Goal: Contribute content: Contribute content

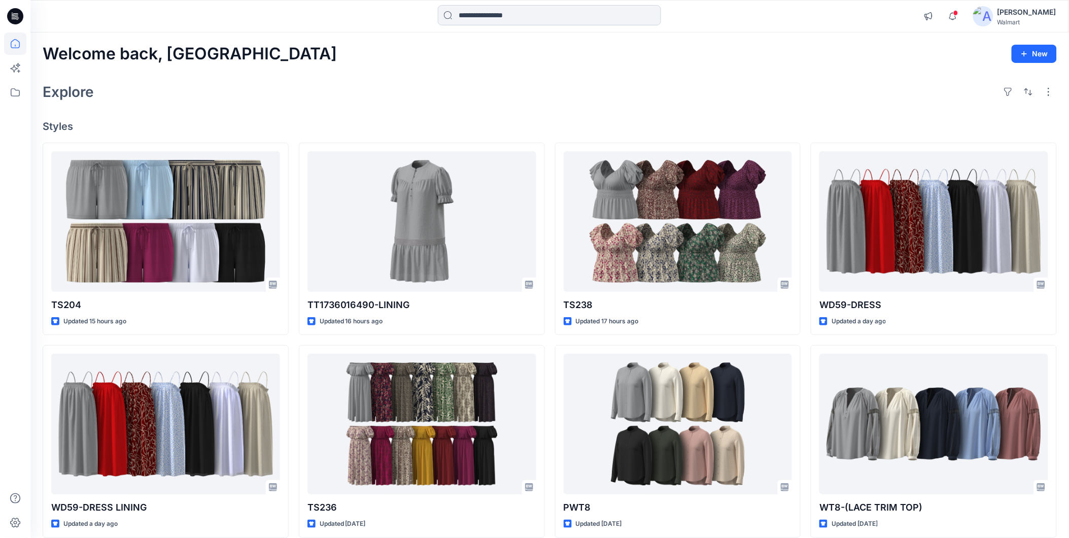
click at [467, 14] on input at bounding box center [549, 15] width 223 height 20
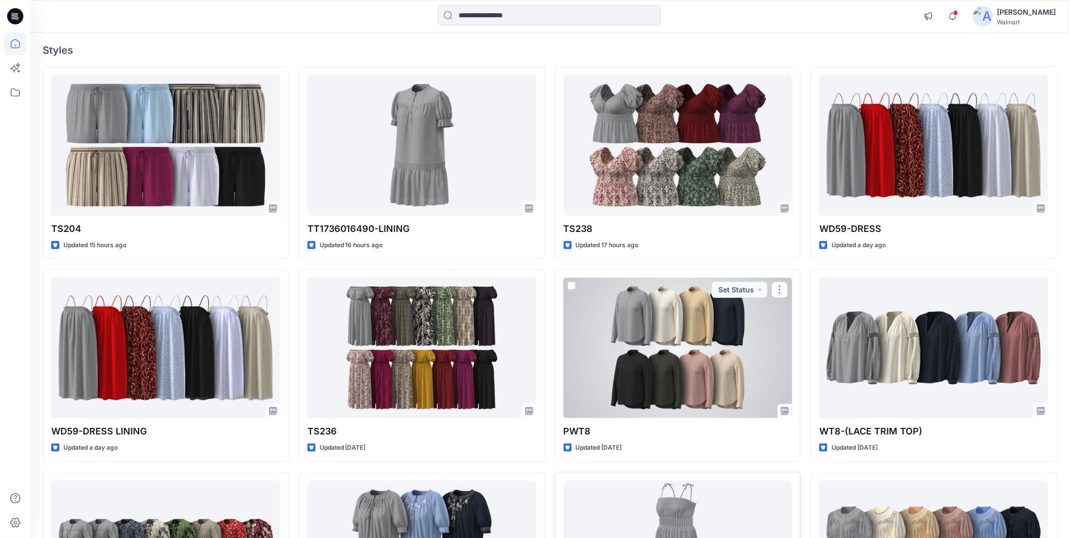
scroll to position [21, 0]
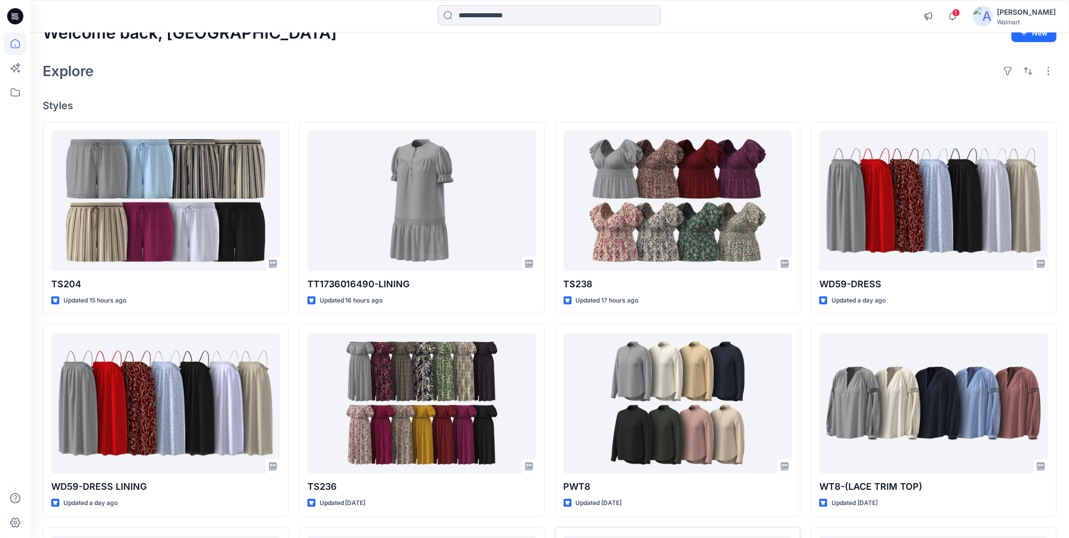
click at [462, 12] on input at bounding box center [549, 15] width 223 height 20
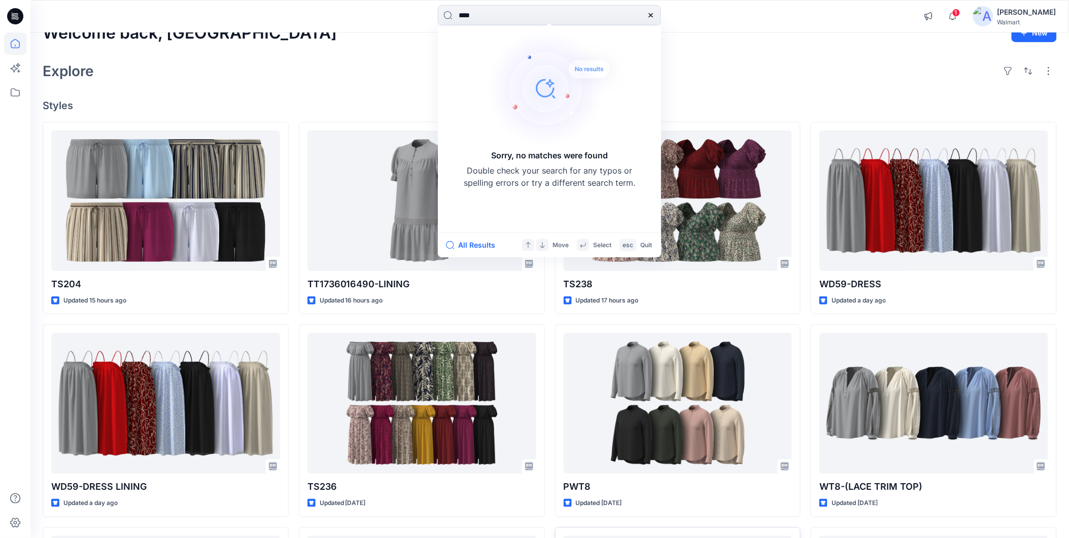
type input "****"
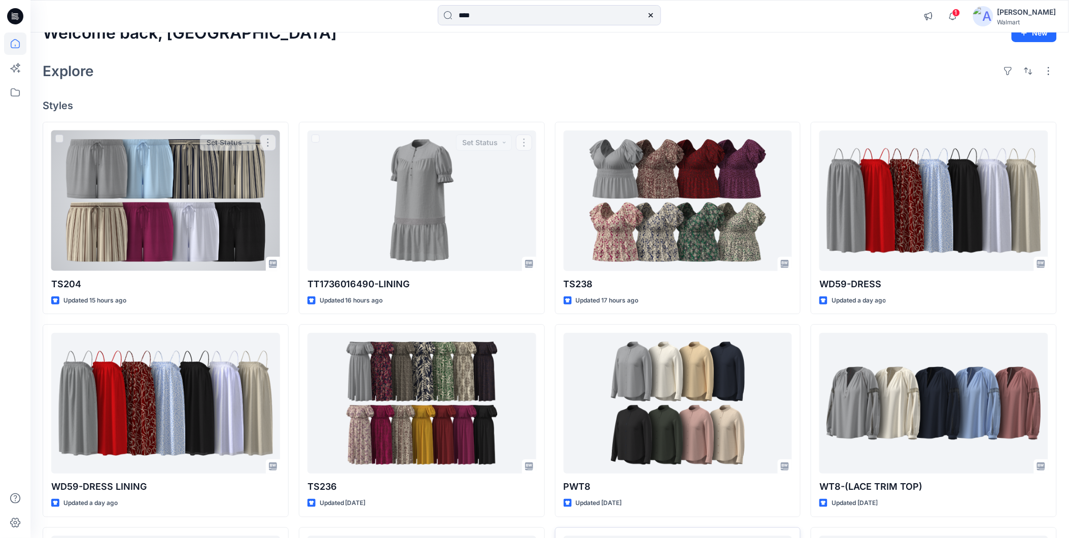
click at [147, 206] on div at bounding box center [165, 200] width 229 height 140
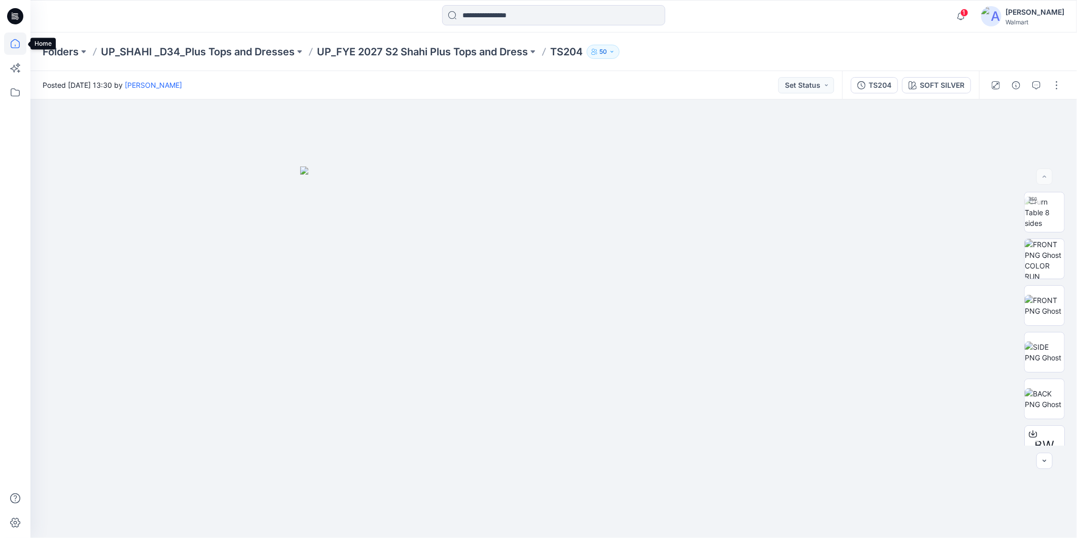
click at [20, 45] on icon at bounding box center [15, 43] width 22 height 22
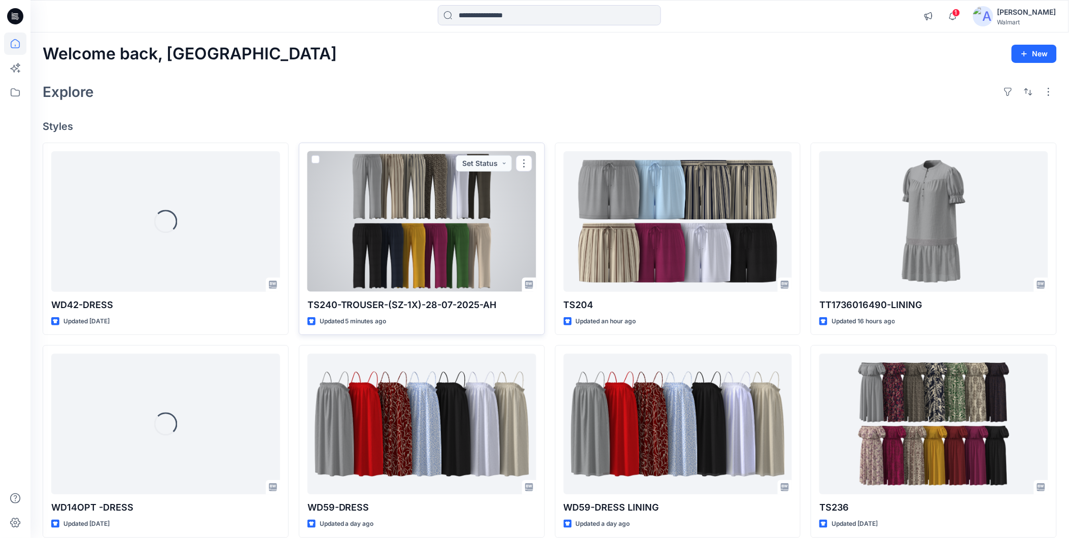
click at [411, 262] on div at bounding box center [421, 221] width 229 height 140
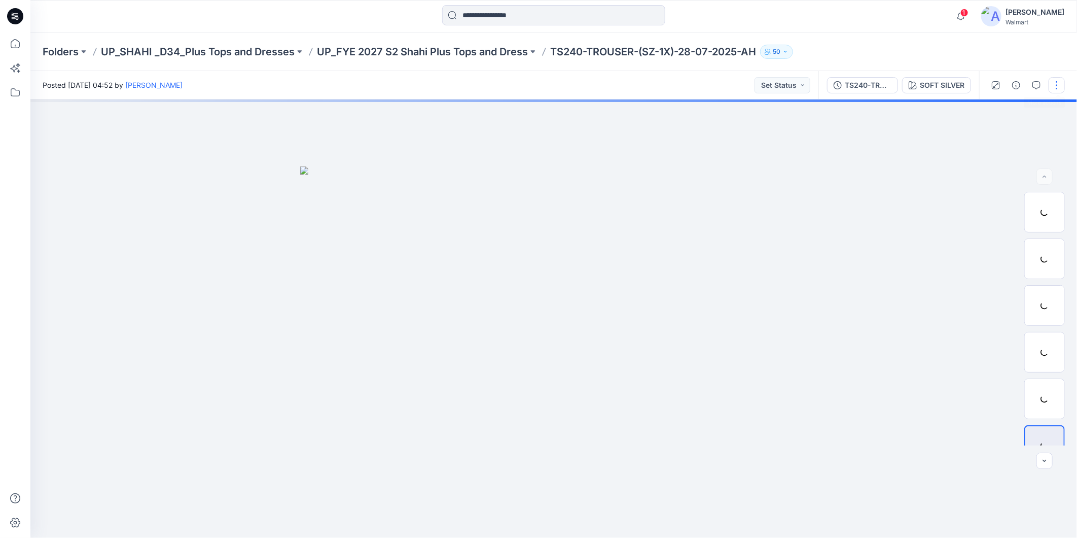
click at [1058, 82] on button "button" at bounding box center [1057, 85] width 16 height 16
click at [990, 135] on p "Edit" at bounding box center [992, 136] width 13 height 11
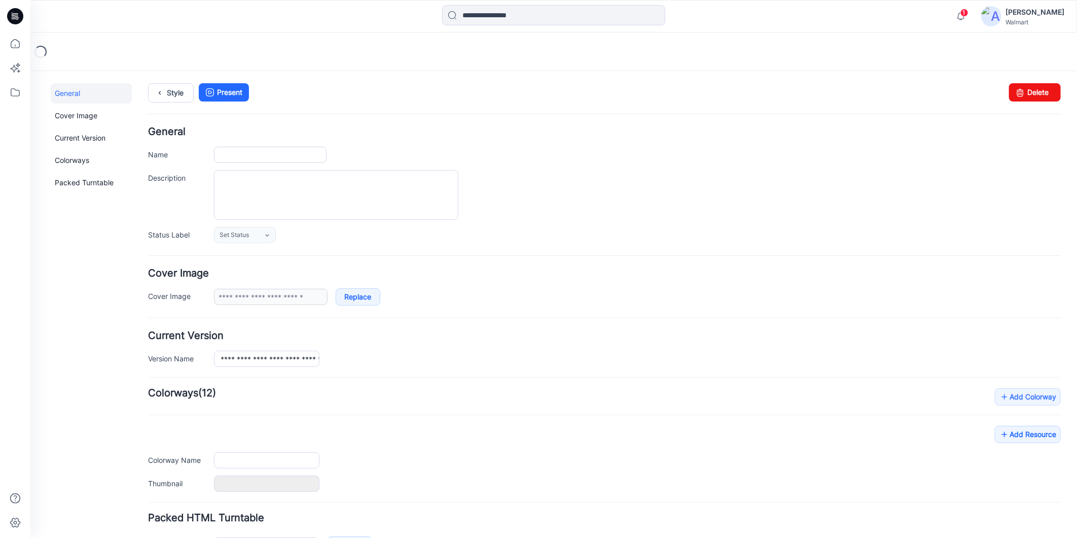
type input "**********"
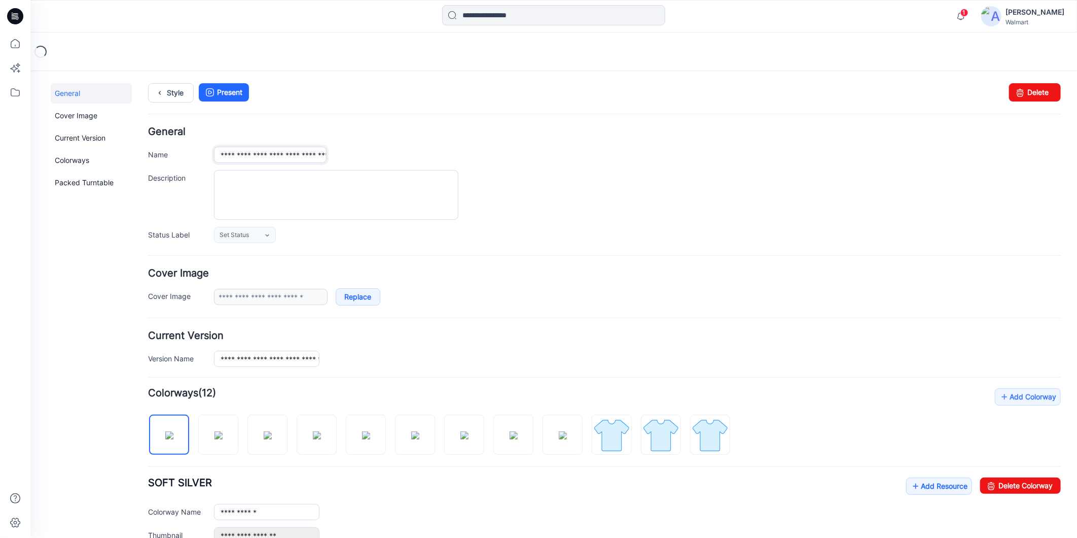
scroll to position [0, 38]
drag, startPoint x: 277, startPoint y: 153, endPoint x: 381, endPoint y: 163, distance: 103.9
click at [381, 163] on div "**********" at bounding box center [604, 184] width 913 height 116
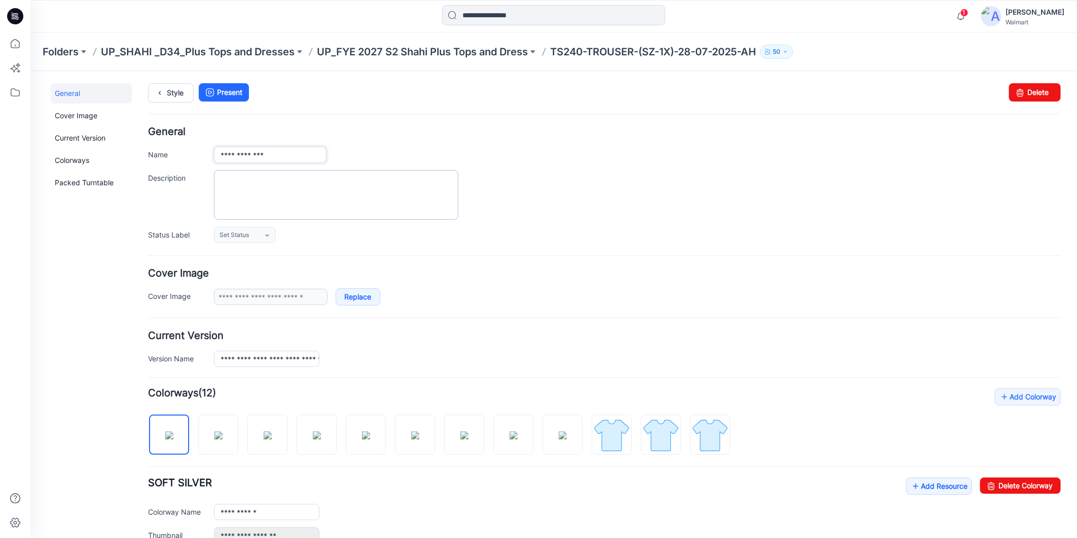
scroll to position [0, 0]
type input "**********"
drag, startPoint x: 295, startPoint y: 361, endPoint x: 355, endPoint y: 360, distance: 59.9
click at [361, 358] on div "**********" at bounding box center [637, 358] width 847 height 16
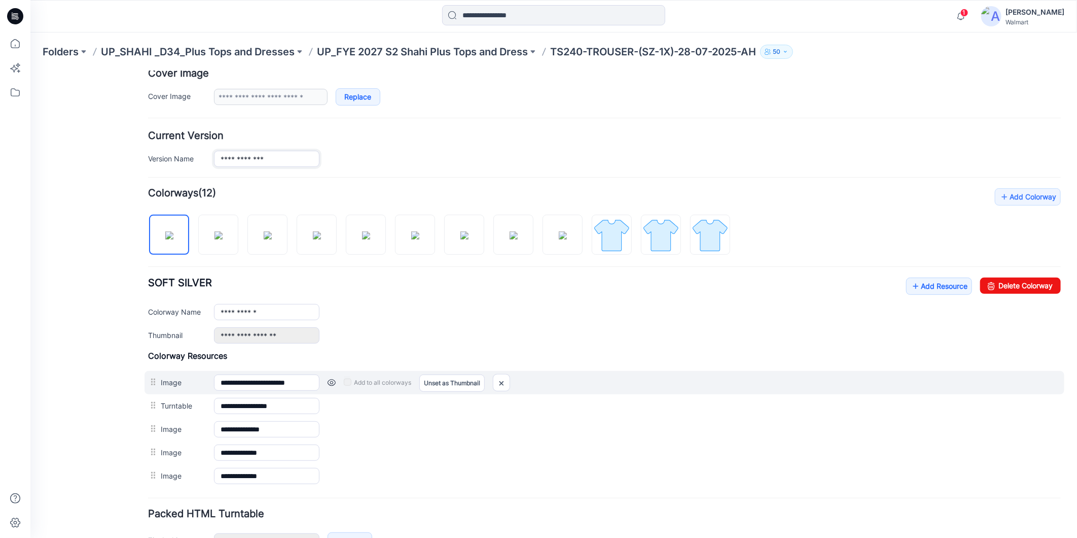
scroll to position [225, 0]
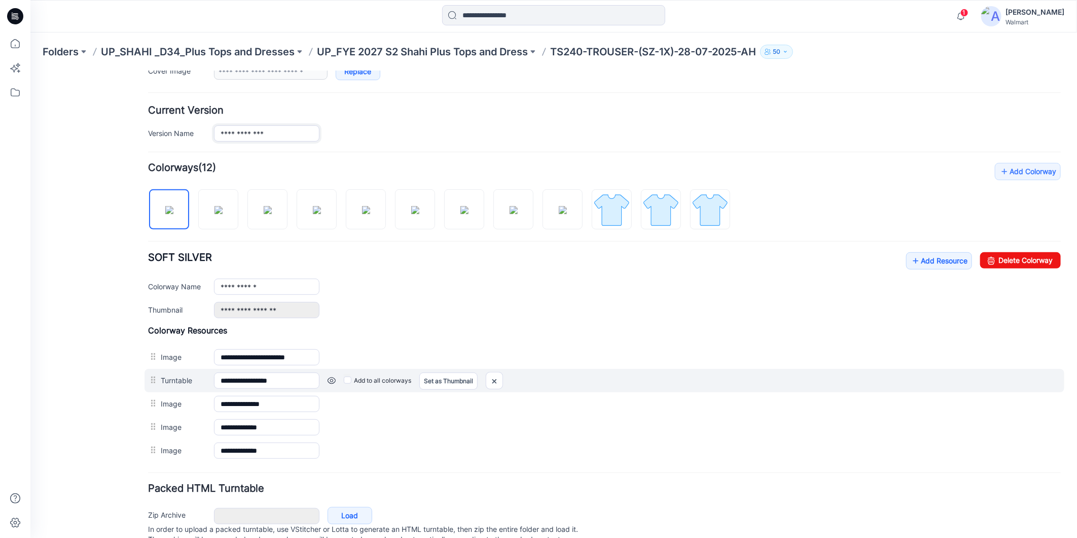
type input "**********"
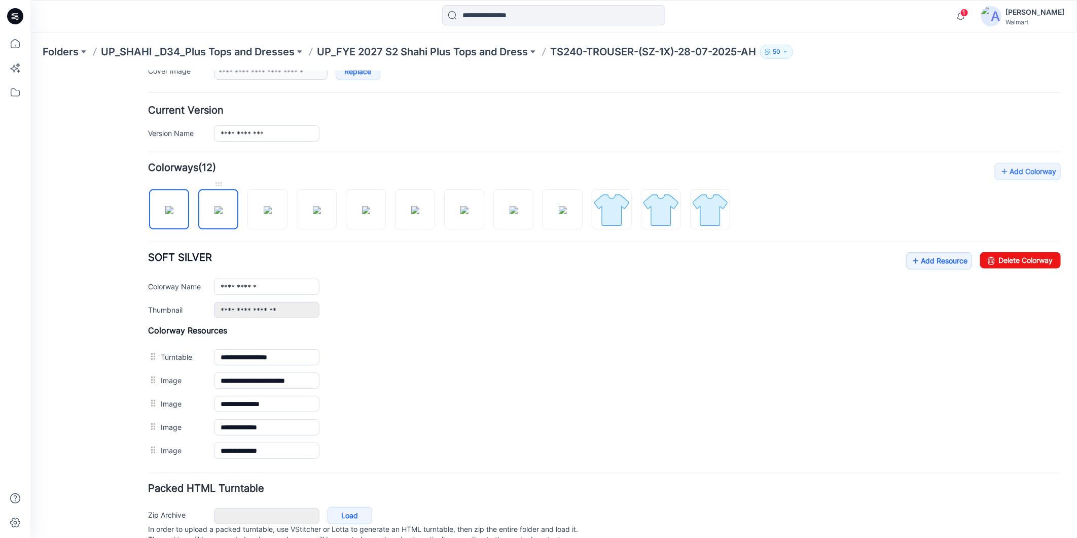
click at [218, 214] on img at bounding box center [218, 209] width 8 height 8
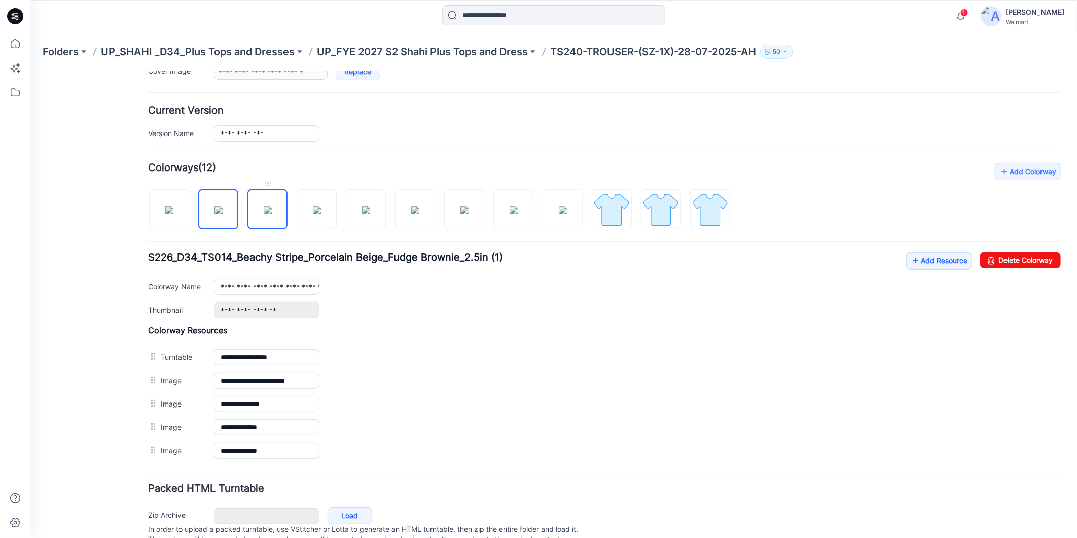
click at [263, 209] on img at bounding box center [267, 209] width 8 height 8
click at [314, 213] on img at bounding box center [316, 209] width 8 height 8
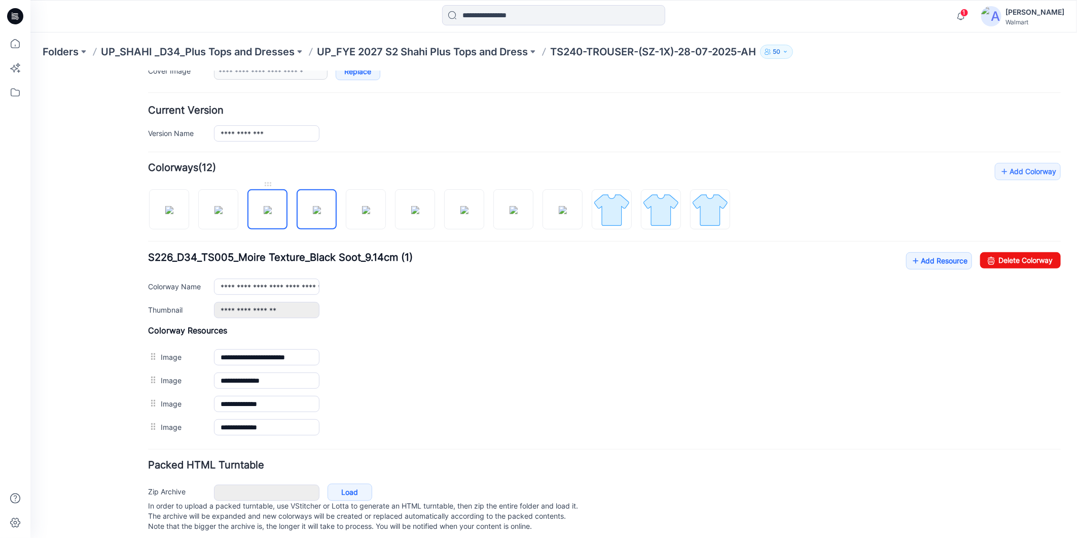
click at [271, 214] on img at bounding box center [267, 209] width 8 height 8
click at [222, 210] on img at bounding box center [218, 209] width 8 height 8
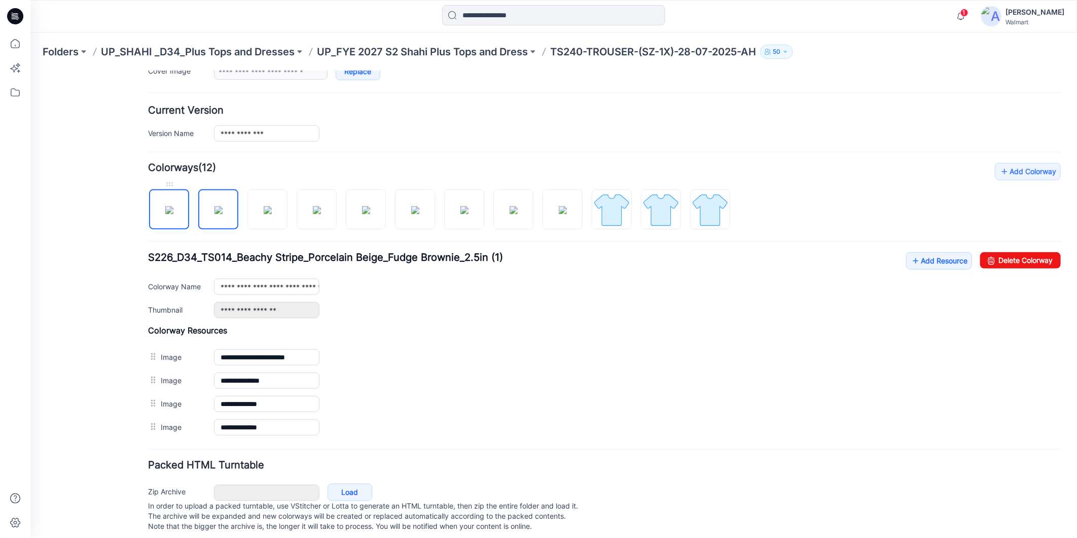
click at [169, 210] on img at bounding box center [169, 209] width 8 height 8
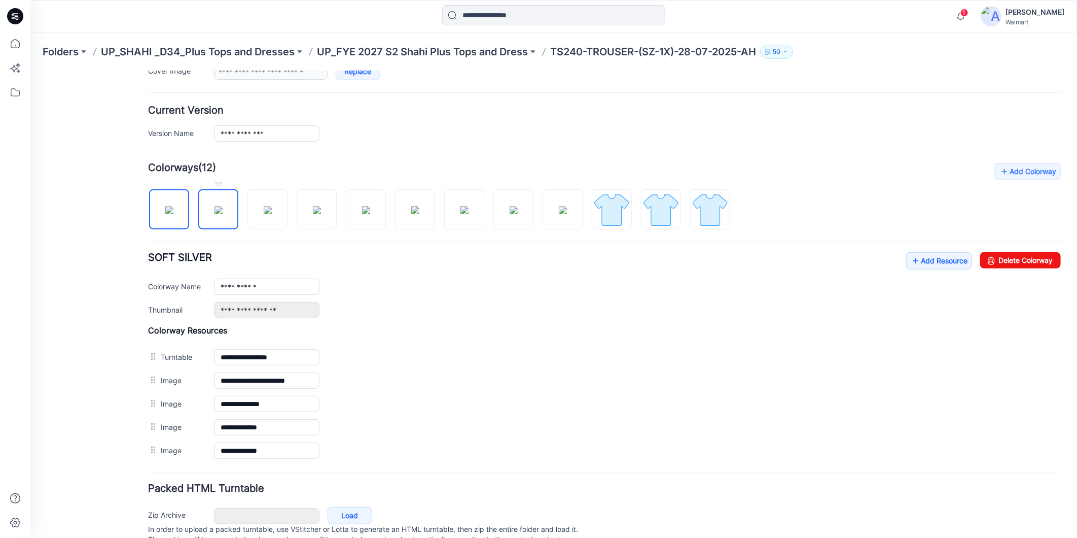
click at [220, 206] on img at bounding box center [218, 209] width 8 height 8
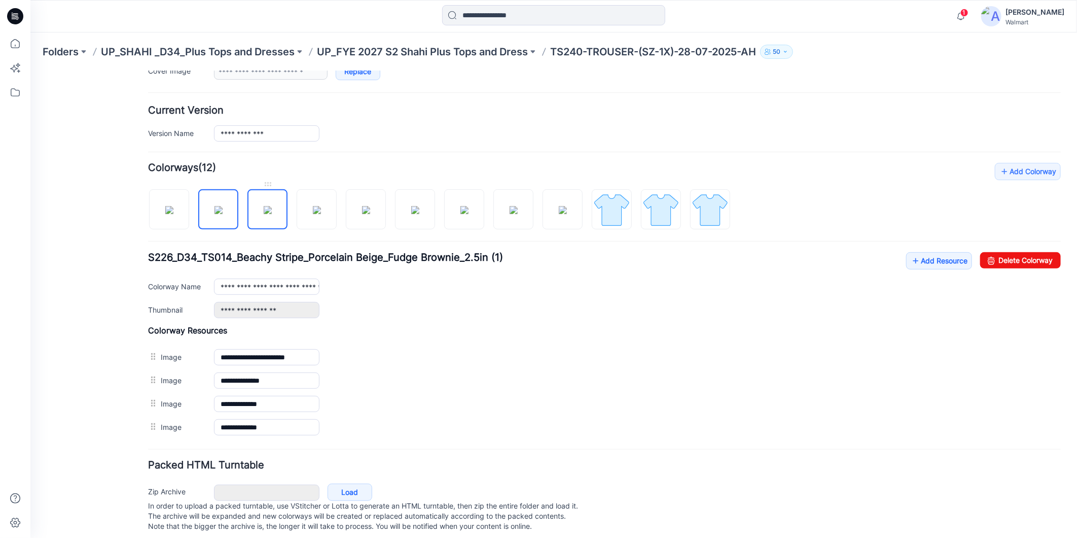
click at [263, 206] on img at bounding box center [267, 209] width 8 height 8
click at [319, 214] on img at bounding box center [316, 209] width 8 height 8
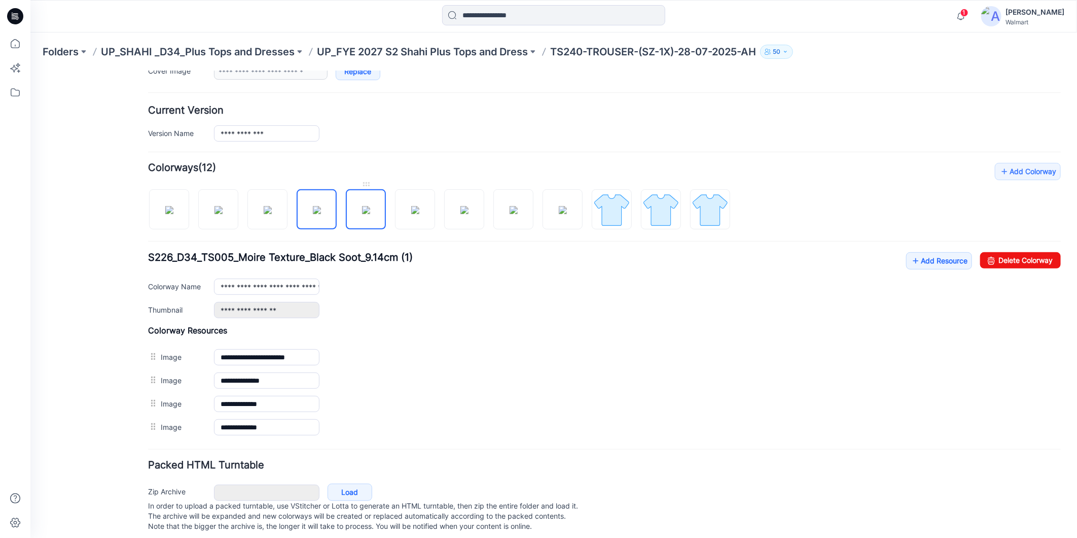
click at [370, 214] on img at bounding box center [366, 209] width 8 height 8
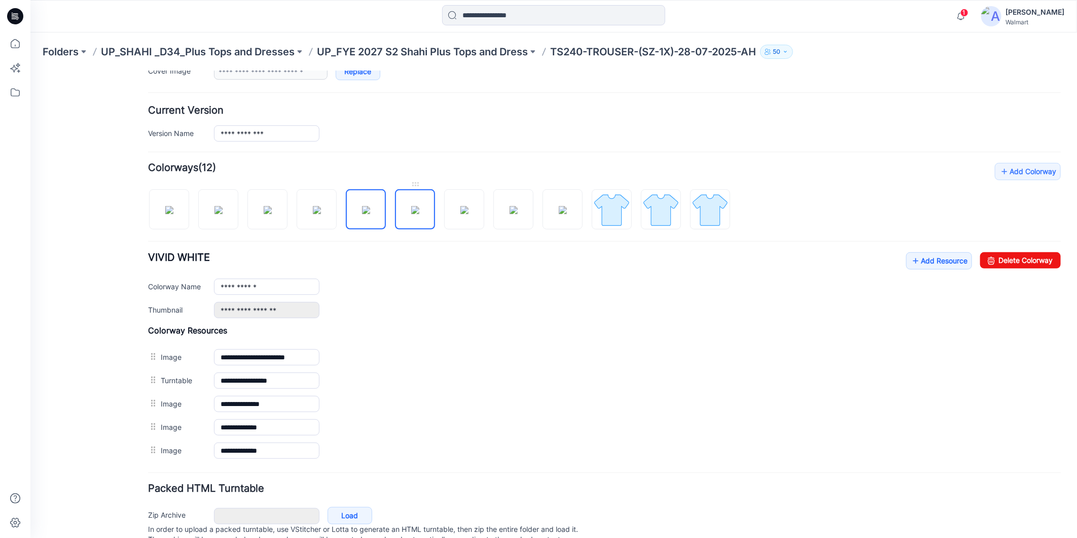
click at [419, 214] on img at bounding box center [415, 209] width 8 height 8
click at [460, 214] on img at bounding box center [464, 209] width 8 height 8
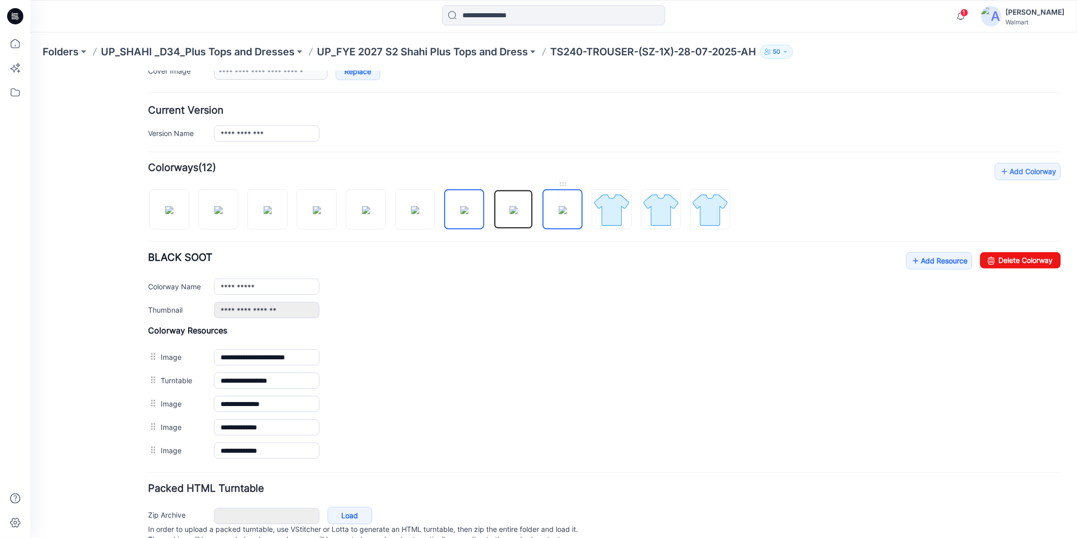
drag, startPoint x: 509, startPoint y: 214, endPoint x: 561, endPoint y: 214, distance: 52.2
click at [510, 214] on img at bounding box center [513, 209] width 8 height 8
click at [564, 214] on img at bounding box center [562, 209] width 8 height 8
type input "**********"
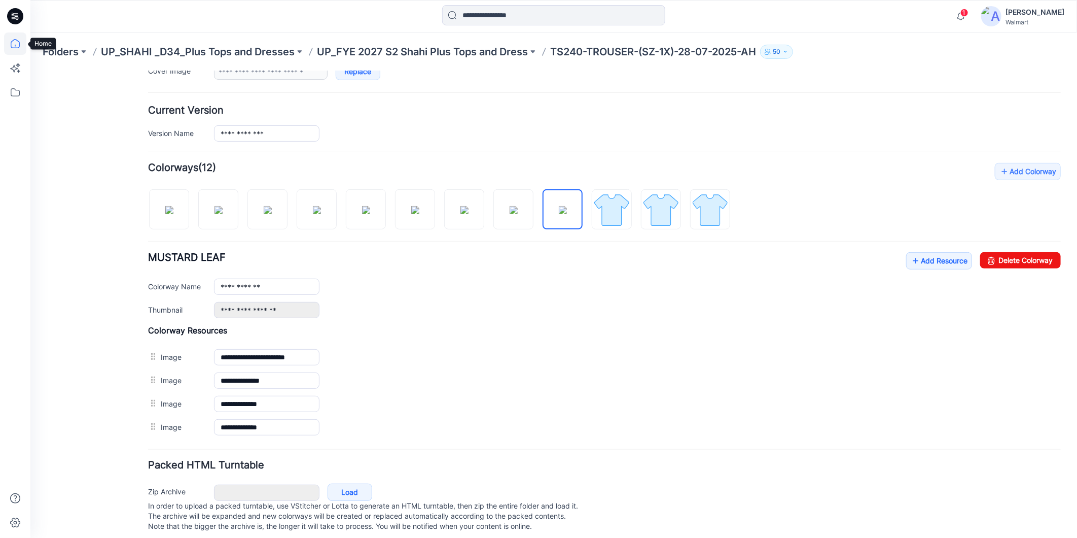
drag, startPoint x: 15, startPoint y: 42, endPoint x: 24, endPoint y: 46, distance: 9.5
click at [14, 42] on icon at bounding box center [15, 43] width 22 height 22
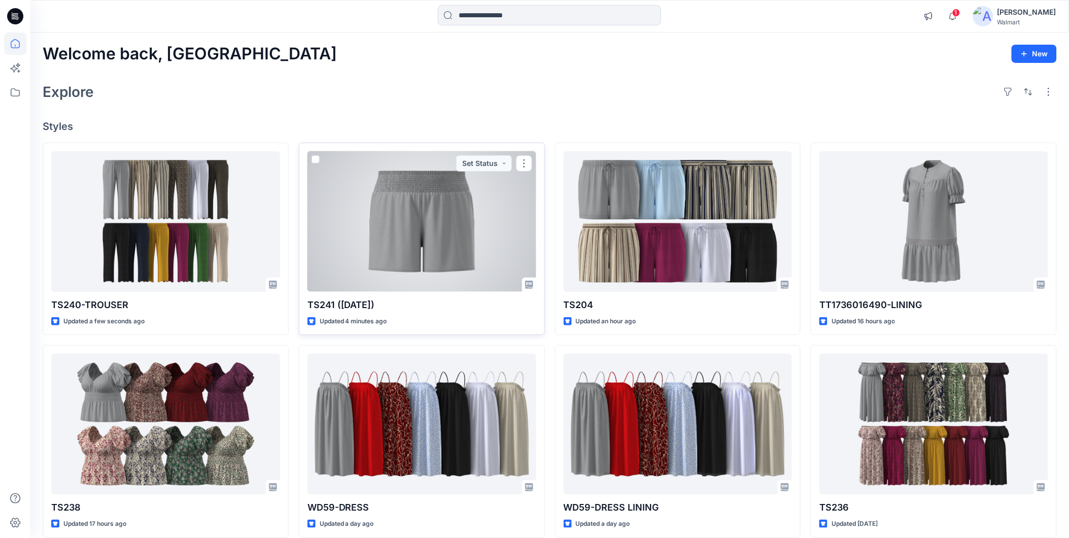
click at [382, 258] on div at bounding box center [421, 221] width 229 height 140
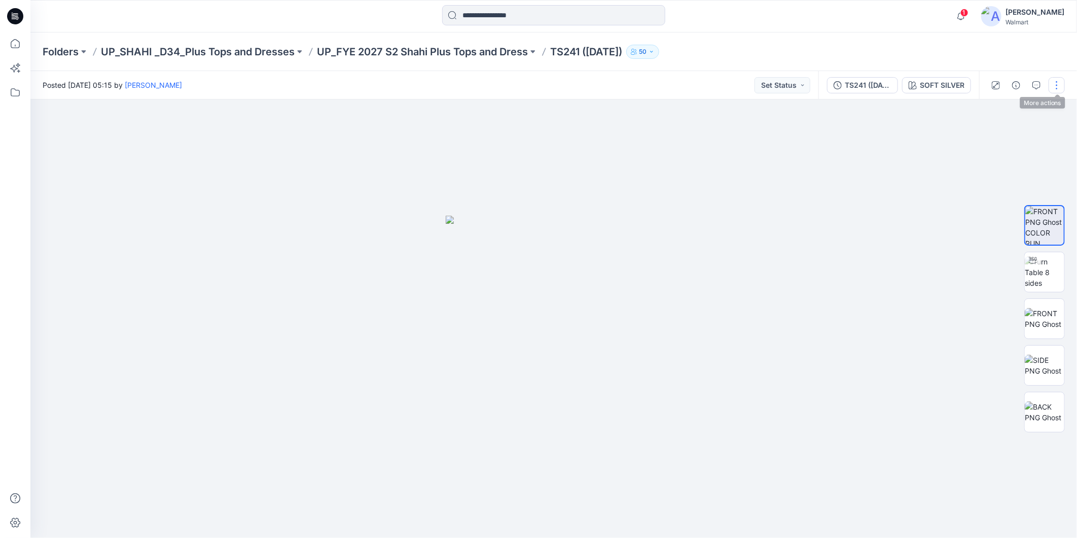
click at [1061, 84] on button "button" at bounding box center [1057, 85] width 16 height 16
click at [993, 137] on p "Edit" at bounding box center [992, 136] width 13 height 11
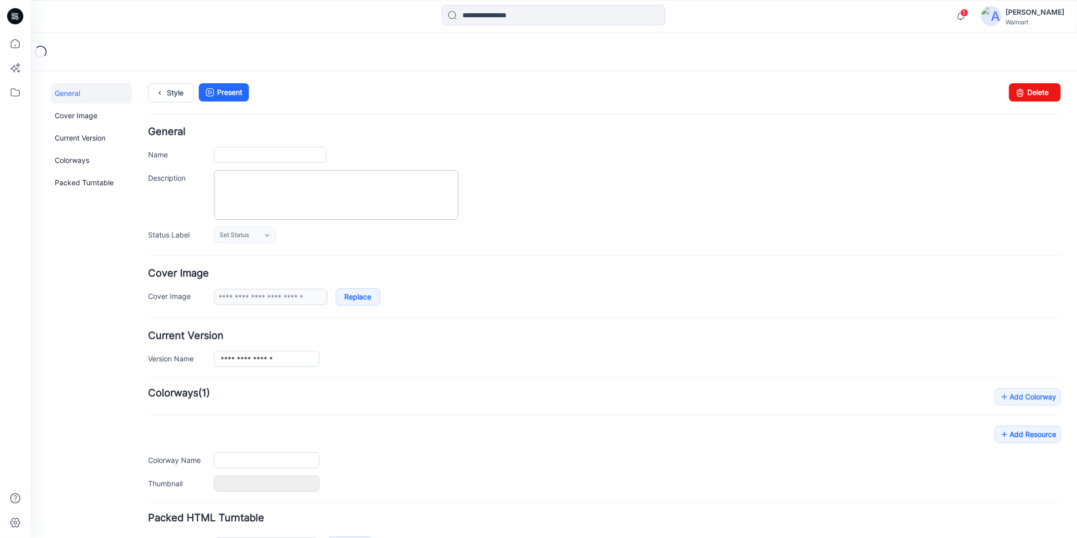
type input "**********"
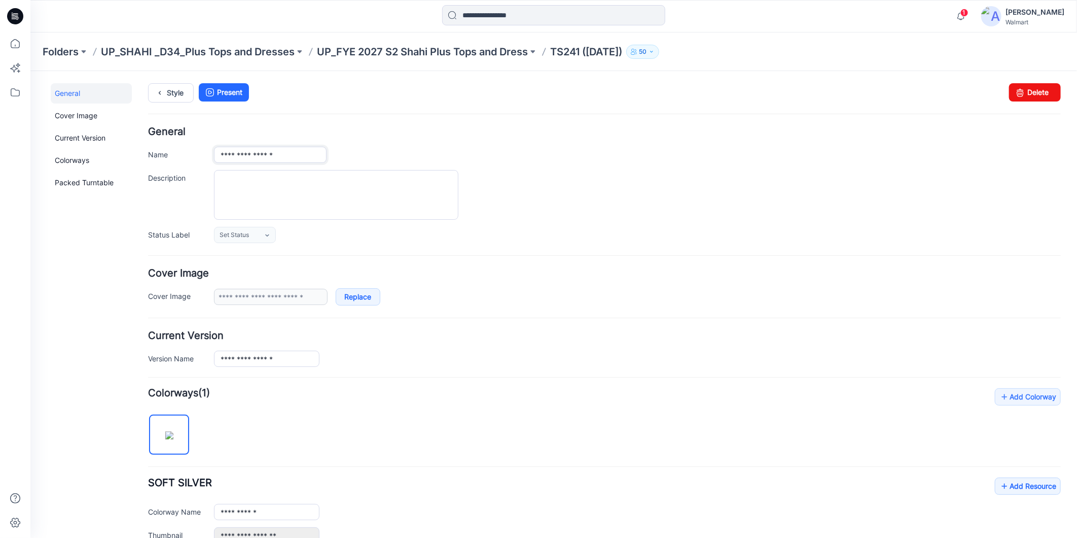
drag, startPoint x: 243, startPoint y: 156, endPoint x: 286, endPoint y: 155, distance: 43.1
click at [286, 155] on input "**********" at bounding box center [270, 154] width 113 height 16
type input "*****"
drag, startPoint x: 243, startPoint y: 358, endPoint x: 301, endPoint y: 365, distance: 58.7
click at [301, 365] on input "**********" at bounding box center [266, 358] width 105 height 16
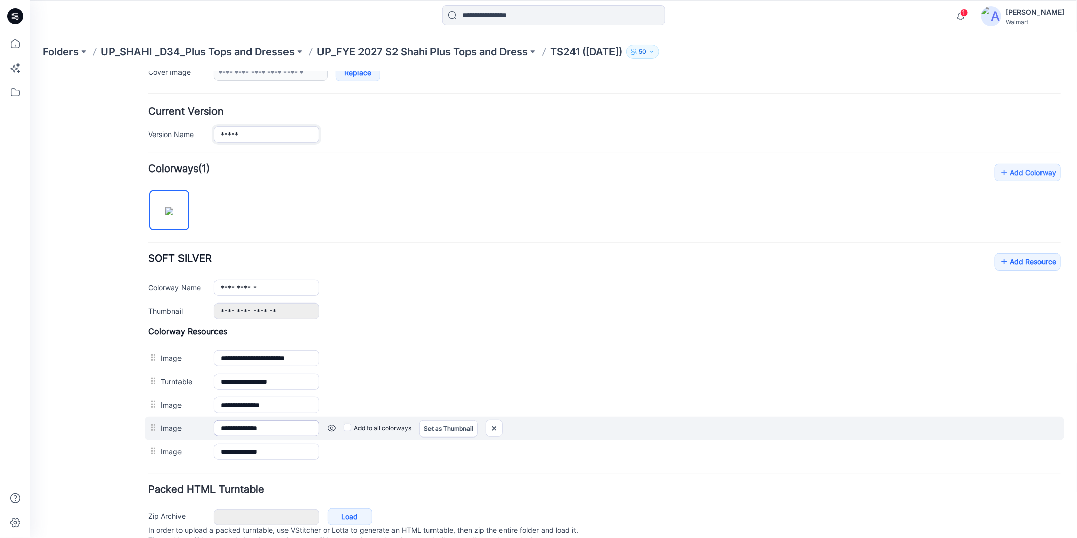
scroll to position [225, 0]
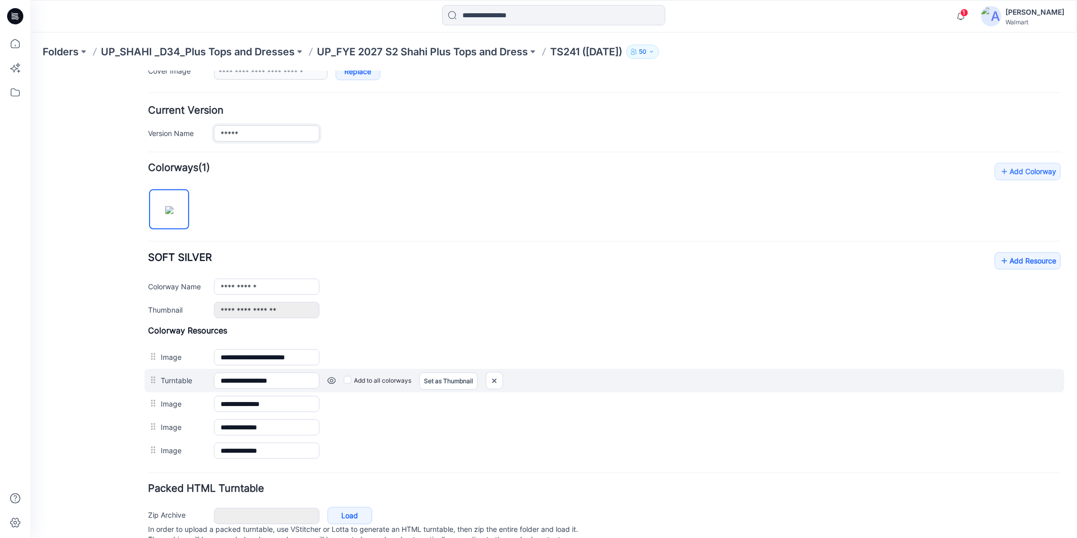
type input "*****"
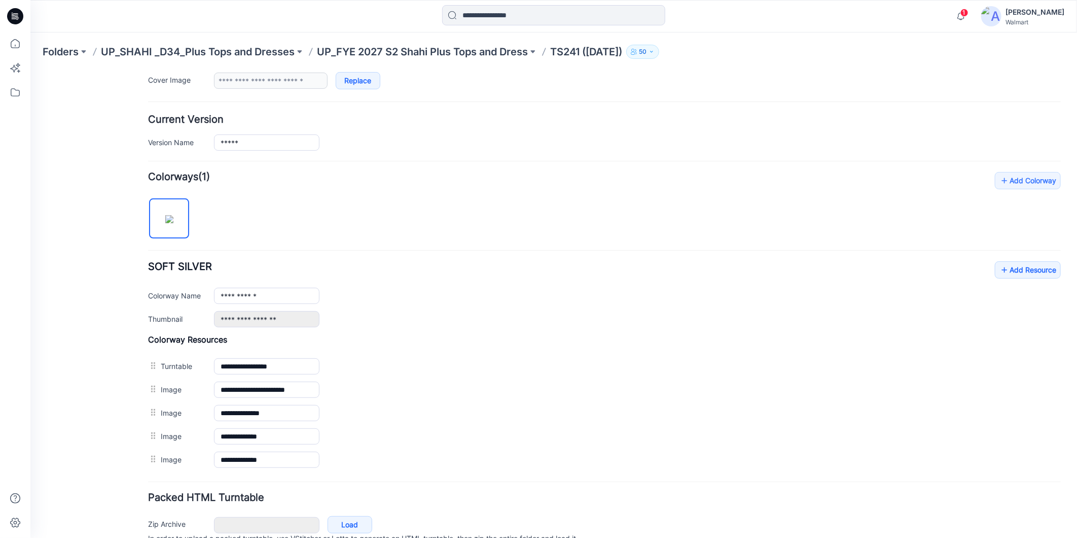
scroll to position [0, 0]
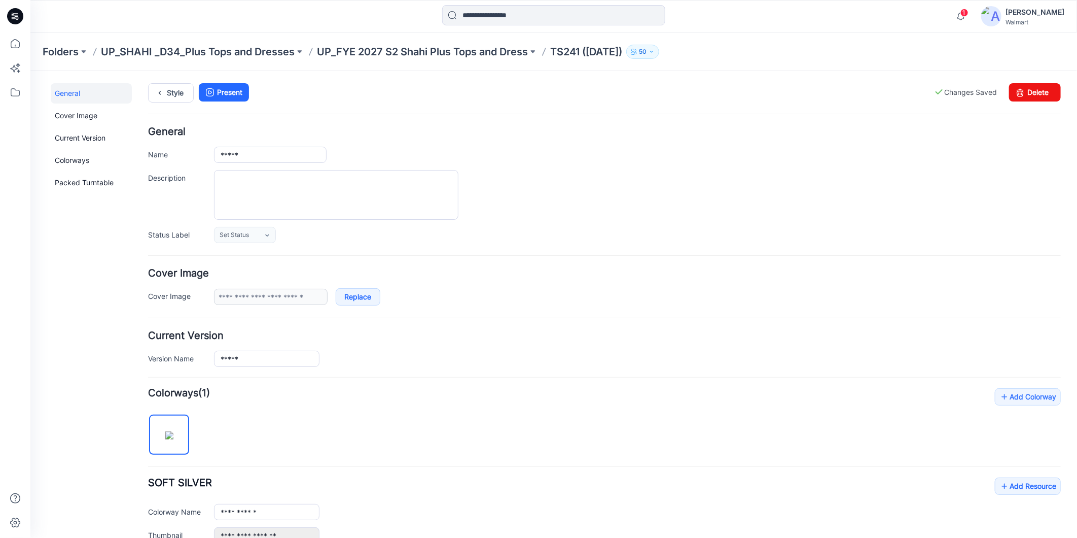
click at [660, 172] on div at bounding box center [637, 194] width 847 height 50
click at [14, 44] on icon at bounding box center [15, 43] width 22 height 22
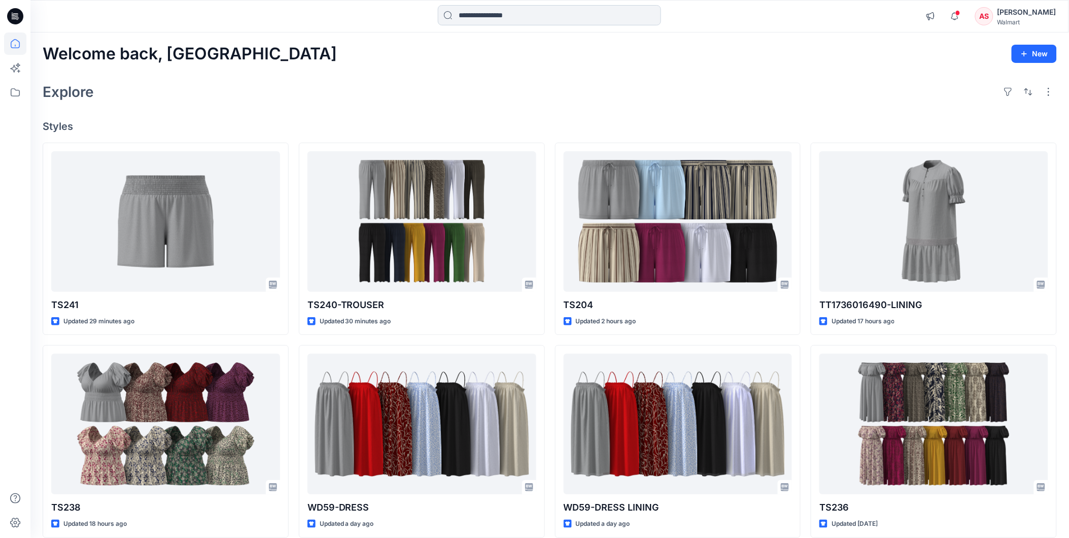
click at [483, 8] on input at bounding box center [549, 15] width 223 height 20
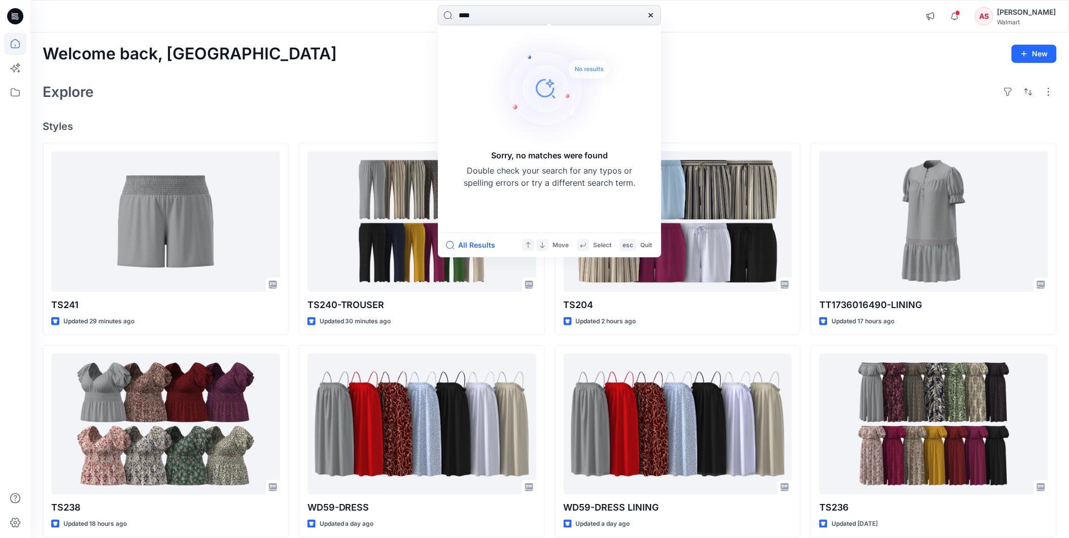
click at [727, 56] on div "Welcome back, Rahul New" at bounding box center [550, 54] width 1014 height 19
click at [423, 36] on div "**** Sorry, no matches were found Double check your search for any typos or spe…" at bounding box center [534, 394] width 1069 height 789
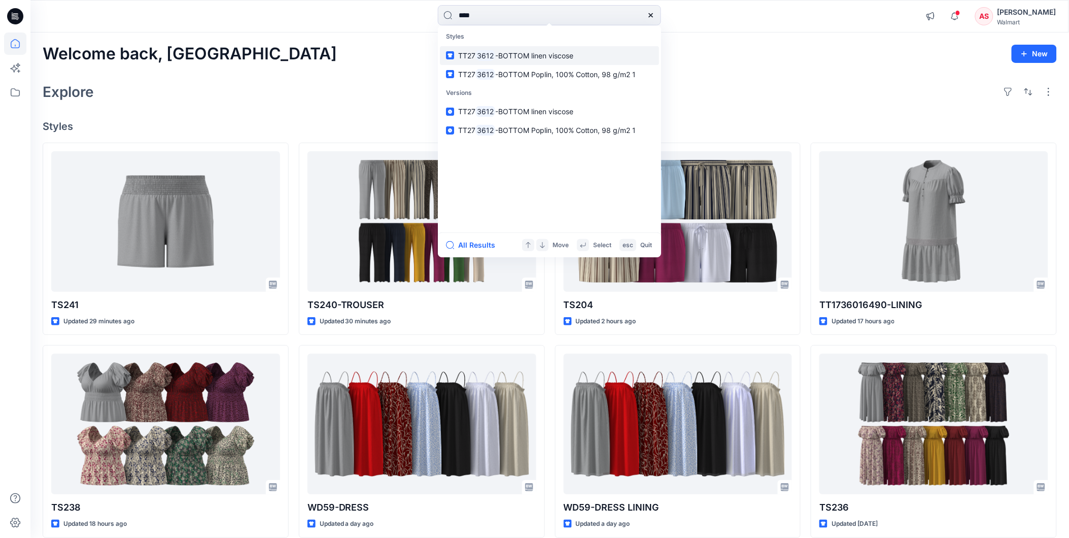
type input "****"
click at [523, 54] on span "-BOTTOM linen viscose" at bounding box center [534, 55] width 78 height 9
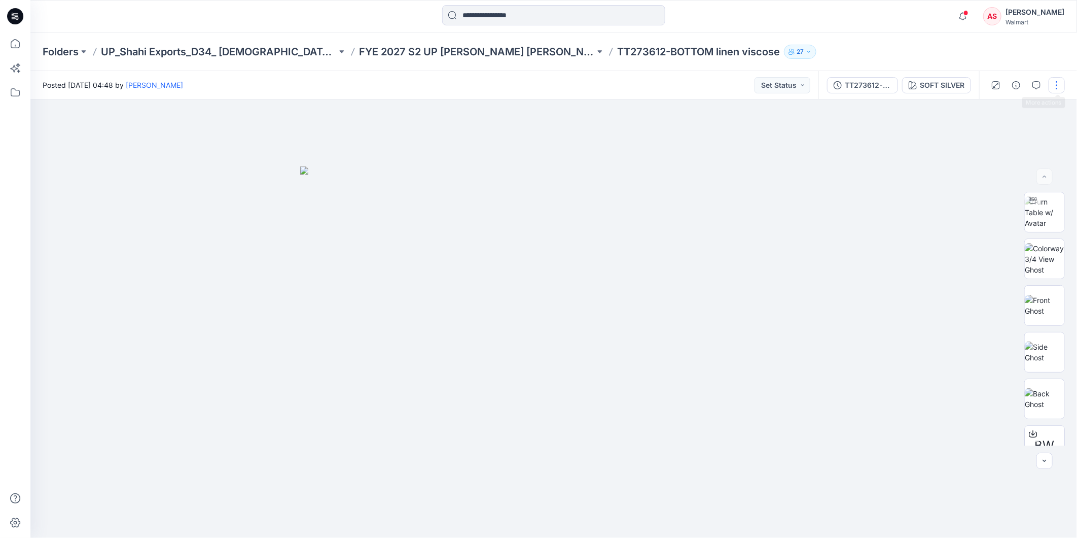
click at [1058, 84] on button "button" at bounding box center [1057, 85] width 16 height 16
click at [993, 135] on p "Edit" at bounding box center [992, 136] width 13 height 11
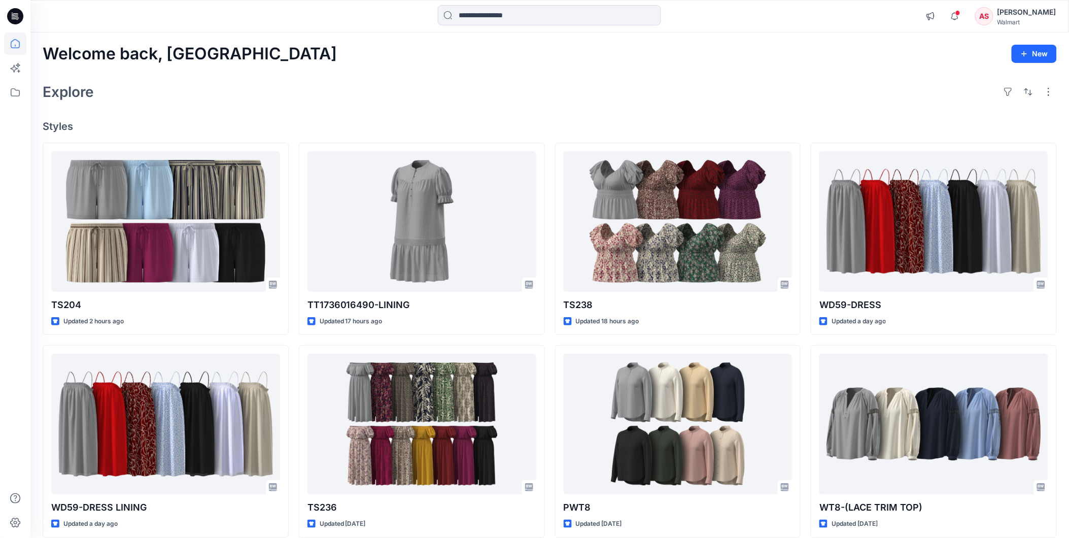
drag, startPoint x: 1017, startPoint y: 16, endPoint x: 1011, endPoint y: 18, distance: 6.9
click at [1017, 16] on div "Annanya Sharma" at bounding box center [1026, 12] width 59 height 12
click at [931, 160] on p "Sign out" at bounding box center [935, 159] width 27 height 19
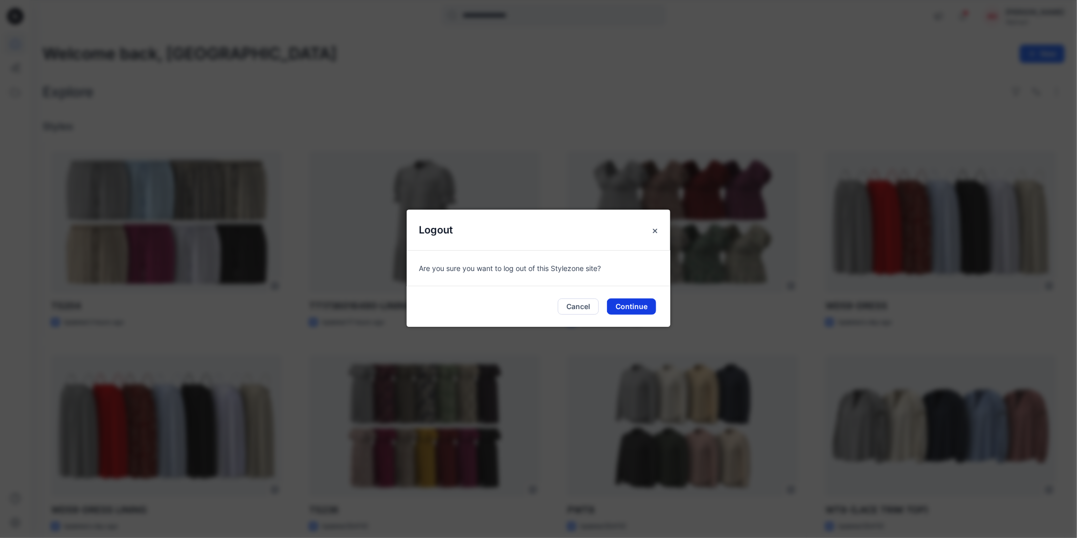
click at [619, 308] on button "Continue" at bounding box center [631, 306] width 49 height 16
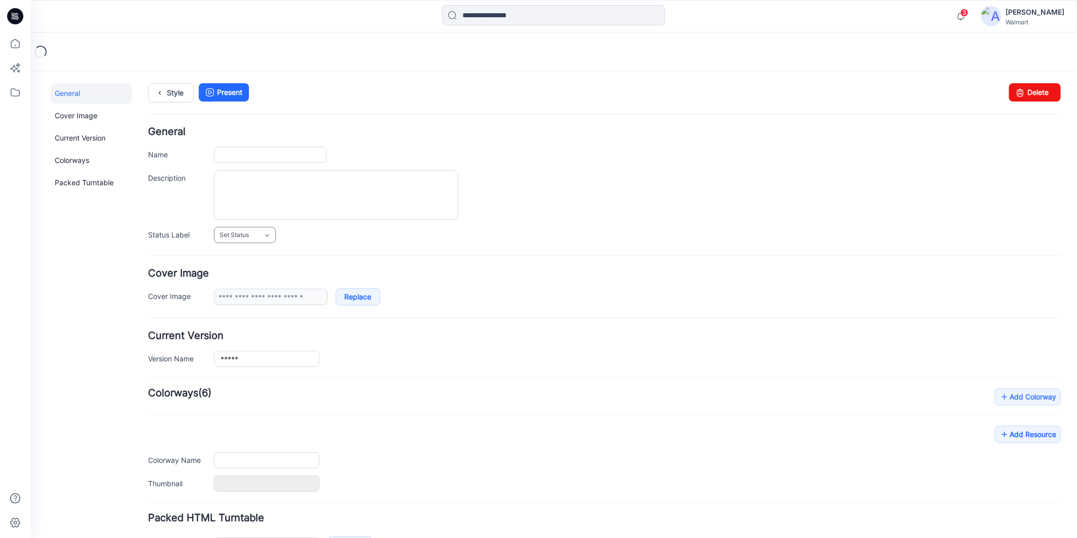
type input "*****"
type input "**********"
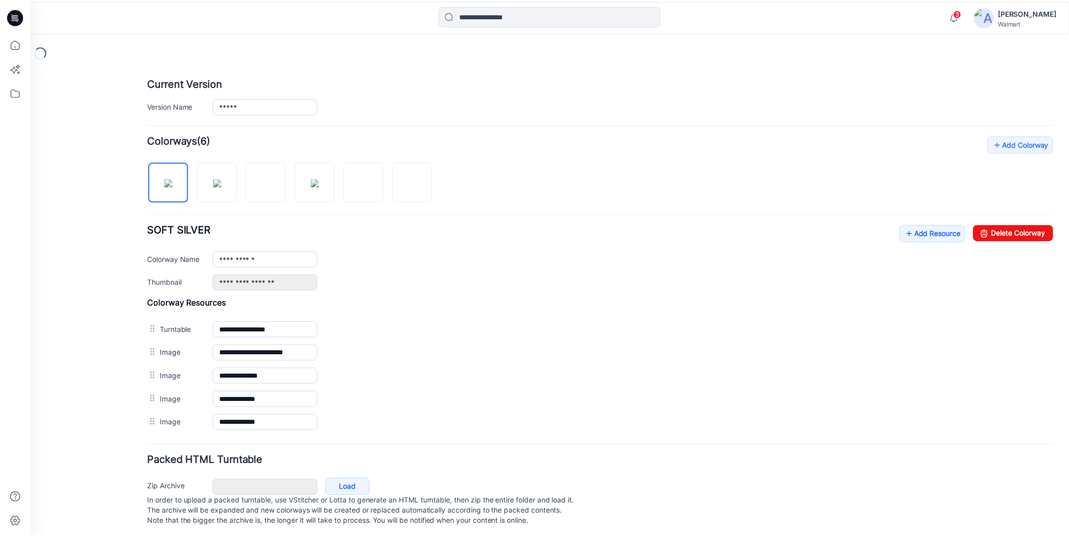
scroll to position [268, 0]
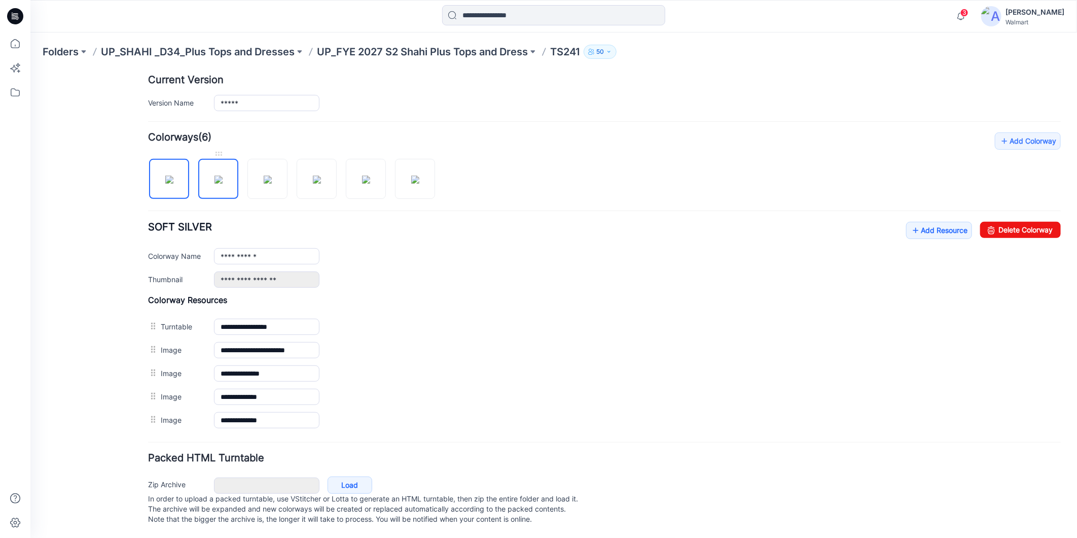
click at [222, 180] on img at bounding box center [218, 179] width 8 height 8
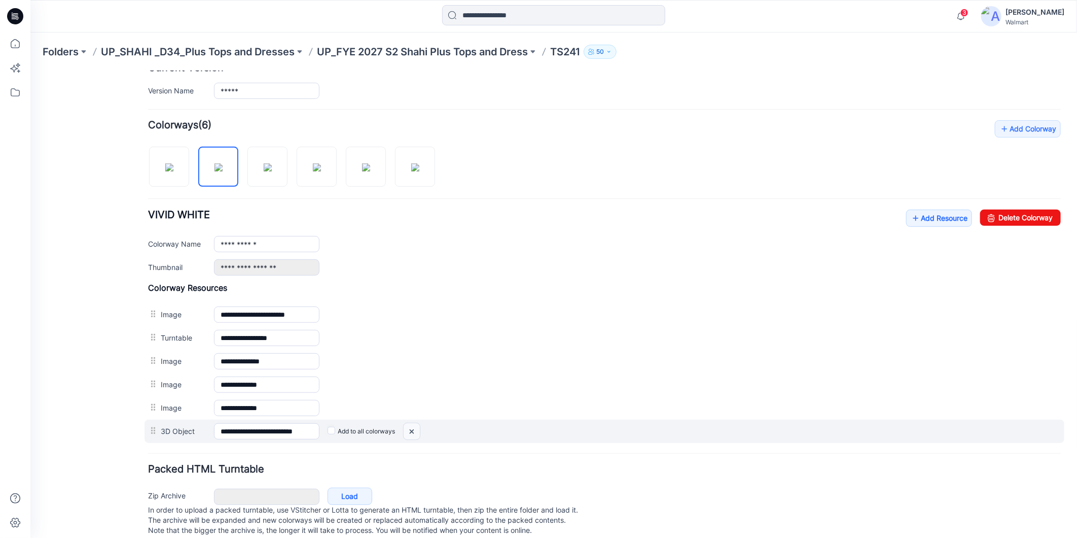
drag, startPoint x: 412, startPoint y: 432, endPoint x: 620, endPoint y: 128, distance: 367.9
click at [30, 71] on img at bounding box center [30, 71] width 0 height 0
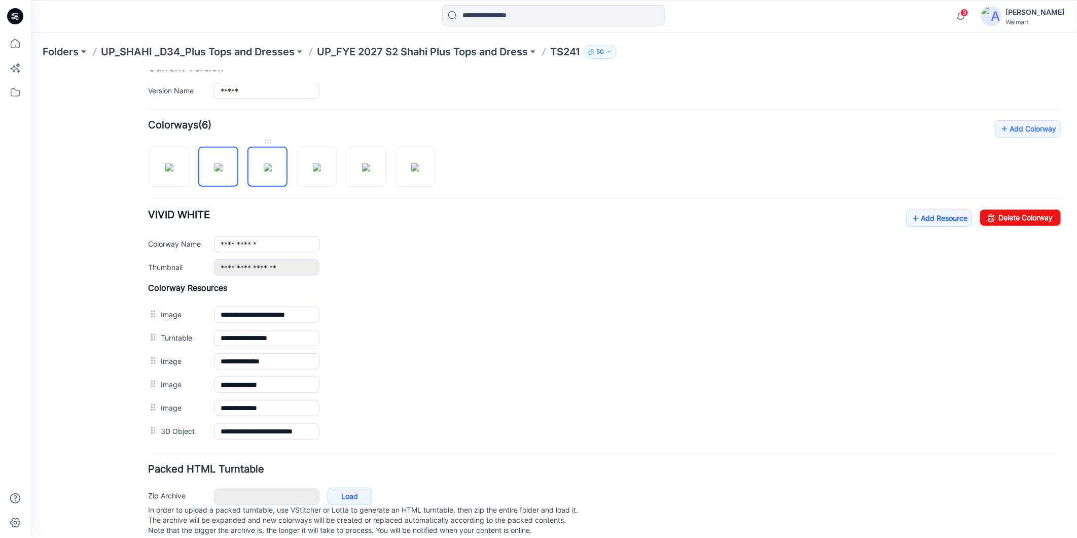
click at [271, 171] on img at bounding box center [267, 167] width 8 height 8
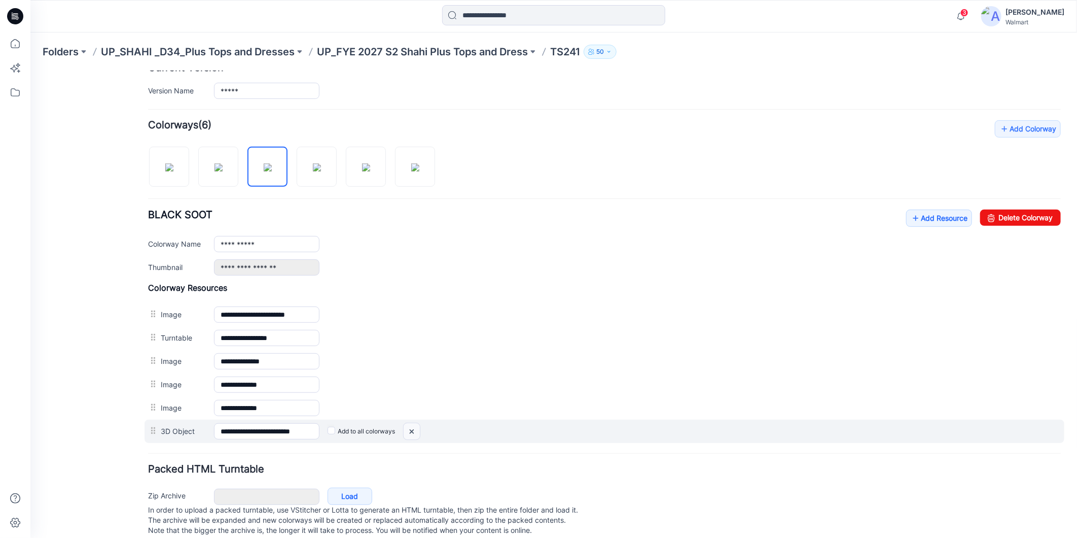
drag, startPoint x: 414, startPoint y: 431, endPoint x: 631, endPoint y: 132, distance: 369.6
click at [30, 71] on img at bounding box center [30, 71] width 0 height 0
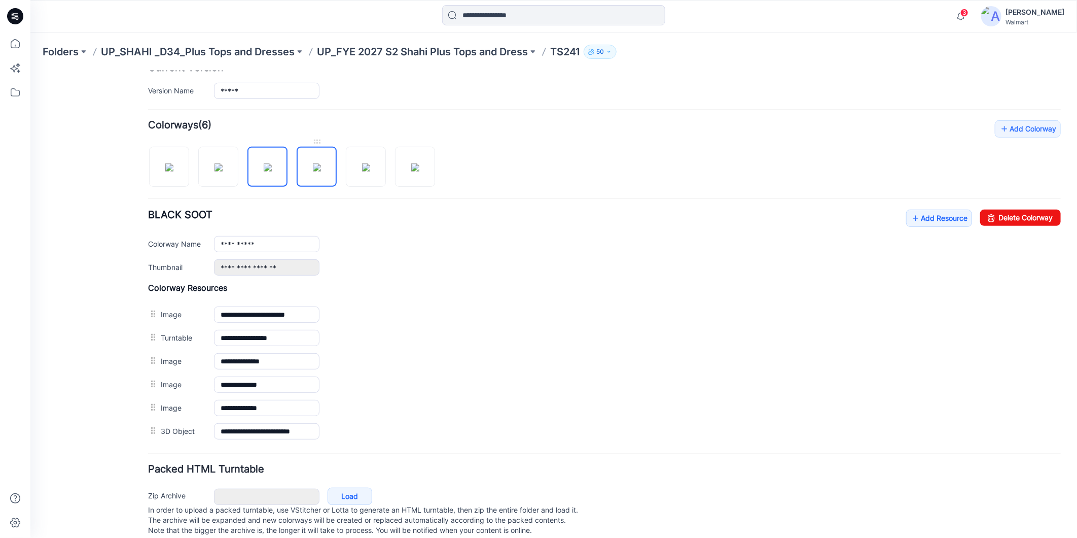
click at [318, 171] on img at bounding box center [316, 167] width 8 height 8
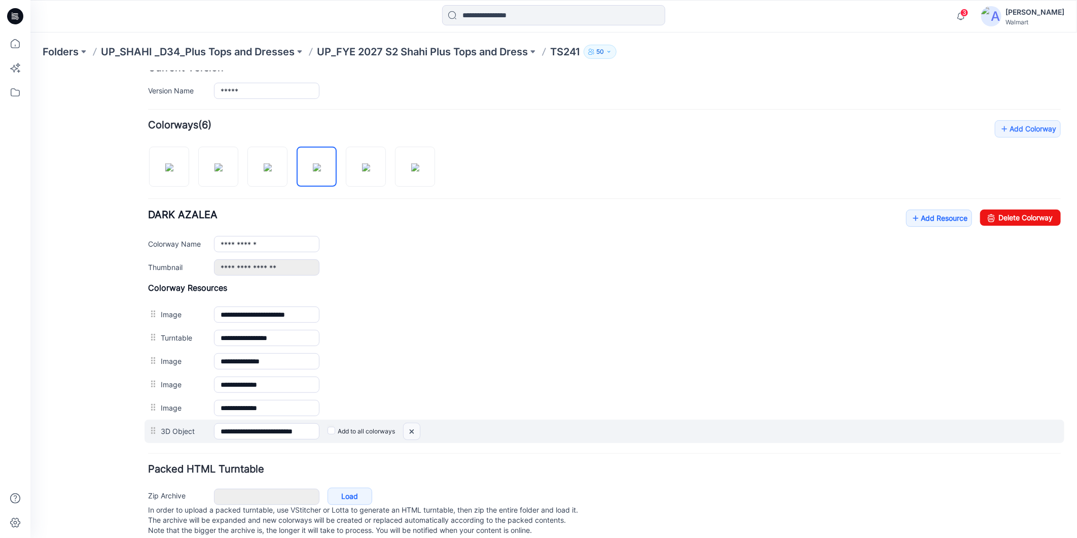
drag, startPoint x: 415, startPoint y: 432, endPoint x: 620, endPoint y: 128, distance: 366.5
click at [30, 71] on img at bounding box center [30, 71] width 0 height 0
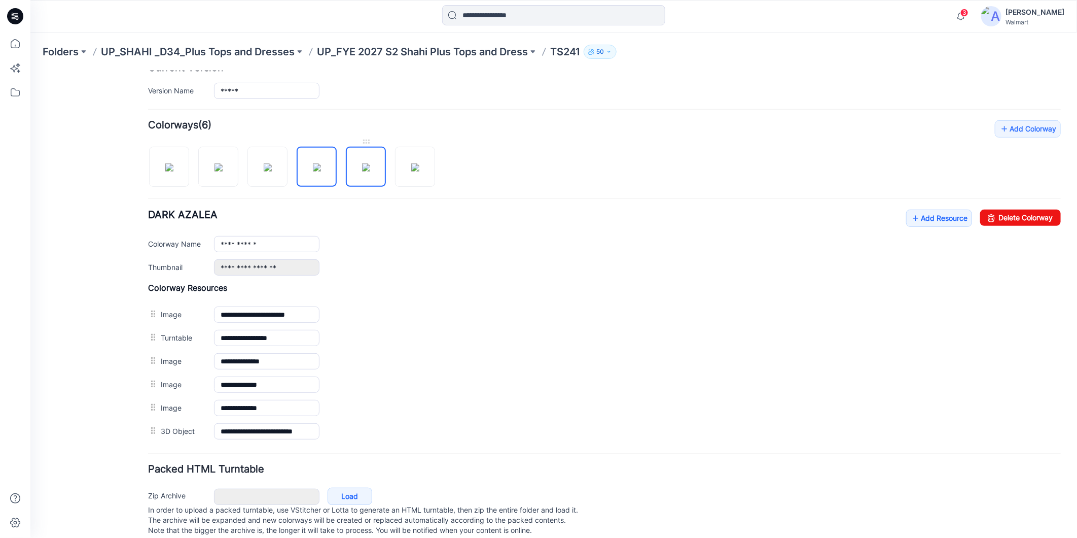
click at [366, 171] on img at bounding box center [366, 167] width 8 height 8
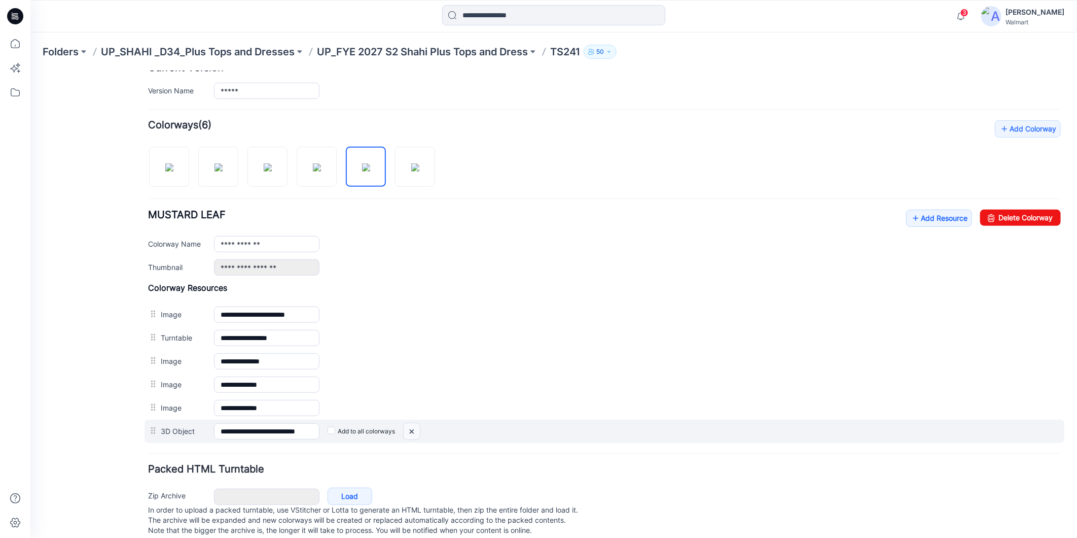
click at [30, 71] on img at bounding box center [30, 71] width 0 height 0
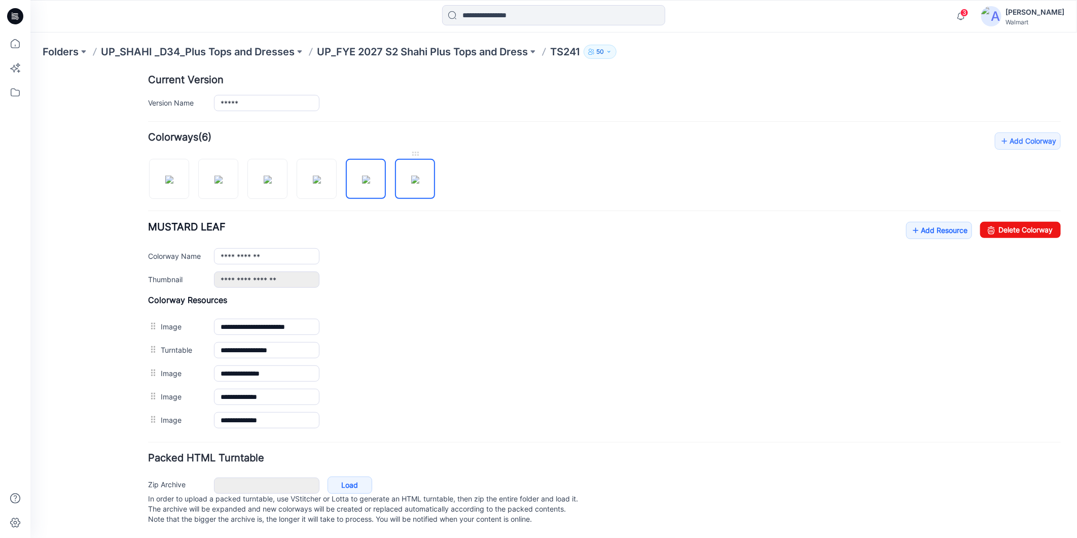
click at [418, 175] on img at bounding box center [415, 179] width 8 height 8
type input "**********"
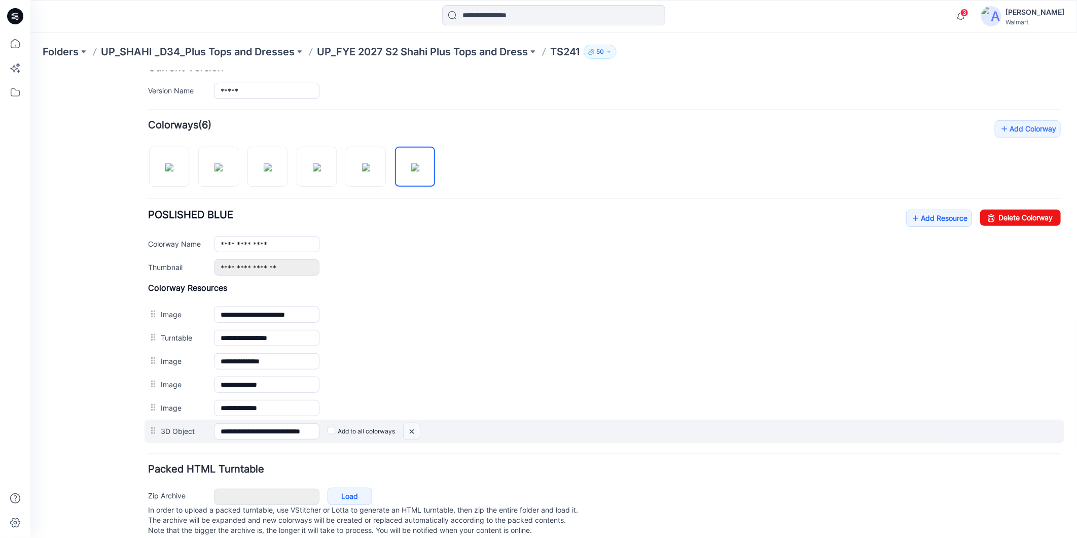
drag, startPoint x: 413, startPoint y: 433, endPoint x: 615, endPoint y: 134, distance: 360.8
click at [30, 71] on img at bounding box center [30, 71] width 0 height 0
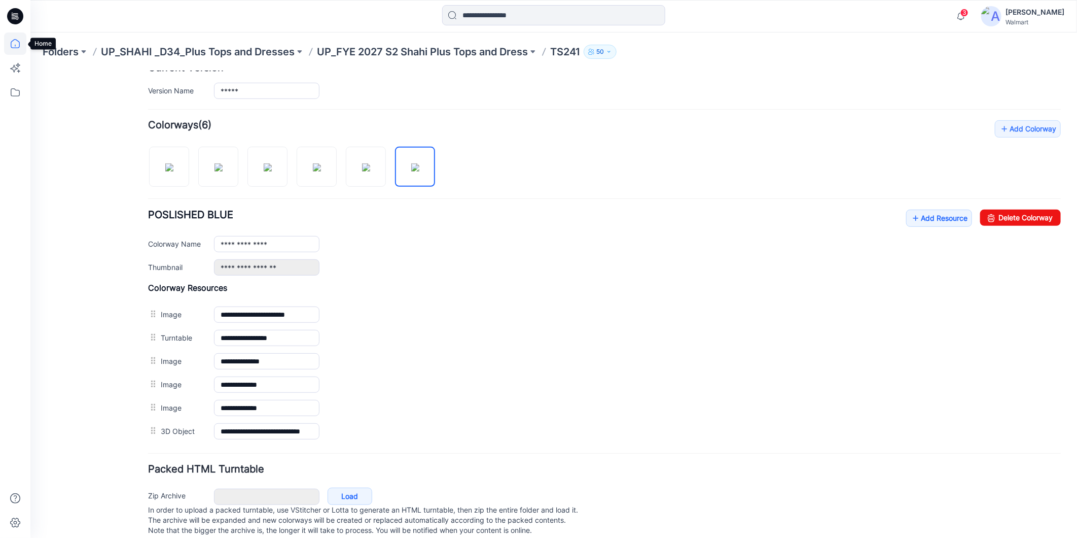
click at [14, 36] on icon at bounding box center [15, 43] width 22 height 22
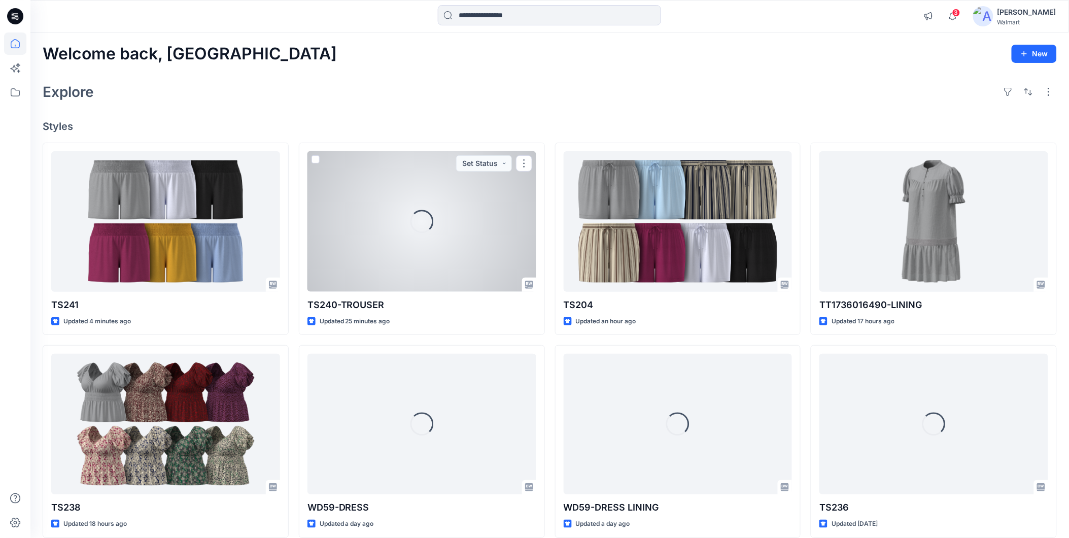
click at [376, 246] on div "Loading..." at bounding box center [421, 221] width 229 height 140
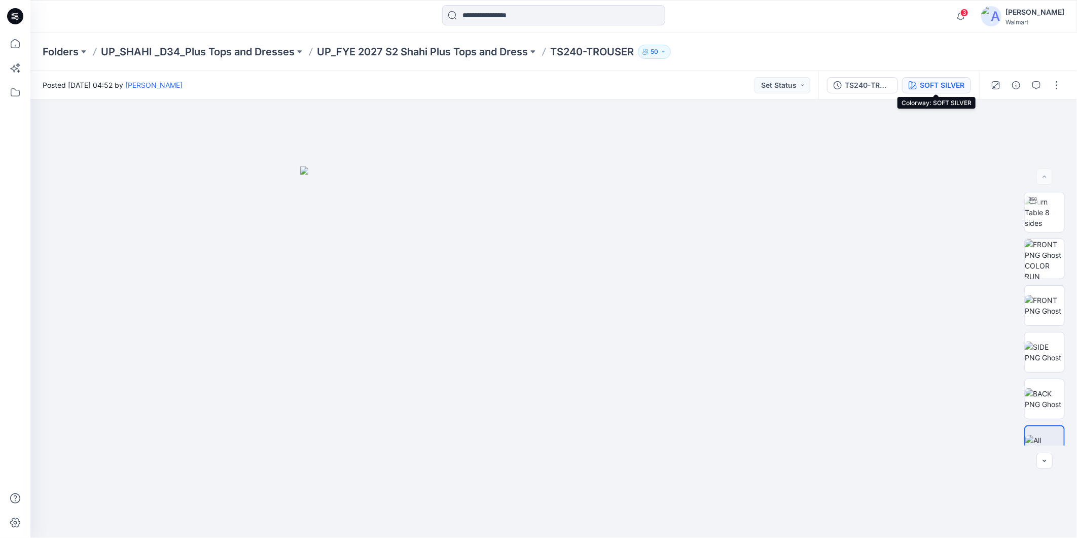
click at [938, 85] on div "SOFT SILVER" at bounding box center [942, 85] width 45 height 11
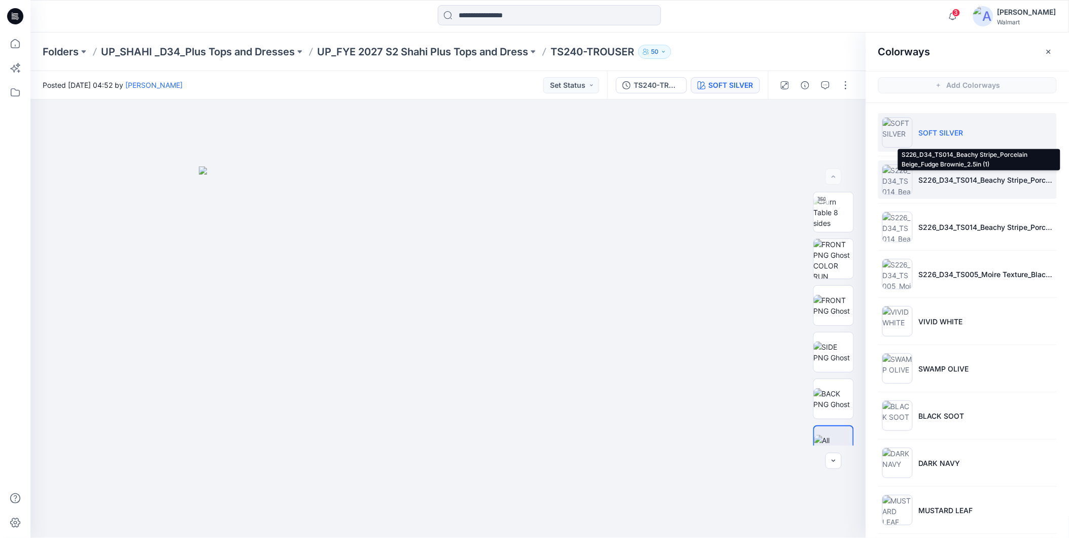
click at [933, 185] on p "S226_D34_TS014_Beachy Stripe_Porcelain Beige_Fudge Brownie_2.5in (1)" at bounding box center [986, 179] width 134 height 11
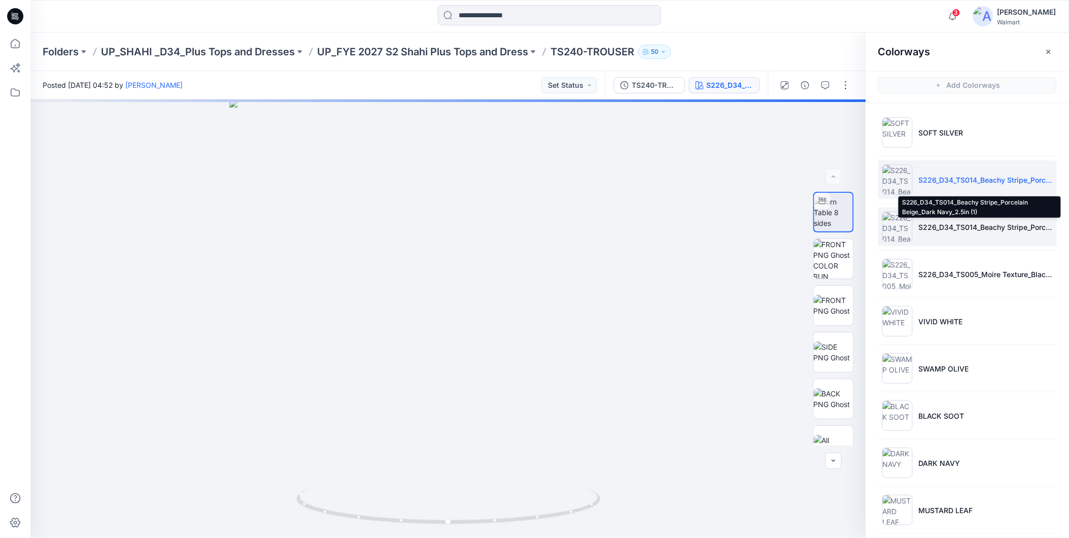
click at [941, 231] on p "S226_D34_TS014_Beachy Stripe_Porcelain Beige_Dark Navy_2.5in (1)" at bounding box center [986, 227] width 134 height 11
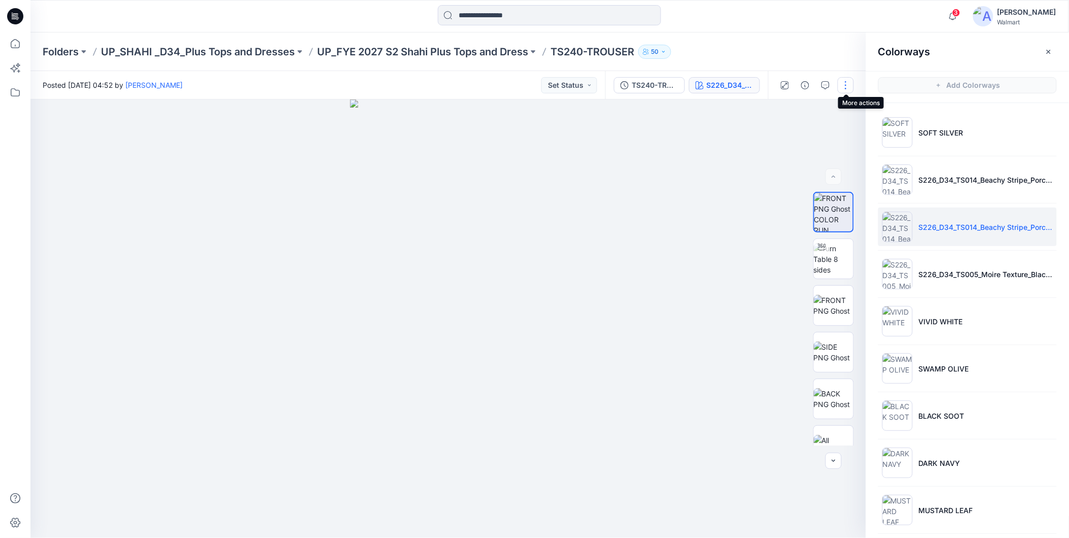
click at [843, 81] on button "button" at bounding box center [845, 85] width 16 height 16
click at [777, 133] on p "Edit" at bounding box center [780, 136] width 13 height 11
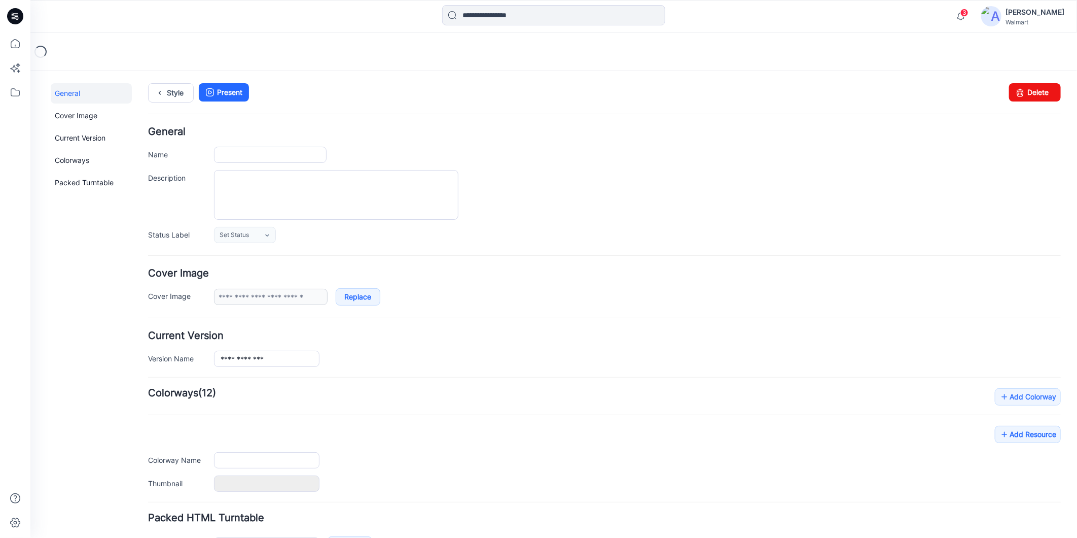
type input "**********"
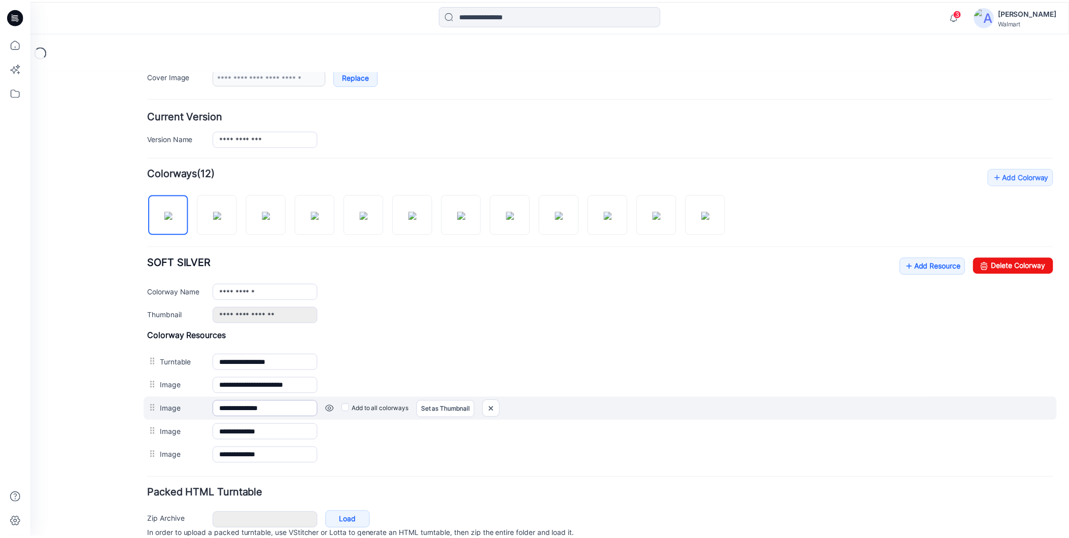
scroll to position [268, 0]
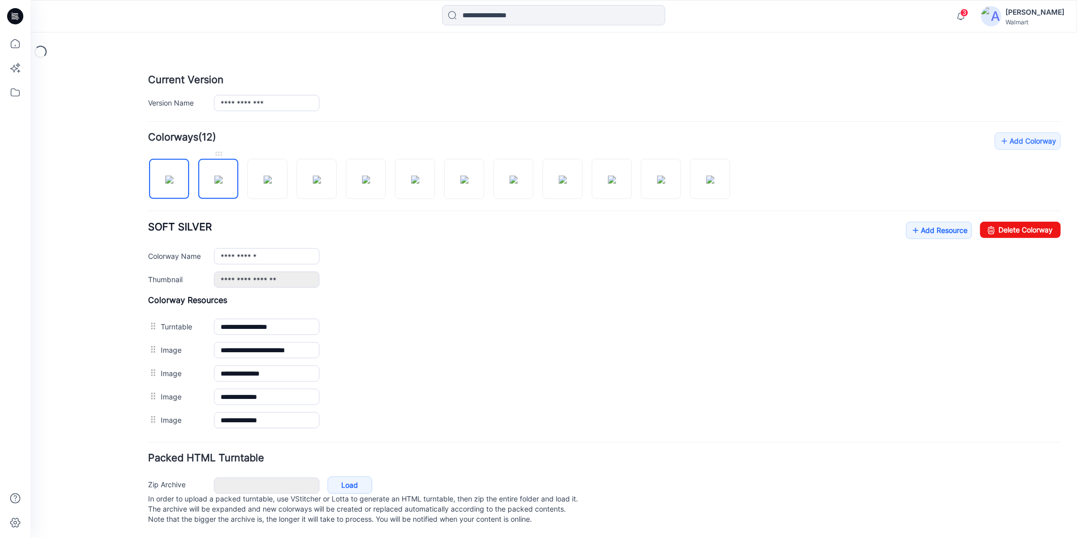
click at [222, 175] on img at bounding box center [218, 179] width 8 height 8
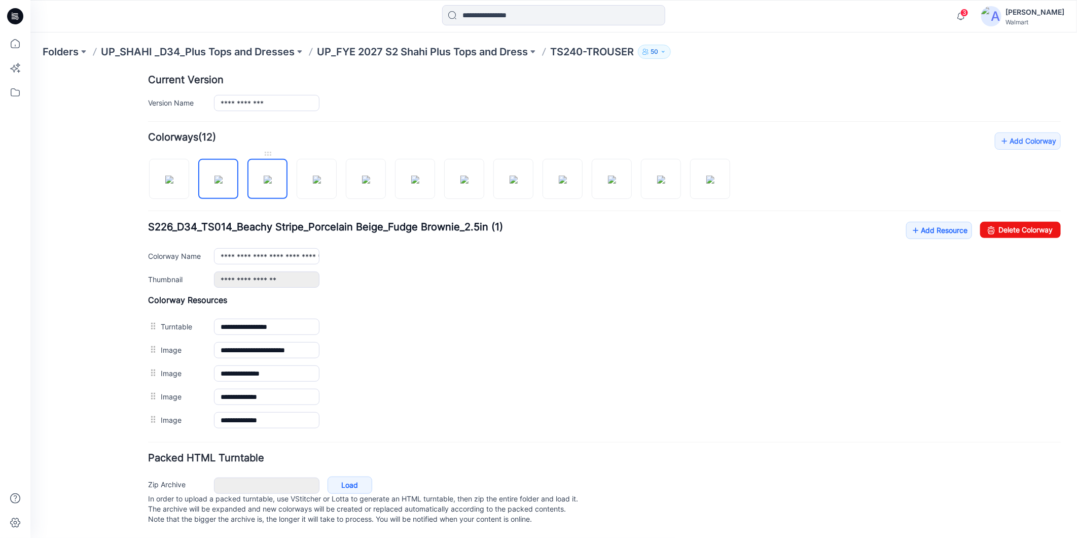
click at [265, 175] on img at bounding box center [267, 179] width 8 height 8
click at [318, 175] on img at bounding box center [316, 179] width 8 height 8
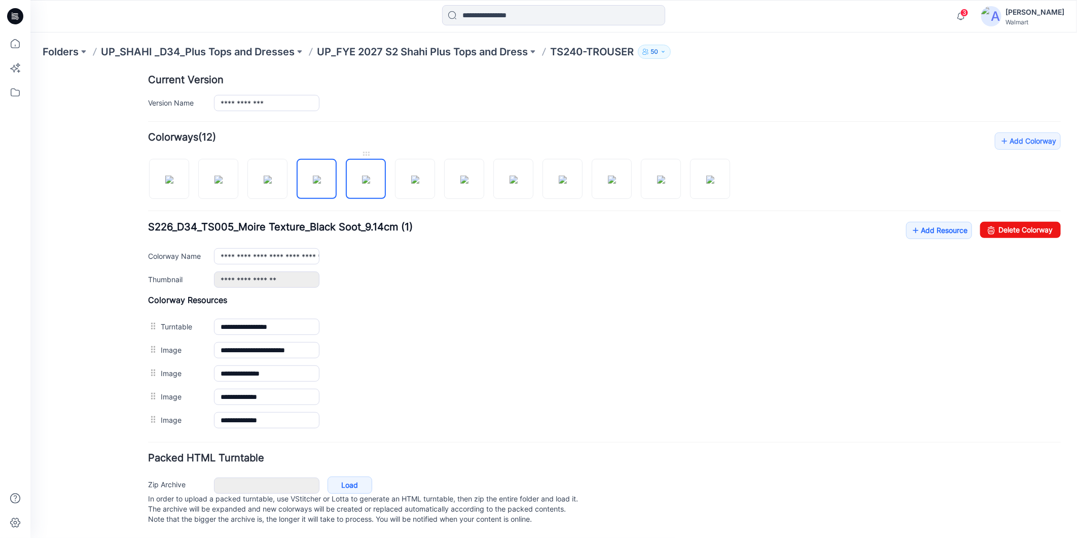
click at [368, 175] on img at bounding box center [366, 179] width 8 height 8
click at [413, 175] on img at bounding box center [415, 179] width 8 height 8
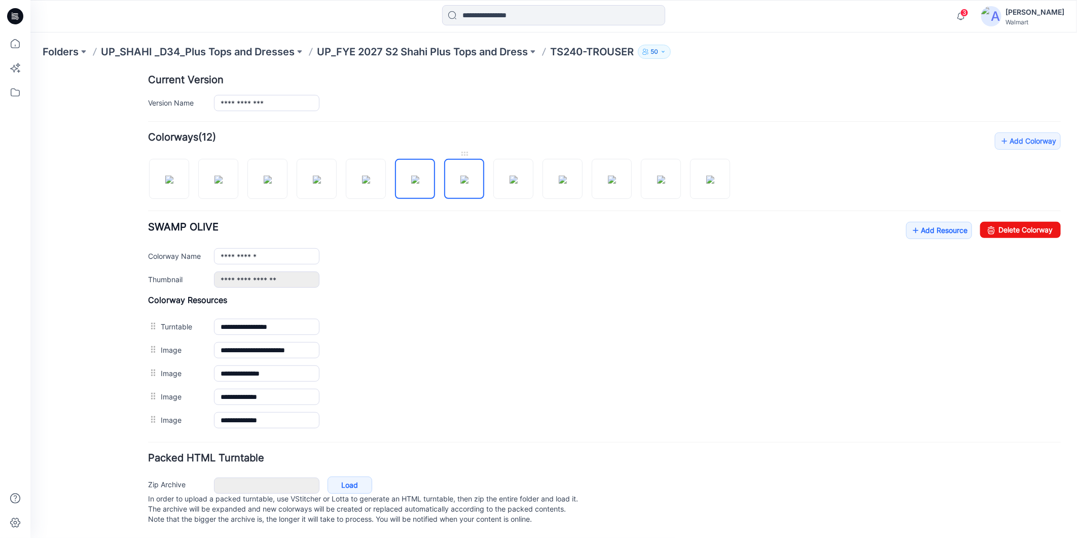
click at [465, 175] on img at bounding box center [464, 179] width 8 height 8
click at [460, 175] on img at bounding box center [464, 179] width 8 height 8
click at [513, 175] on img at bounding box center [513, 179] width 8 height 8
click at [558, 175] on img at bounding box center [562, 179] width 8 height 8
click at [558, 177] on img at bounding box center [562, 179] width 8 height 8
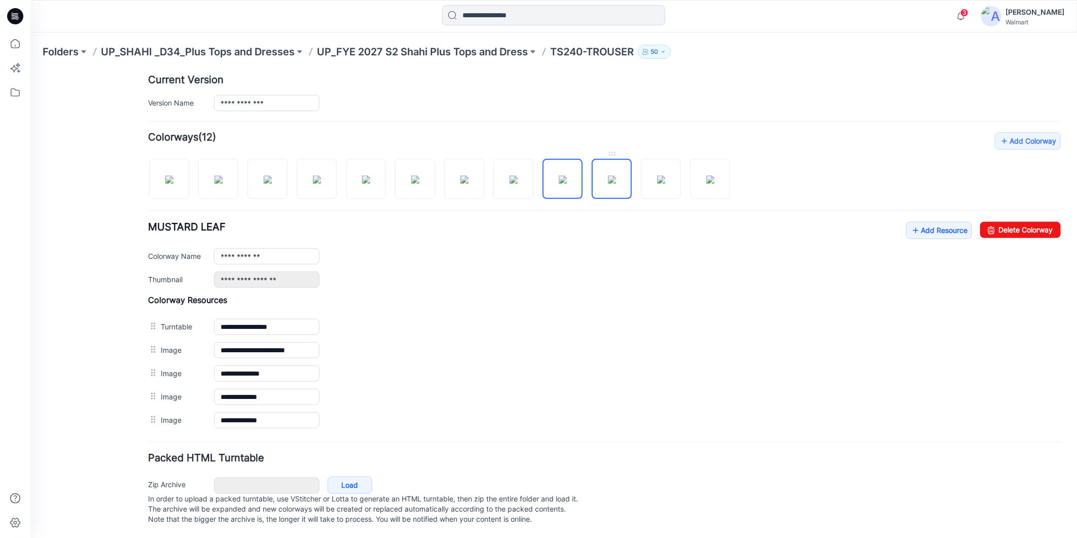
click at [612, 175] on img at bounding box center [612, 179] width 8 height 8
click at [660, 176] on img at bounding box center [661, 179] width 8 height 8
click at [665, 175] on img at bounding box center [661, 179] width 8 height 8
click at [706, 181] on img at bounding box center [710, 179] width 8 height 8
type input "**********"
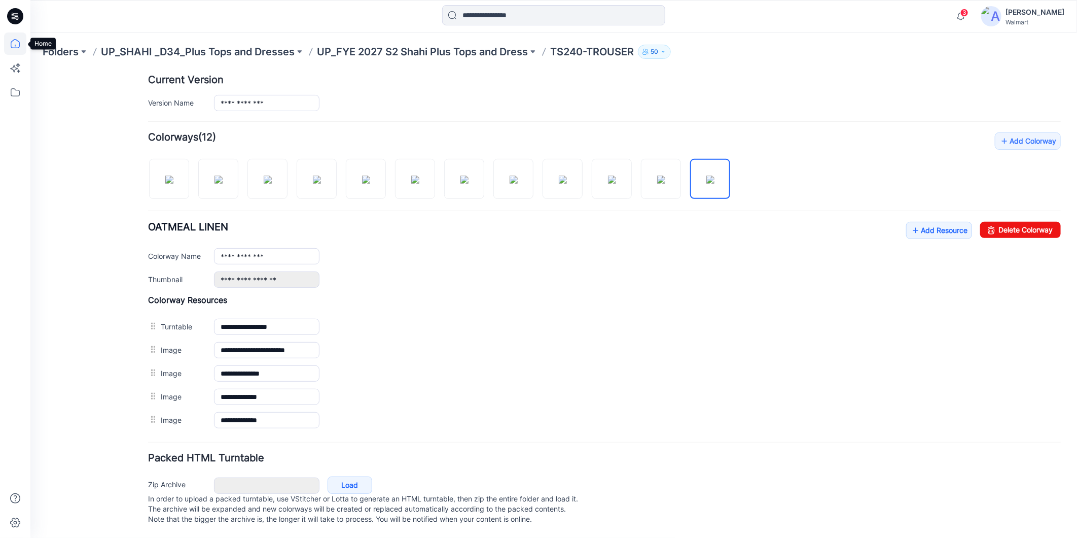
click at [15, 41] on icon at bounding box center [15, 43] width 22 height 22
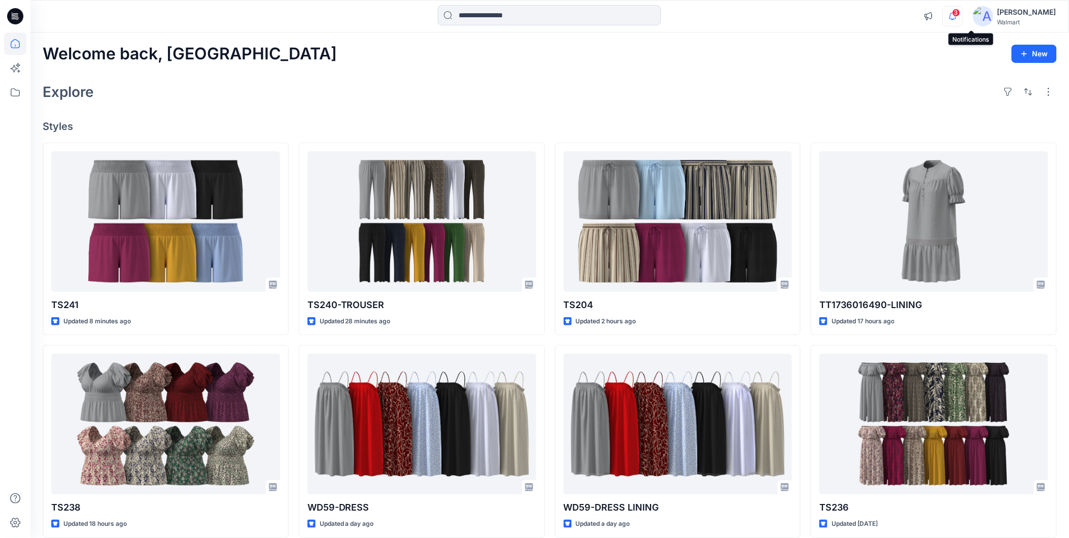
click at [962, 11] on icon "button" at bounding box center [952, 16] width 19 height 20
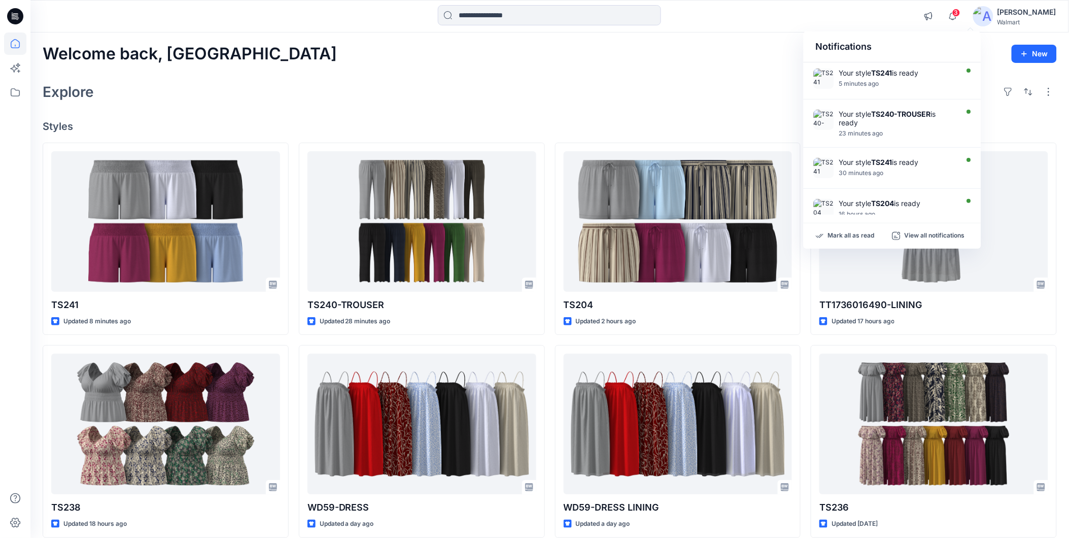
click at [1040, 17] on div "[PERSON_NAME]" at bounding box center [1026, 12] width 59 height 12
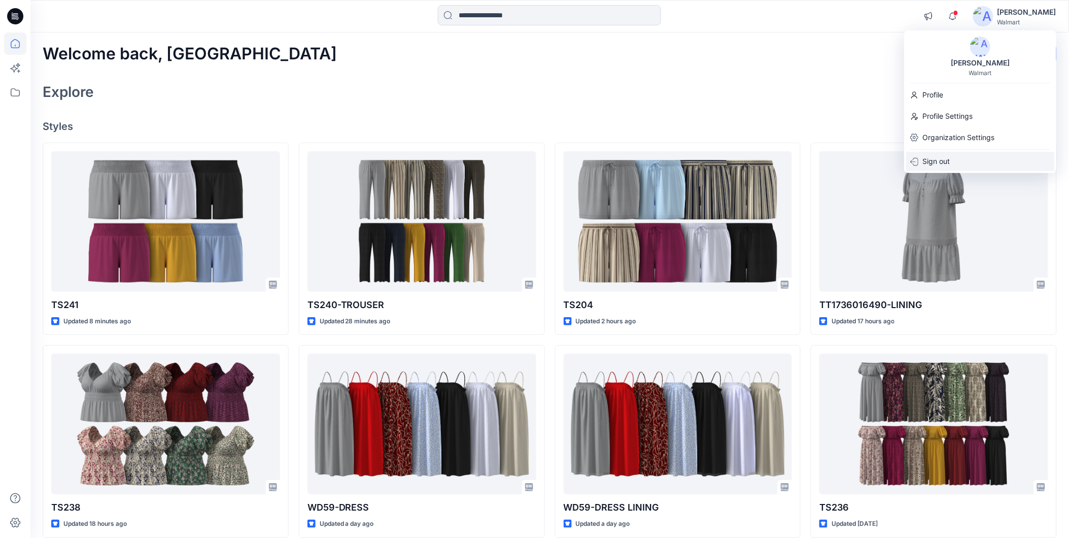
click at [937, 157] on p "Sign out" at bounding box center [935, 161] width 27 height 19
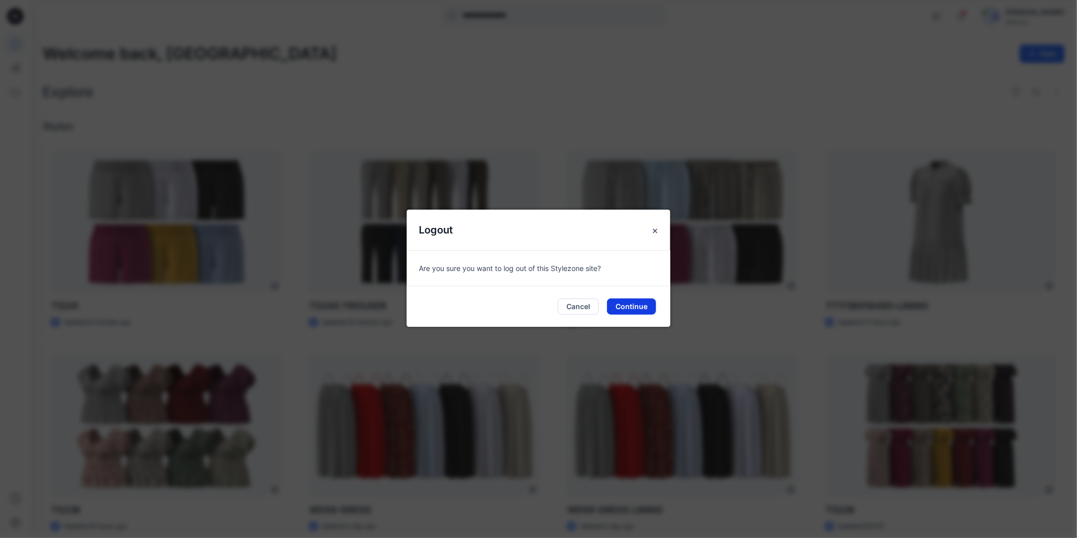
click at [623, 304] on button "Continue" at bounding box center [631, 306] width 49 height 16
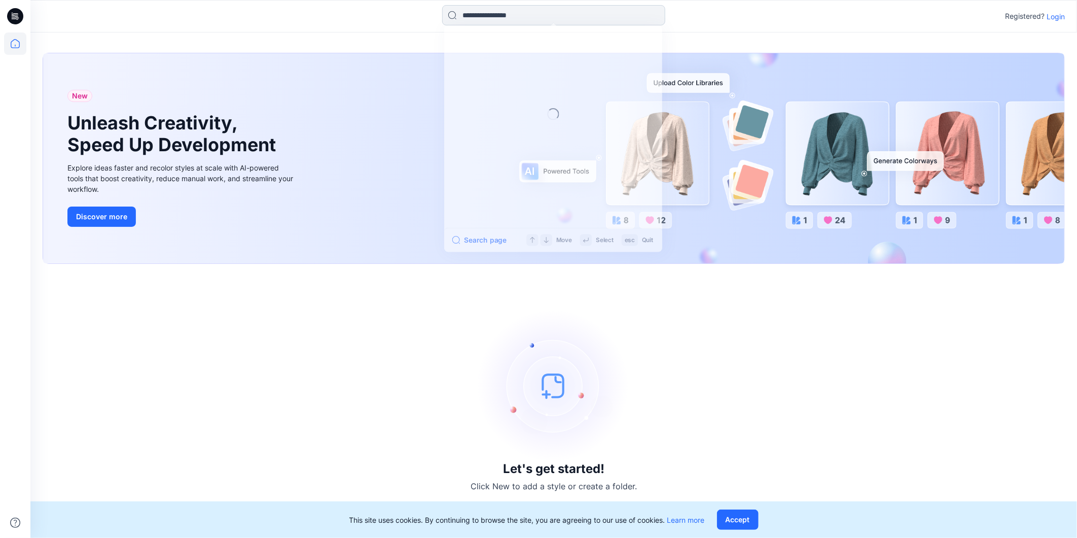
click at [490, 17] on input at bounding box center [553, 15] width 223 height 20
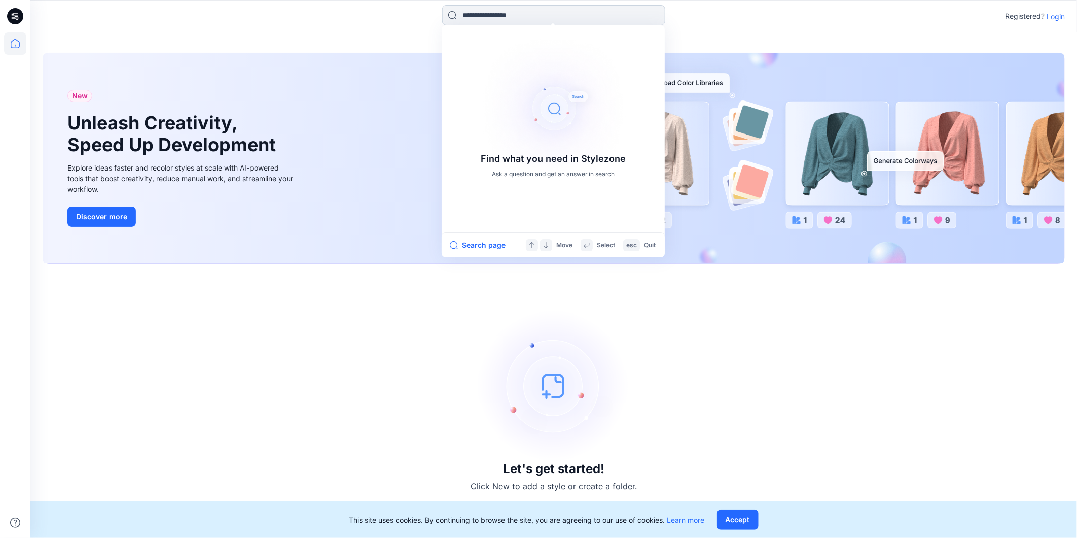
click at [492, 16] on input at bounding box center [553, 15] width 223 height 20
click at [1058, 17] on p "Login" at bounding box center [1056, 16] width 18 height 11
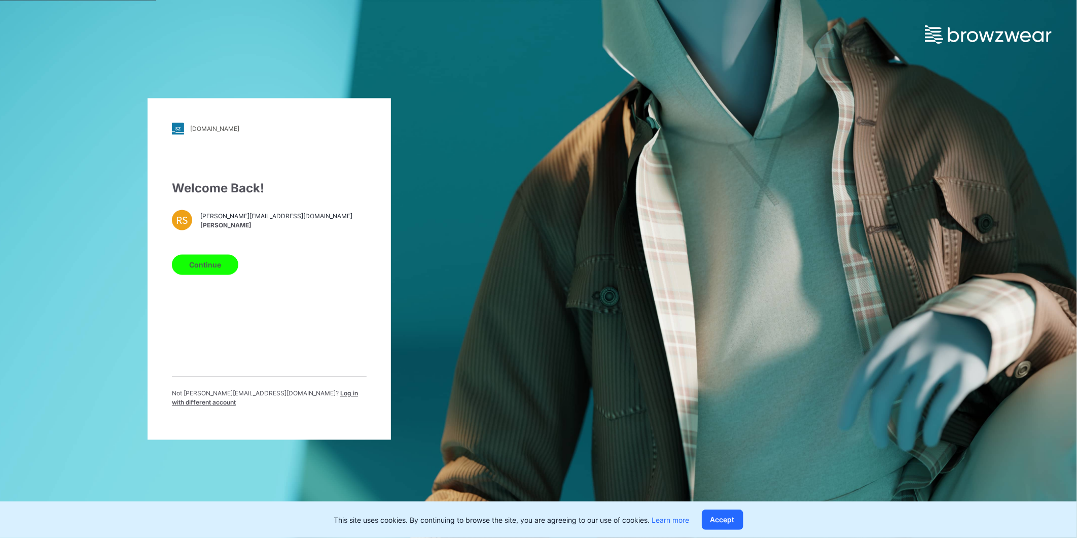
click at [289, 395] on span "Log in with different account" at bounding box center [265, 398] width 186 height 17
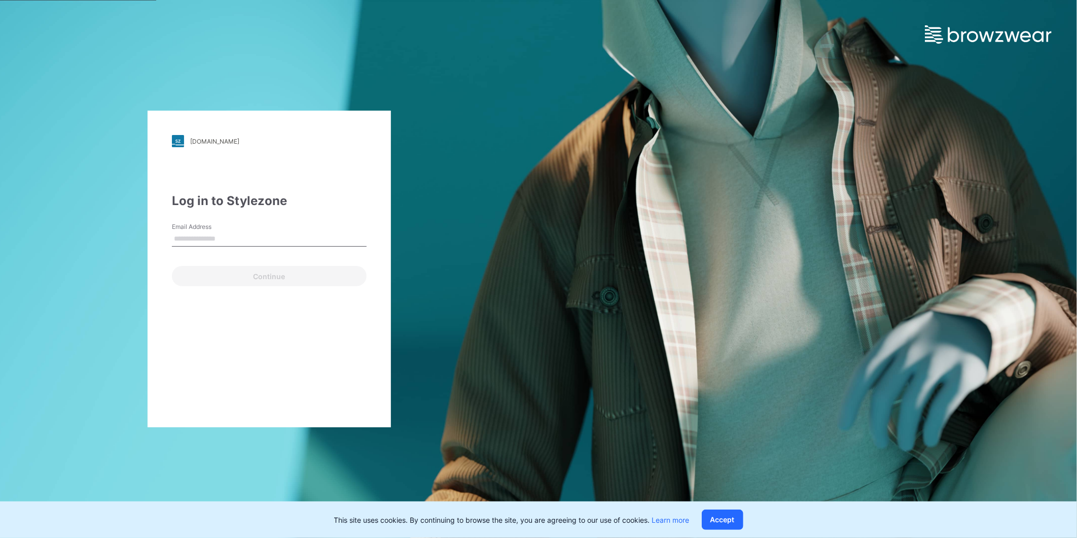
click at [227, 241] on input "Email Address" at bounding box center [269, 238] width 195 height 15
type input "**********"
drag, startPoint x: 215, startPoint y: 281, endPoint x: 216, endPoint y: 264, distance: 17.8
click at [215, 281] on button "Continue" at bounding box center [269, 276] width 195 height 20
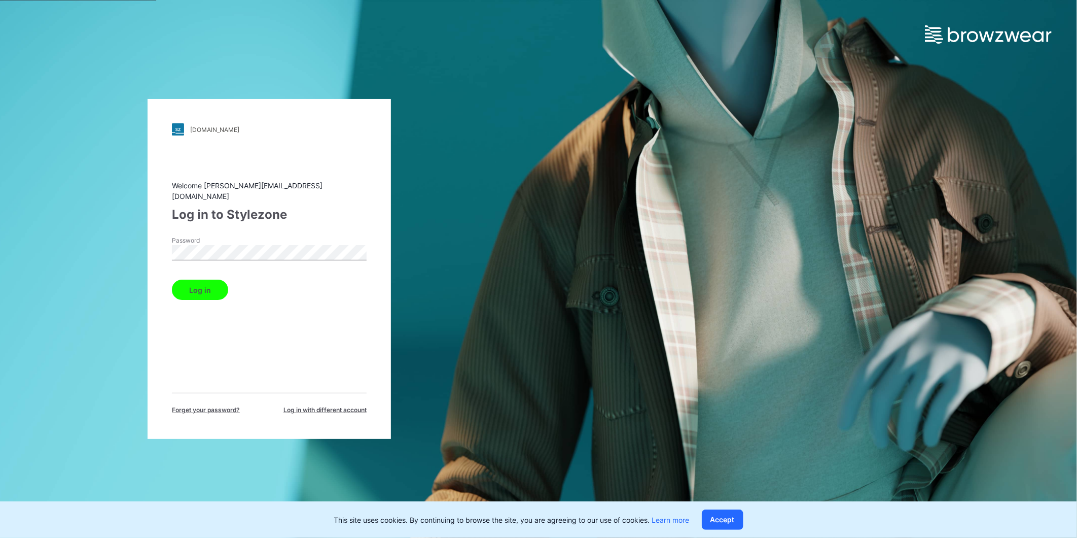
click at [197, 287] on button "Log in" at bounding box center [200, 289] width 56 height 20
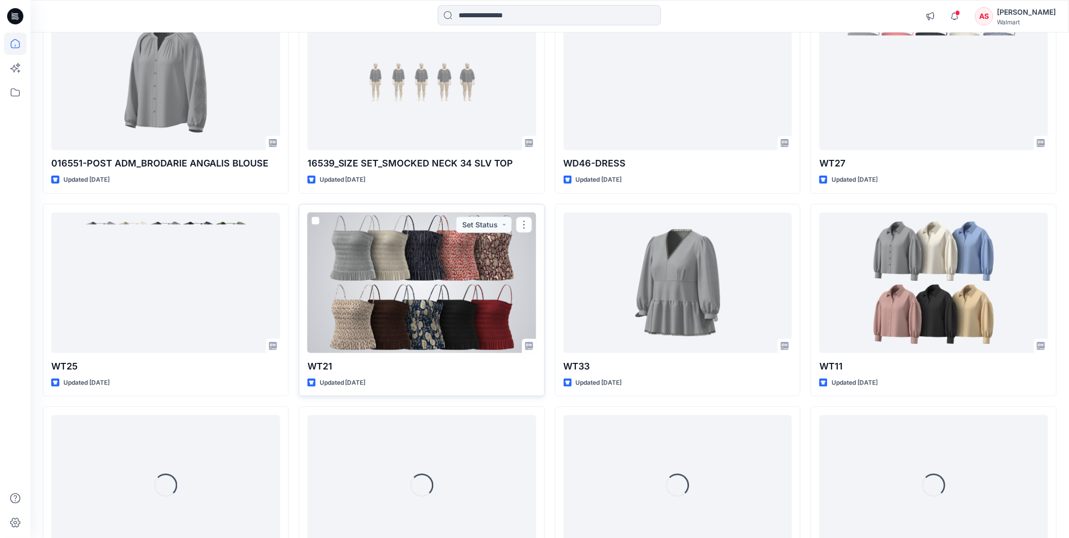
scroll to position [1636, 0]
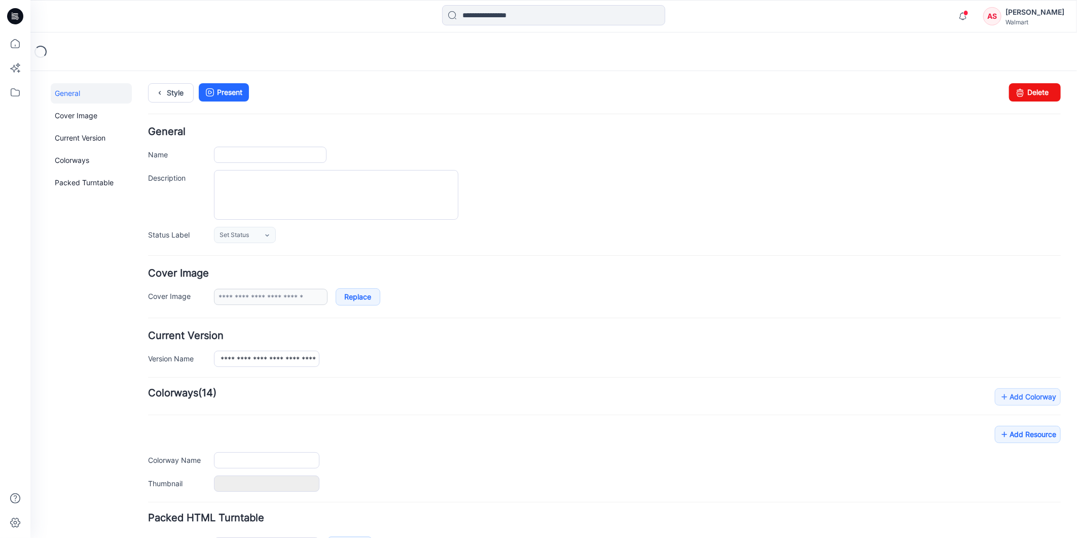
type input "**********"
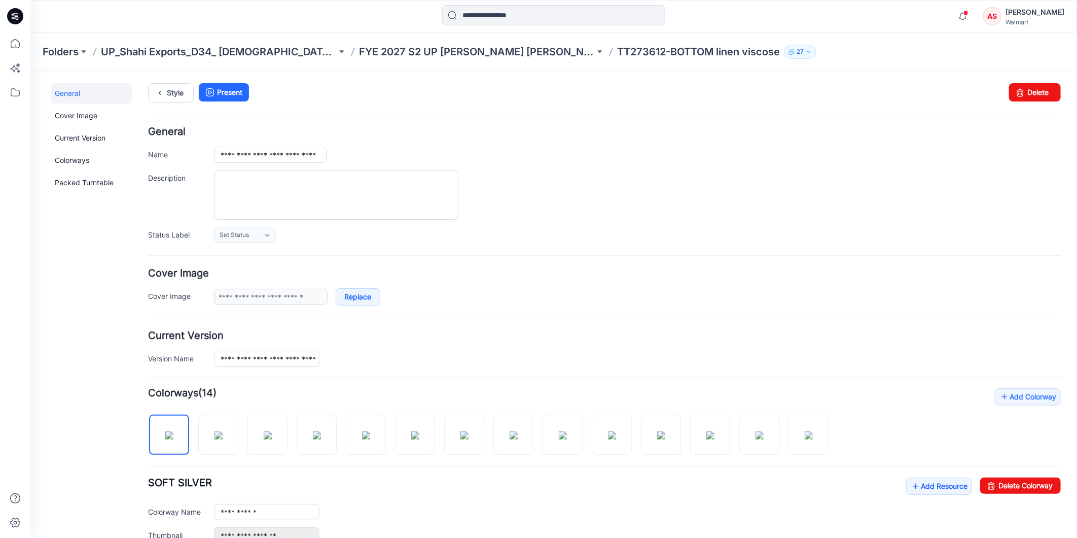
scroll to position [169, 0]
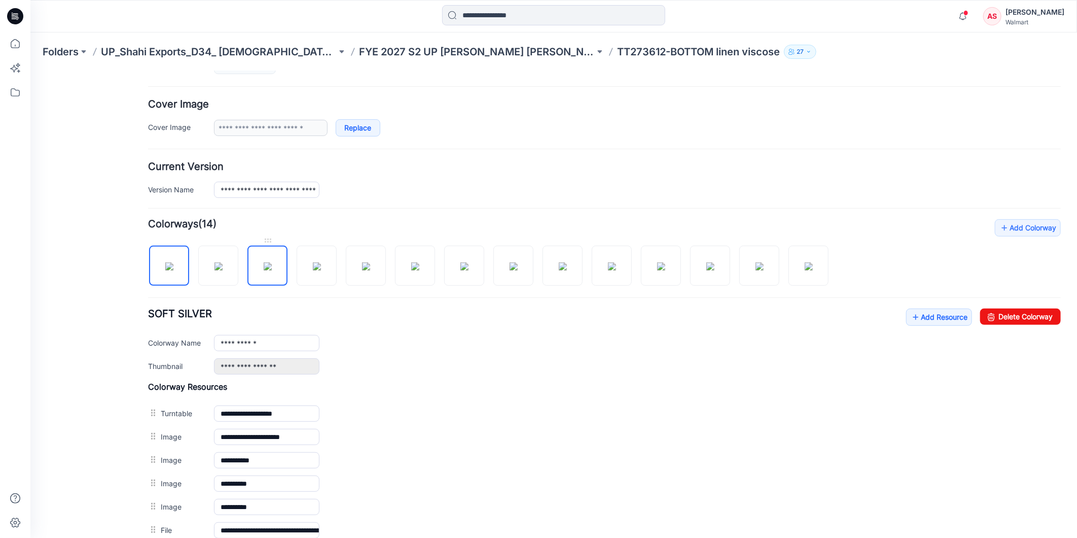
click at [266, 269] on img at bounding box center [267, 266] width 8 height 8
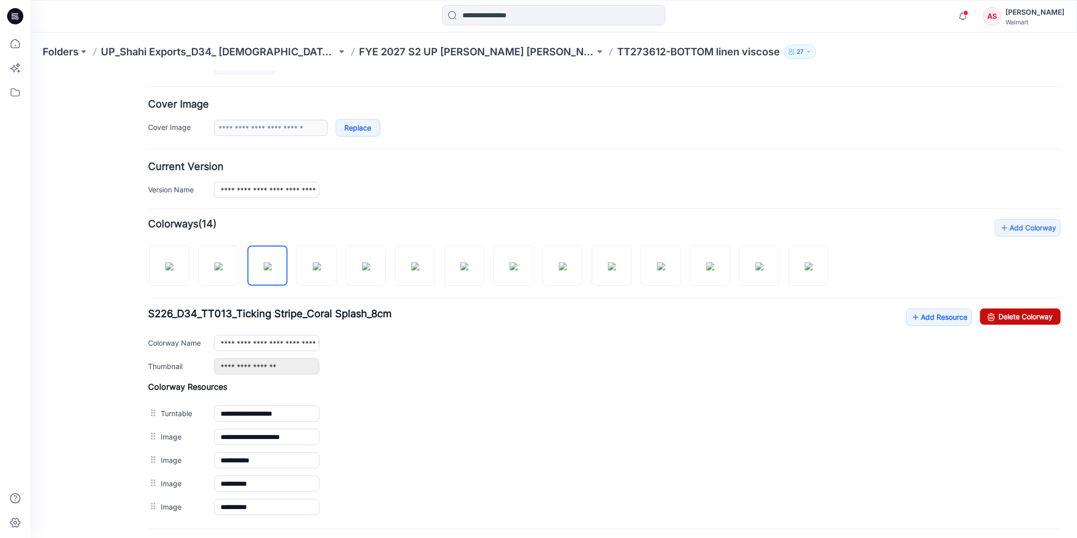
drag, startPoint x: 1001, startPoint y: 318, endPoint x: 622, endPoint y: 131, distance: 421.9
click at [1001, 318] on link "Delete Colorway" at bounding box center [1020, 316] width 81 height 16
drag, startPoint x: 218, startPoint y: 270, endPoint x: 230, endPoint y: 269, distance: 12.7
click at [218, 270] on img at bounding box center [218, 266] width 8 height 8
click at [1005, 318] on link "Delete Colorway" at bounding box center [1020, 316] width 81 height 16
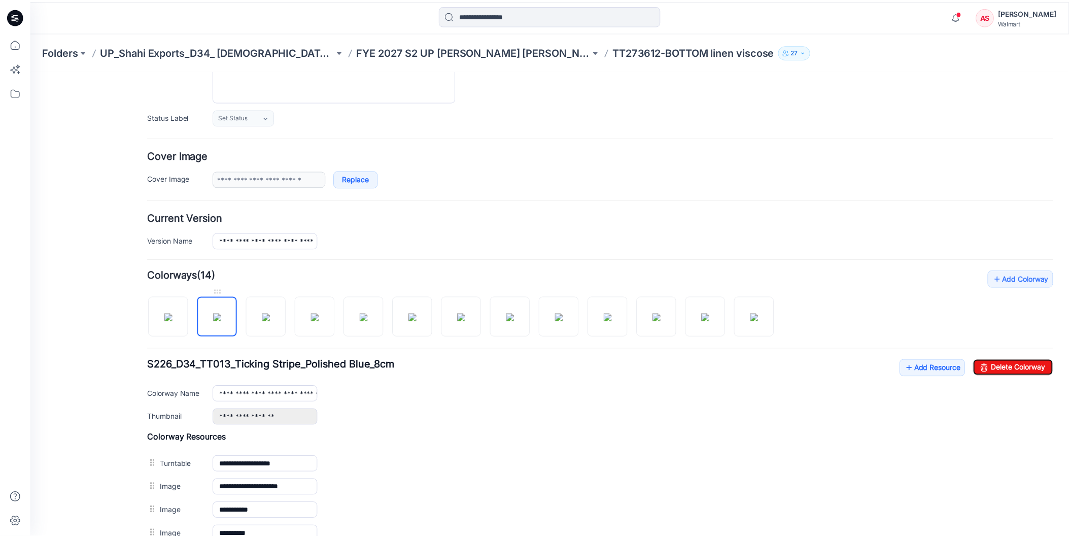
scroll to position [56, 0]
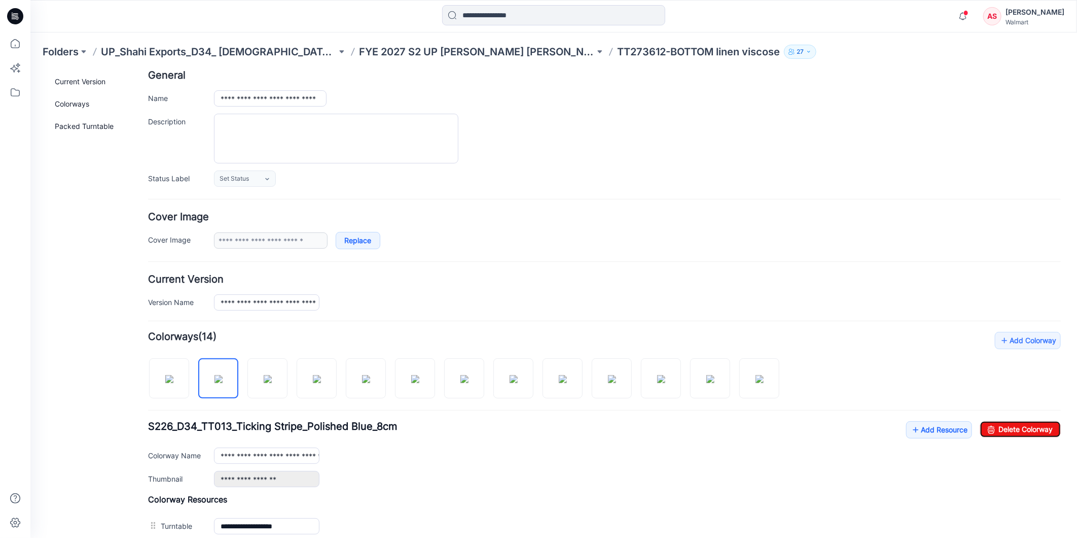
type input "**********"
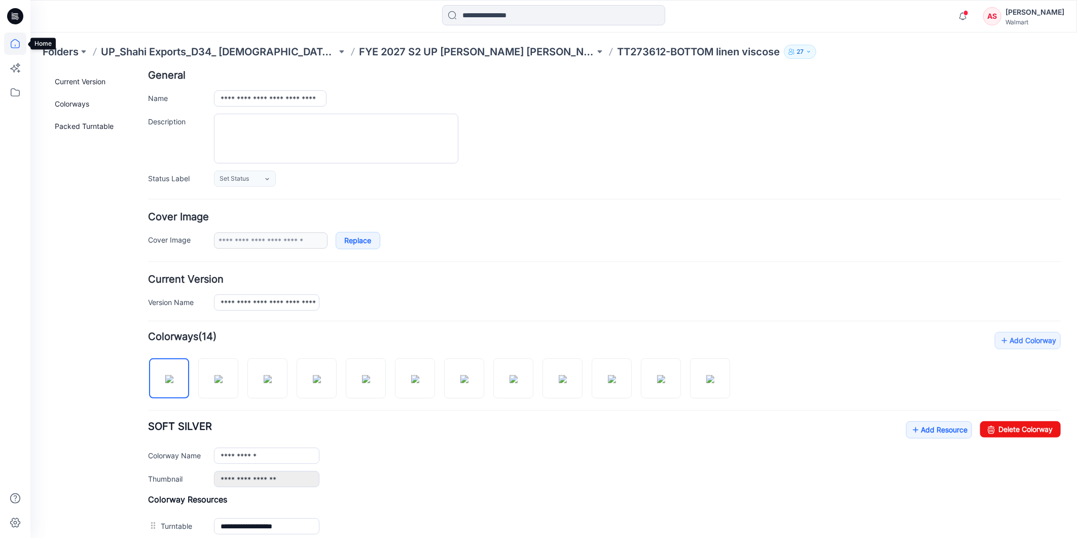
click at [14, 46] on icon at bounding box center [15, 43] width 22 height 22
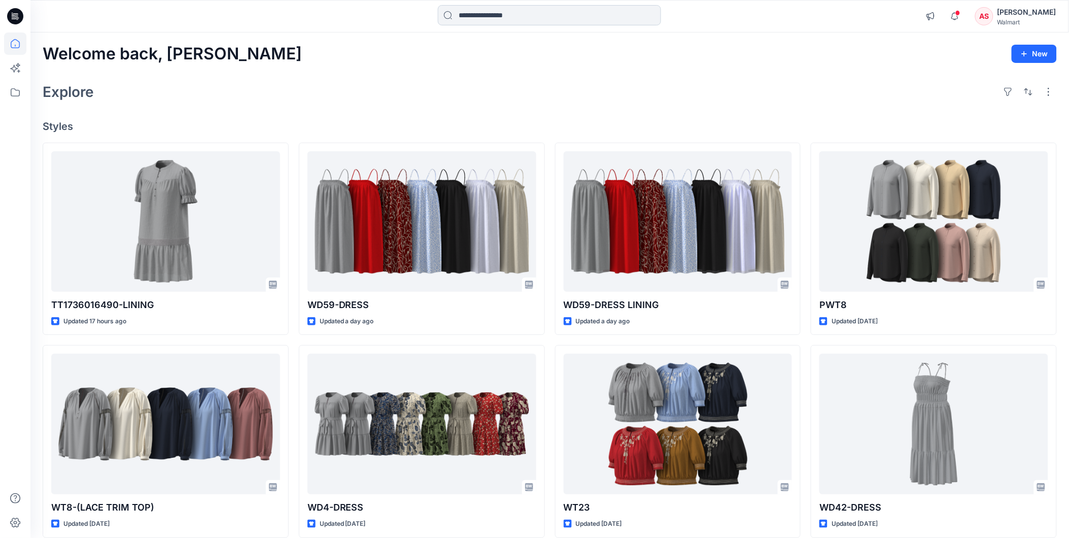
click at [468, 12] on input at bounding box center [549, 15] width 223 height 20
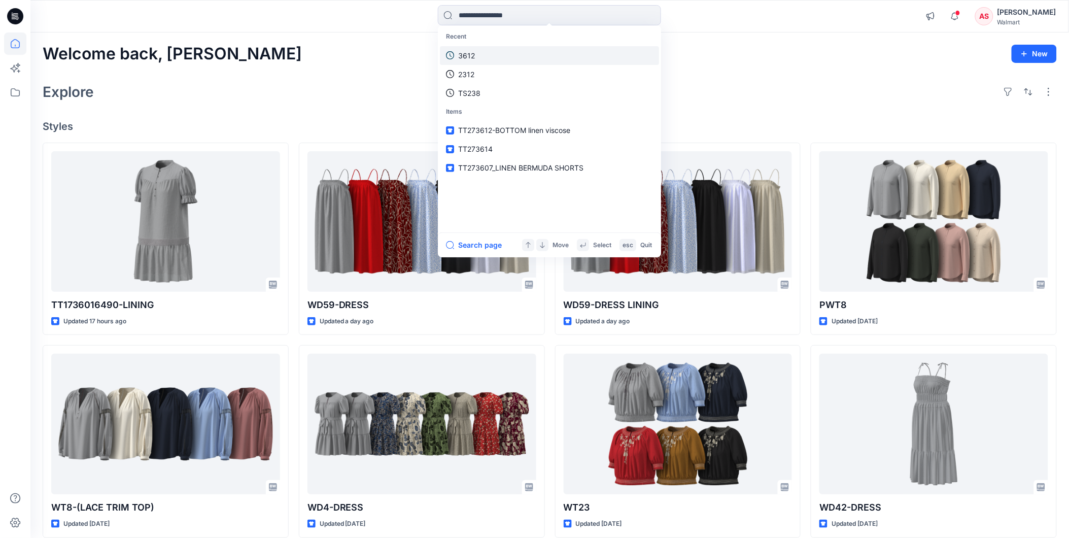
click at [469, 52] on p "3612" at bounding box center [466, 55] width 17 height 11
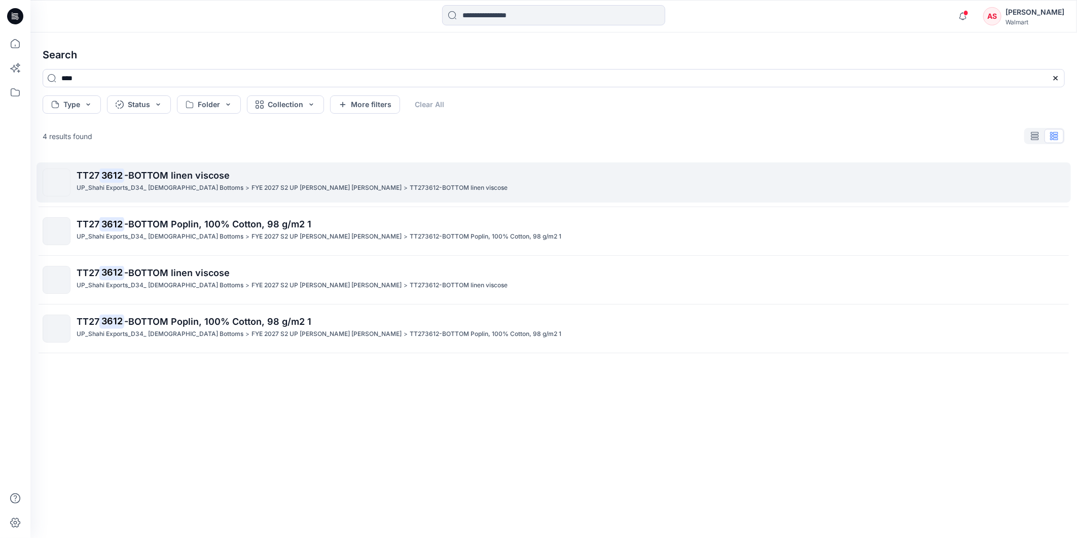
click at [186, 182] on p "TT27 3612 -BOTTOM linen viscose" at bounding box center [571, 175] width 988 height 14
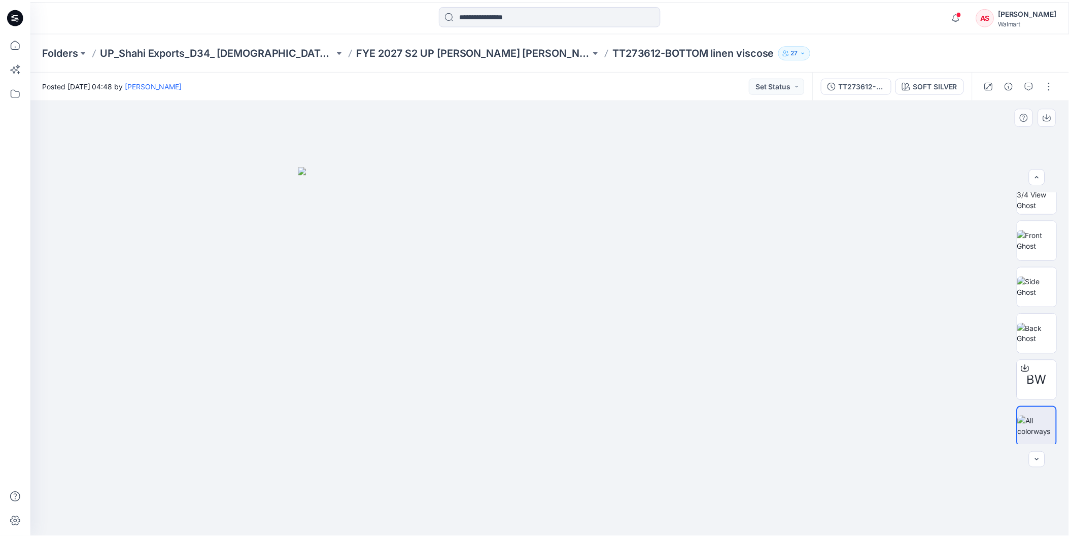
scroll to position [67, 0]
click at [15, 45] on icon at bounding box center [15, 43] width 22 height 22
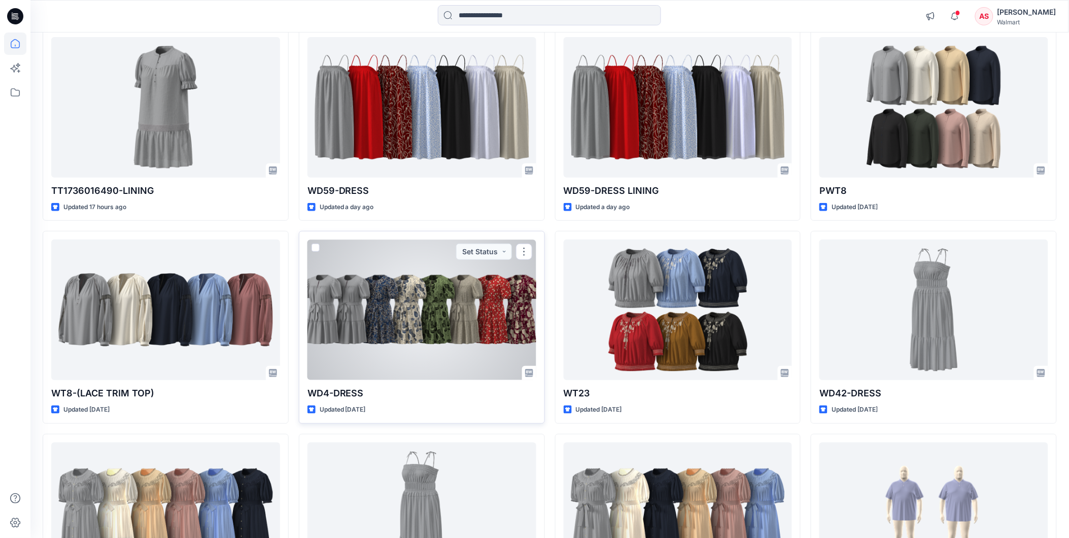
scroll to position [113, 0]
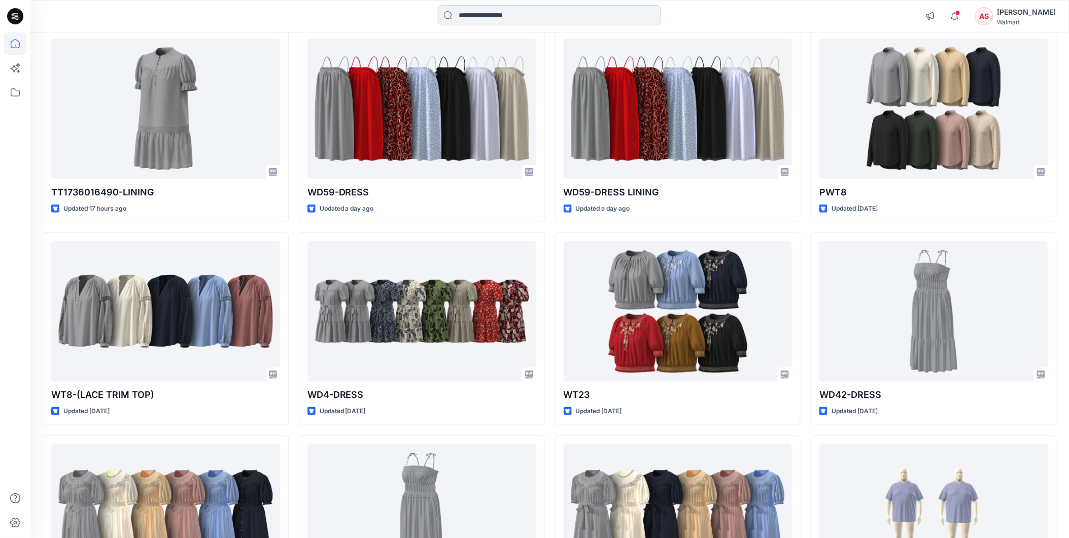
click at [472, 13] on input at bounding box center [549, 15] width 223 height 20
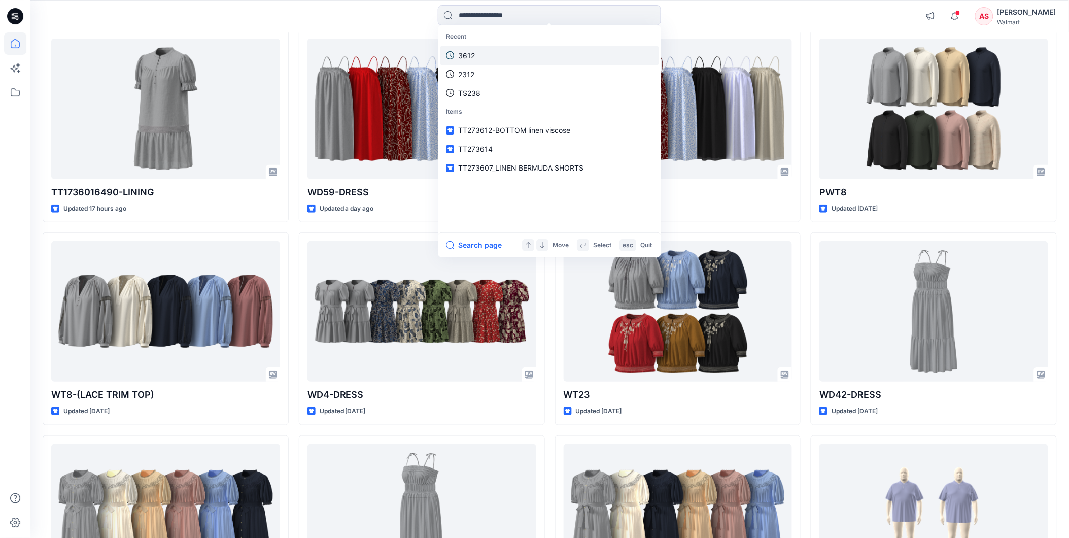
click at [470, 57] on p "3612" at bounding box center [466, 55] width 17 height 11
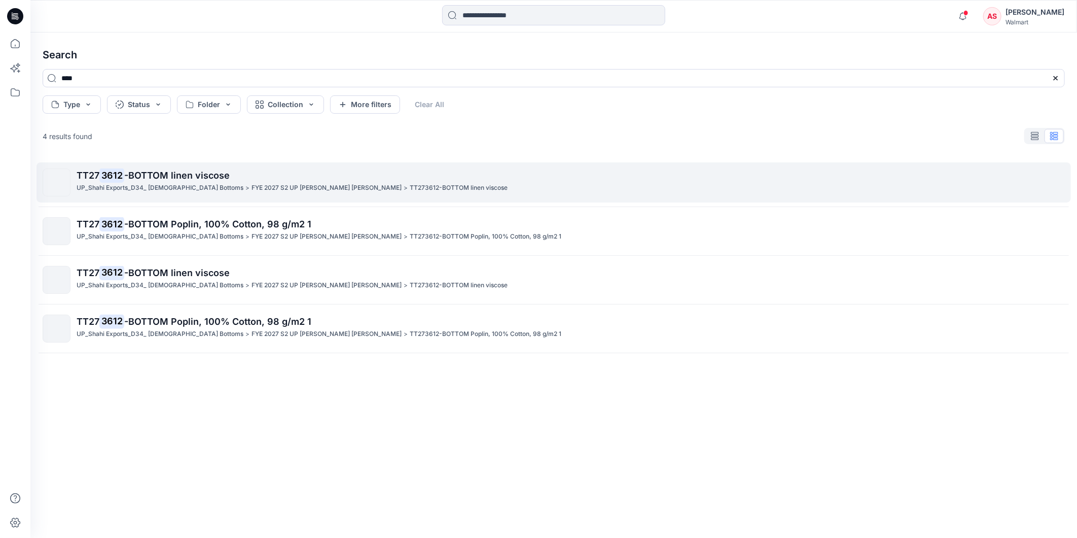
click at [201, 181] on p "TT27 3612 -BOTTOM linen viscose" at bounding box center [571, 175] width 988 height 14
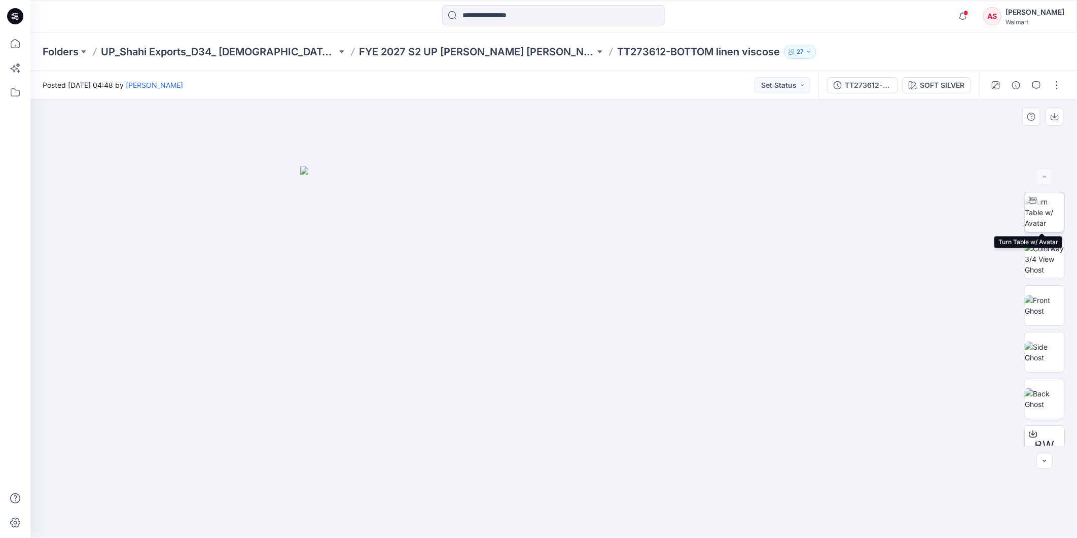
click at [1043, 209] on img at bounding box center [1045, 212] width 40 height 32
click at [17, 44] on icon at bounding box center [15, 43] width 22 height 22
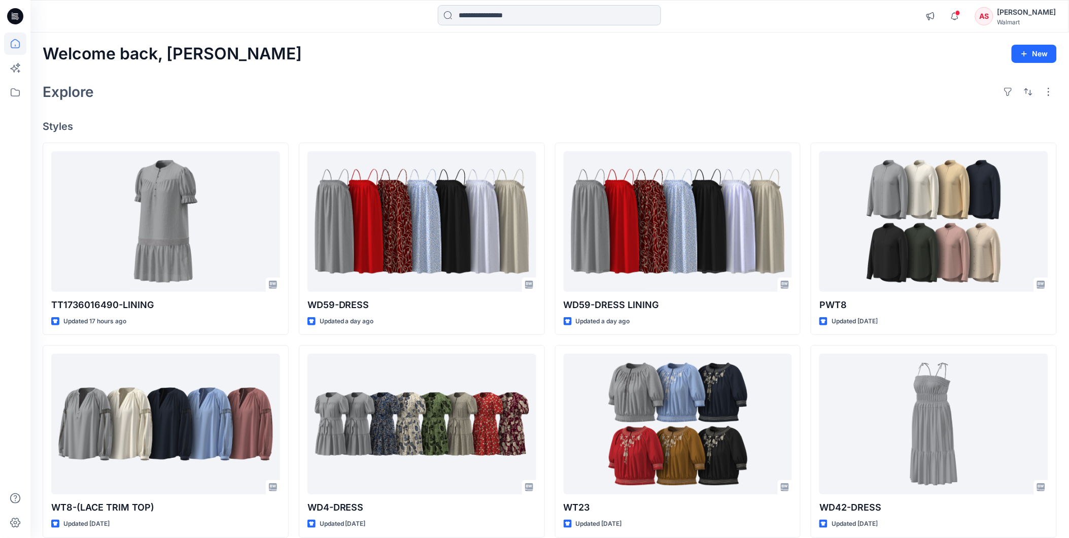
click at [477, 16] on input at bounding box center [549, 15] width 223 height 20
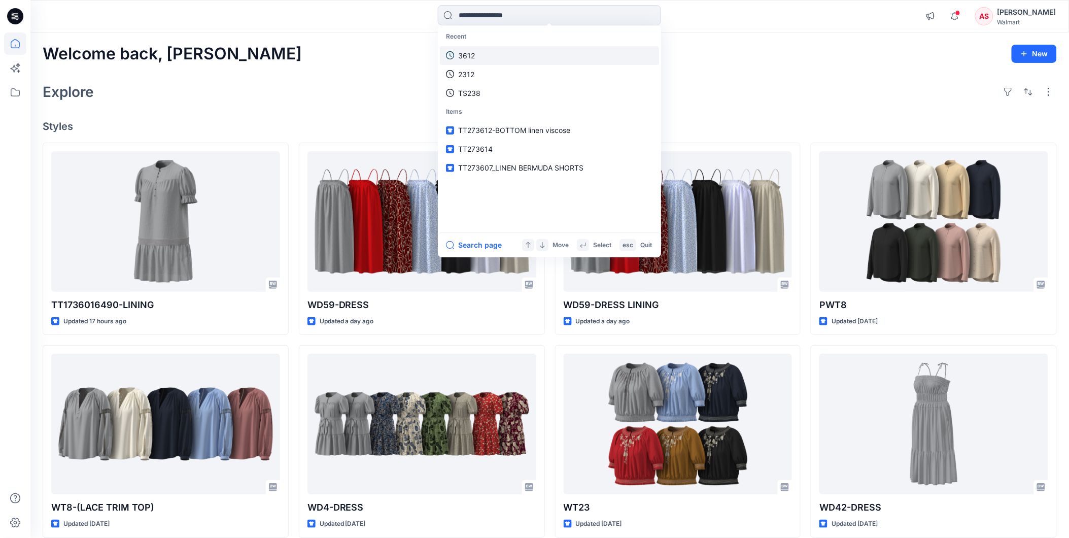
click at [468, 56] on p "3612" at bounding box center [466, 55] width 17 height 11
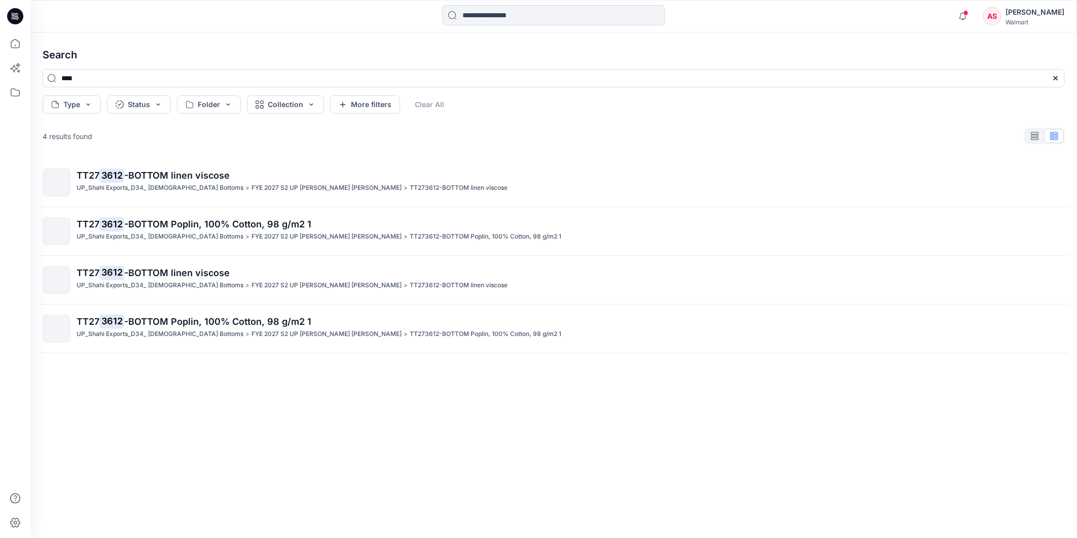
click at [225, 230] on p "TT27 3612 -BOTTOM Poplin, 100% Cotton, 98 g/m2 1" at bounding box center [571, 224] width 988 height 14
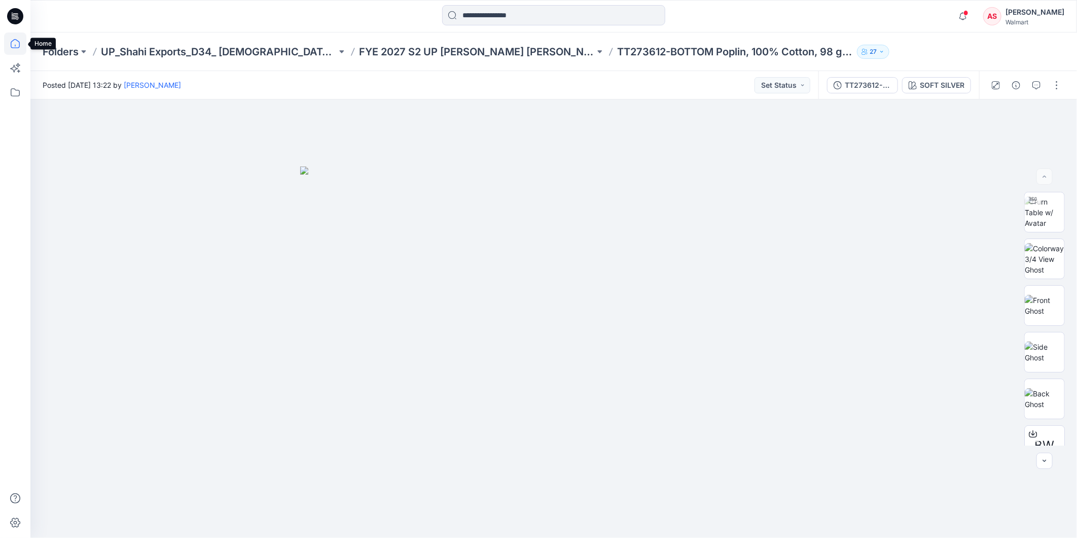
click at [14, 45] on icon at bounding box center [15, 43] width 22 height 22
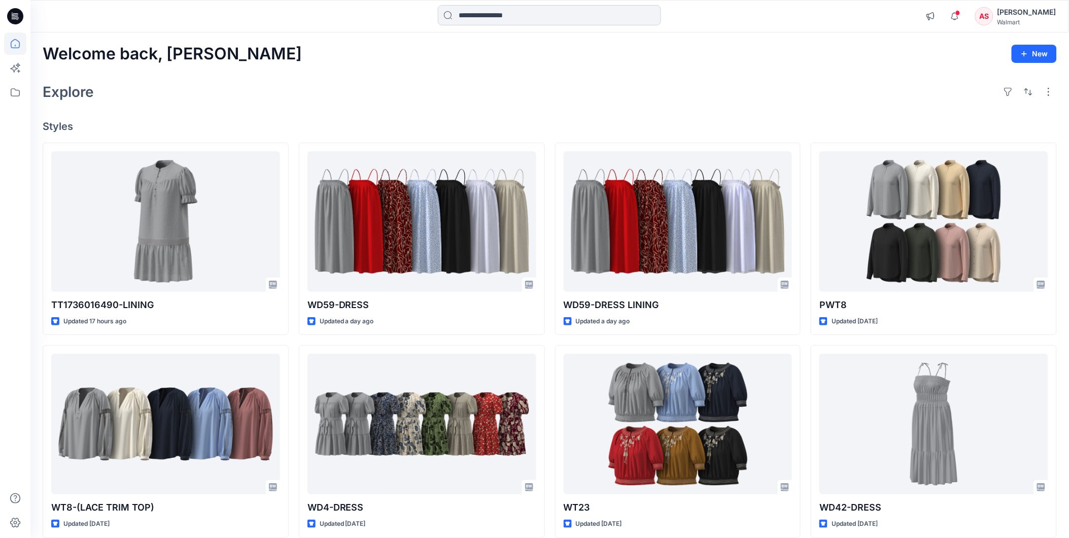
click at [471, 13] on input at bounding box center [549, 15] width 223 height 20
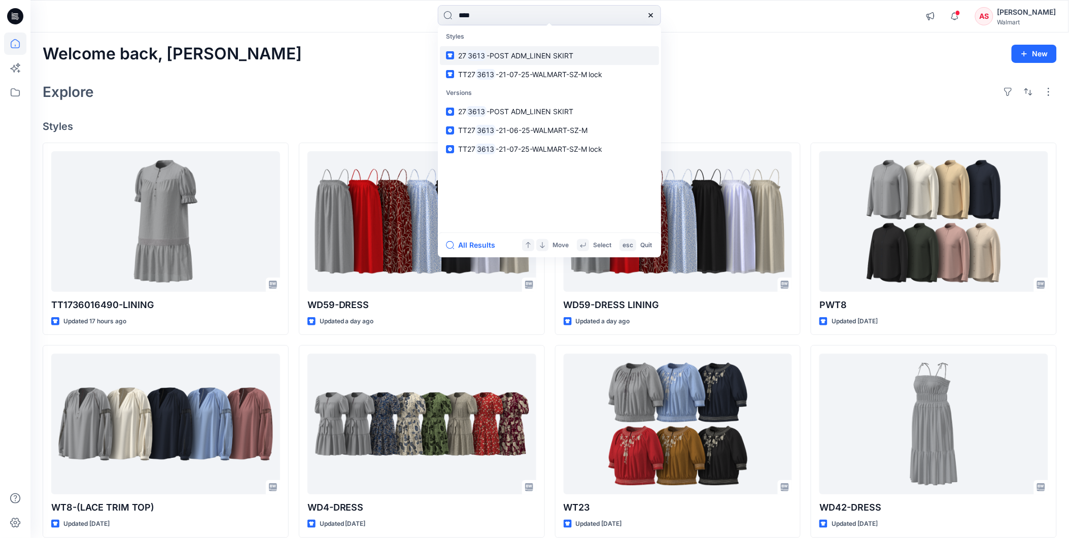
type input "****"
click at [495, 52] on span "-POST ADM_LINEN SKIRT" at bounding box center [529, 55] width 87 height 9
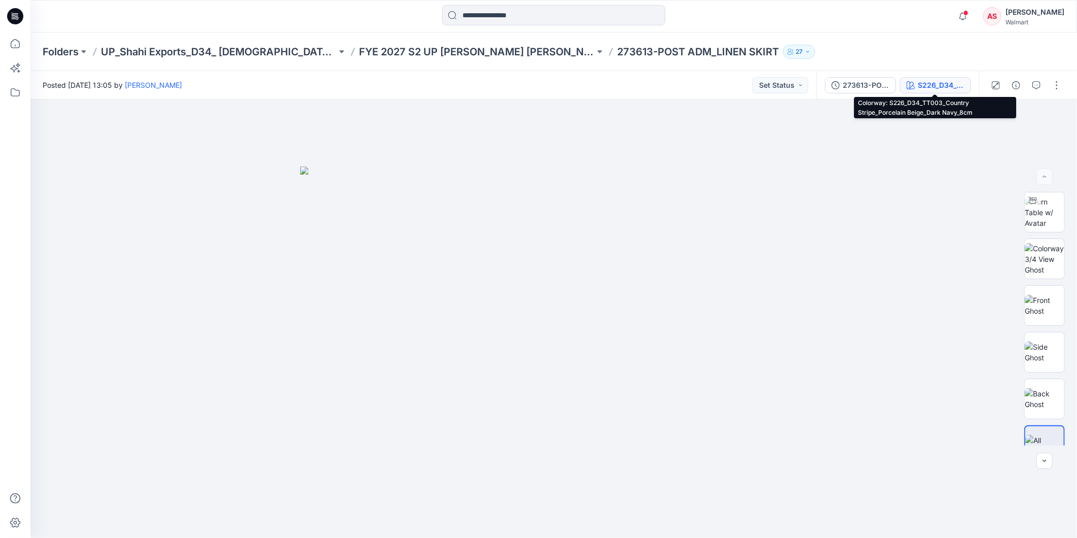
click at [935, 83] on div "S226_D34_TT003_Country Stripe_Porcelain Beige_Dark Navy_8cm" at bounding box center [941, 85] width 47 height 11
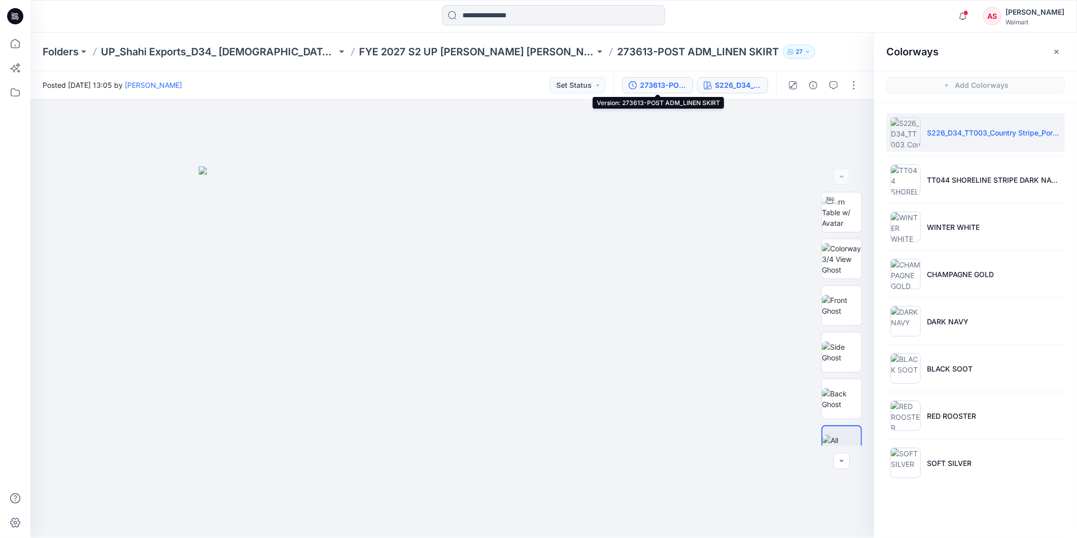
click at [670, 84] on div "273613-POST ADM_LINEN SKIRT" at bounding box center [663, 85] width 47 height 11
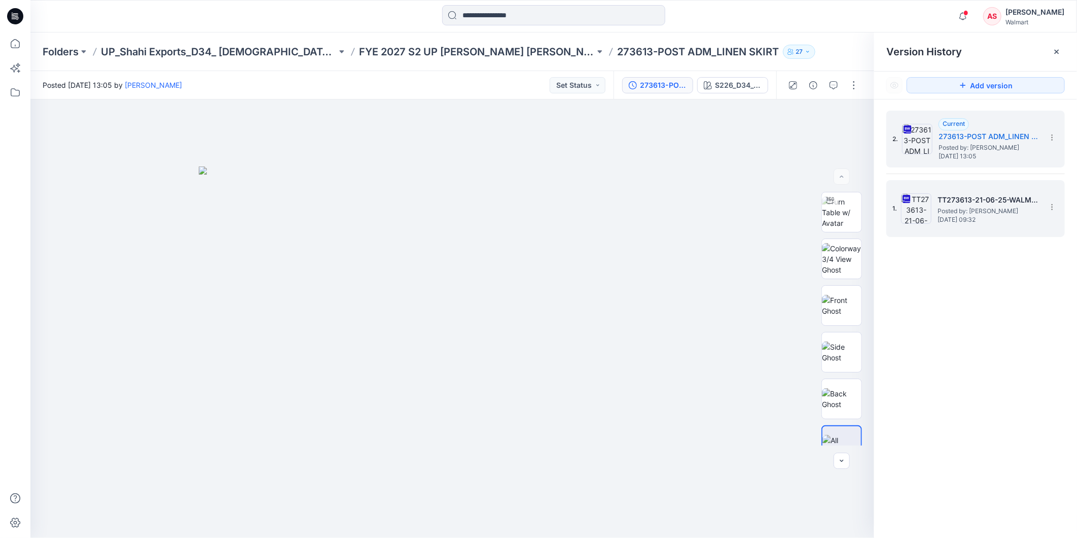
click at [993, 210] on span "Posted by: Annanya Sharma" at bounding box center [988, 211] width 101 height 10
click at [984, 147] on span "Posted by: Annanya Sharma" at bounding box center [989, 148] width 101 height 10
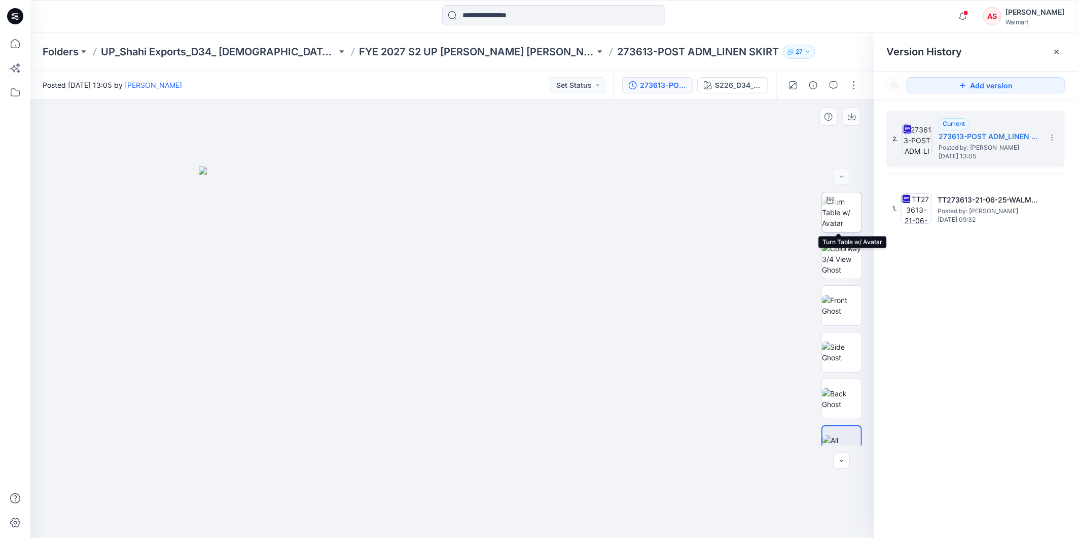
click at [838, 204] on img at bounding box center [842, 212] width 40 height 32
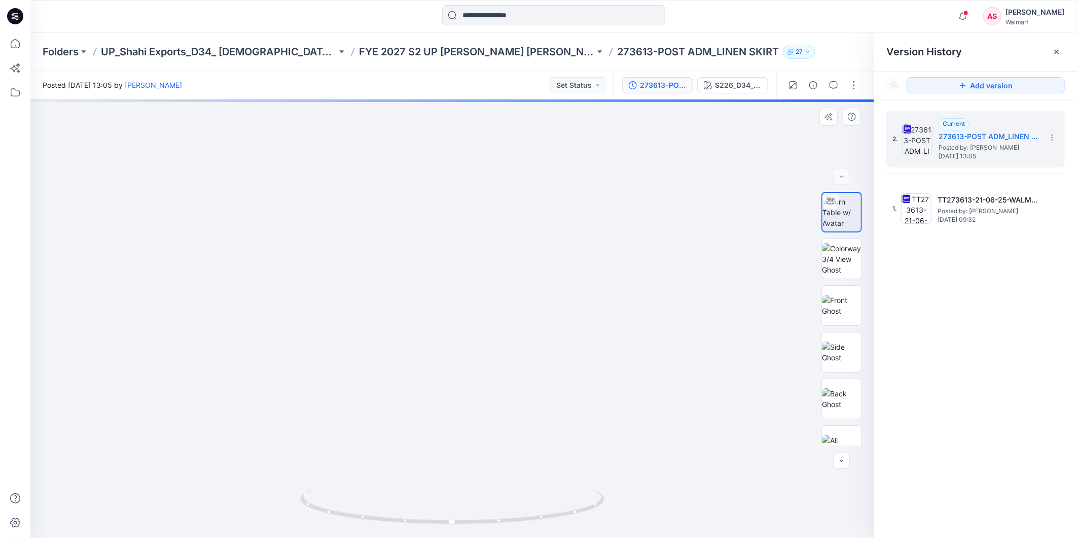
drag, startPoint x: 638, startPoint y: 392, endPoint x: 602, endPoint y: 163, distance: 231.6
drag, startPoint x: 638, startPoint y: 504, endPoint x: 650, endPoint y: 388, distance: 116.8
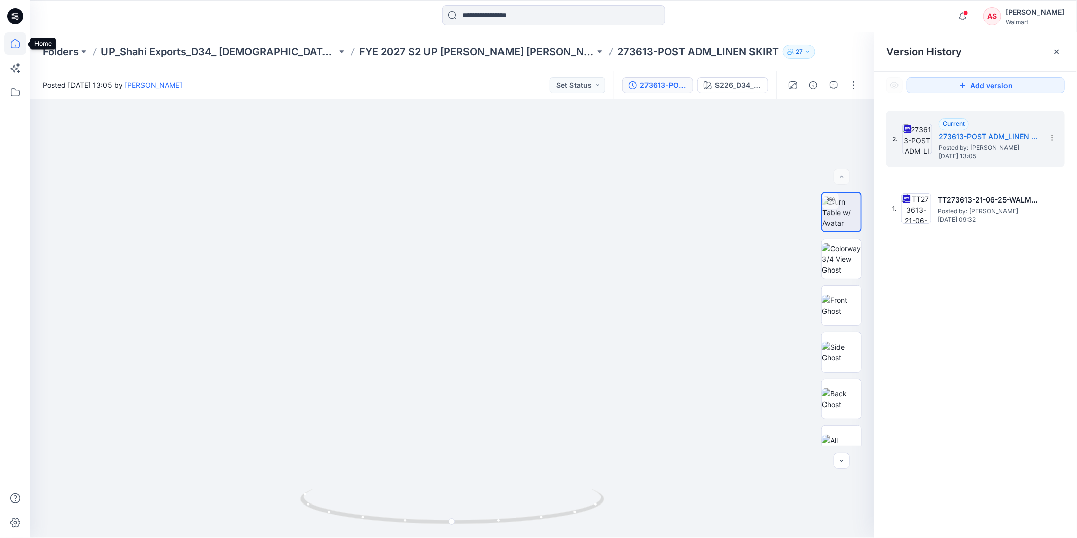
click at [17, 47] on icon at bounding box center [15, 43] width 22 height 22
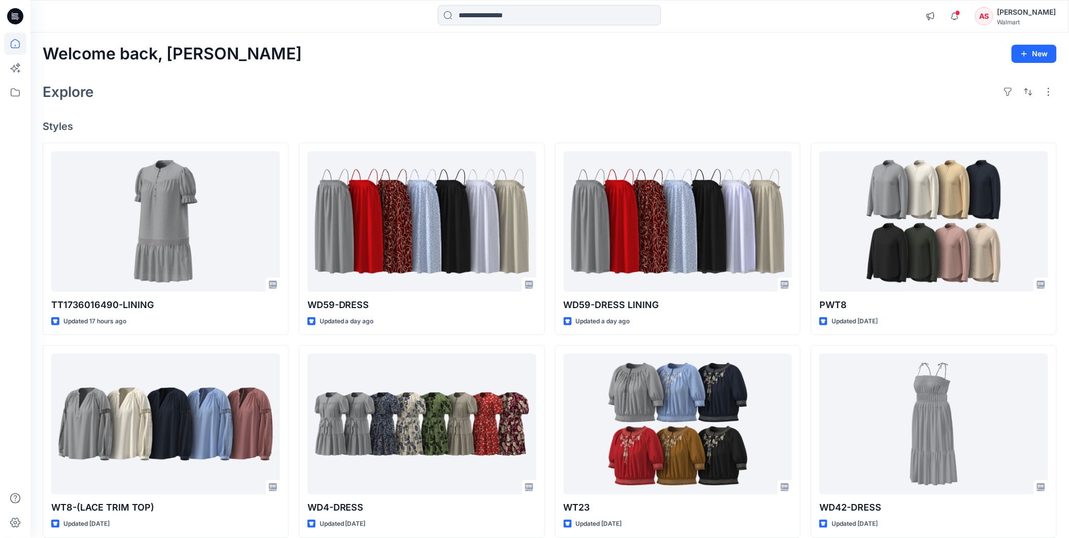
click at [1008, 15] on div "Annanya Sharma" at bounding box center [1026, 12] width 59 height 12
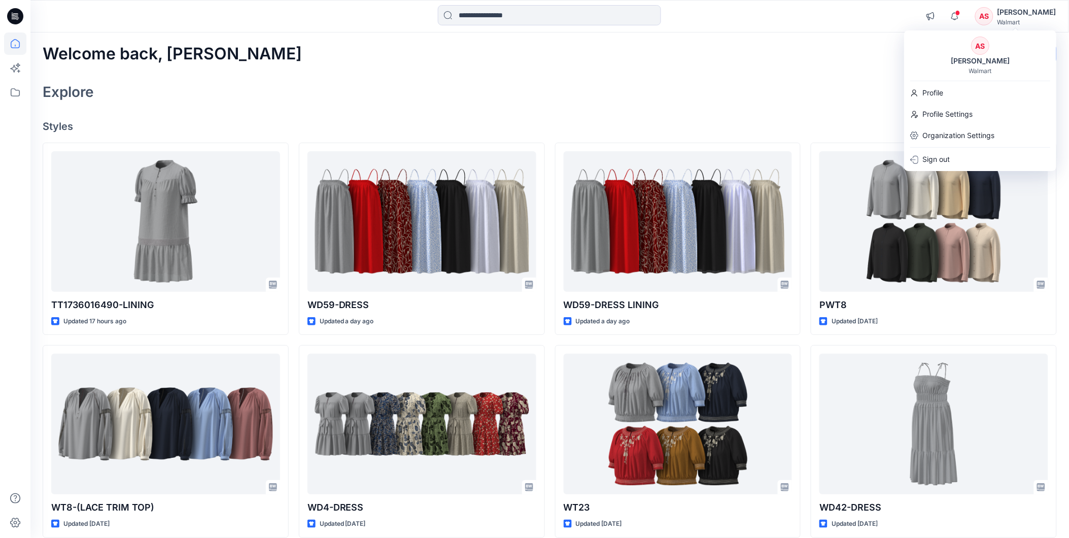
click at [325, 80] on div "Explore" at bounding box center [550, 92] width 1014 height 24
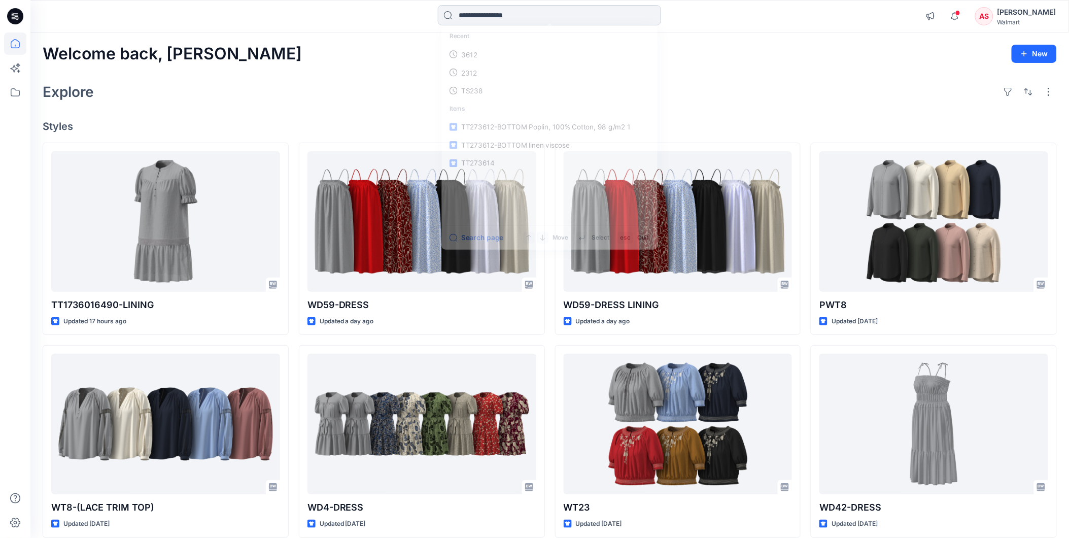
click at [486, 18] on input at bounding box center [549, 15] width 223 height 20
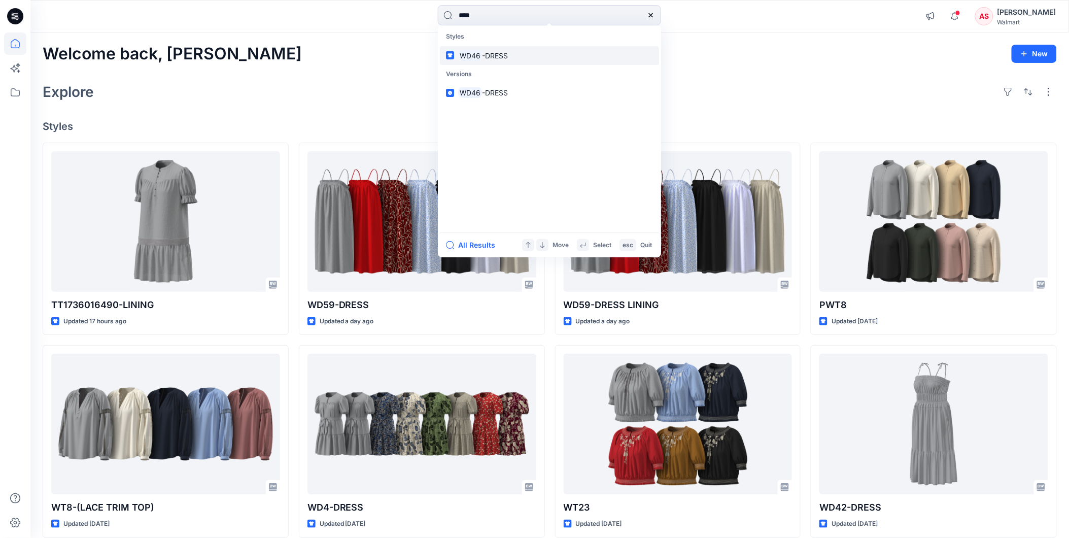
type input "****"
click at [488, 53] on span "-DRESS" at bounding box center [495, 55] width 26 height 9
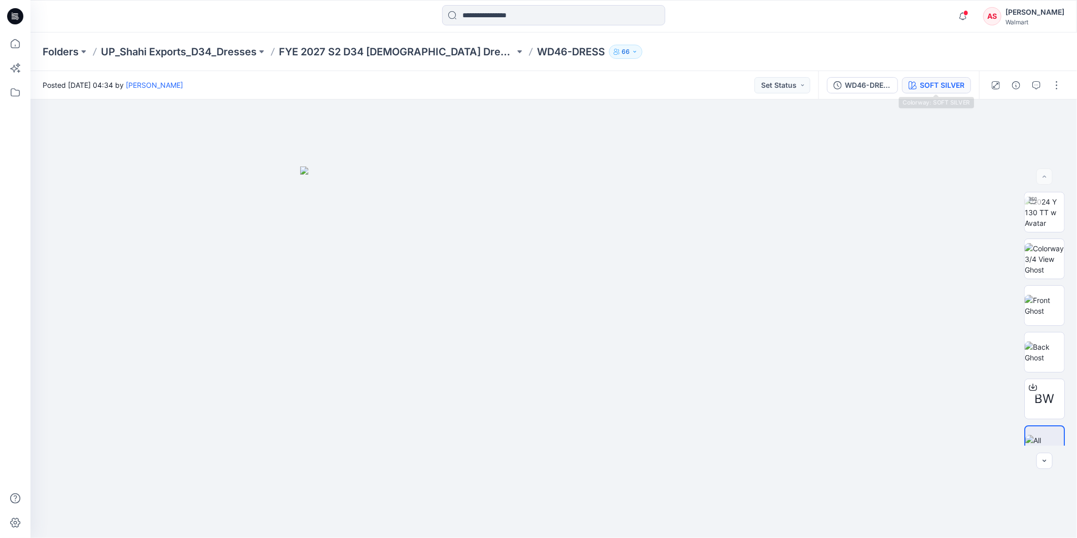
click at [940, 87] on div "SOFT SILVER" at bounding box center [942, 85] width 45 height 11
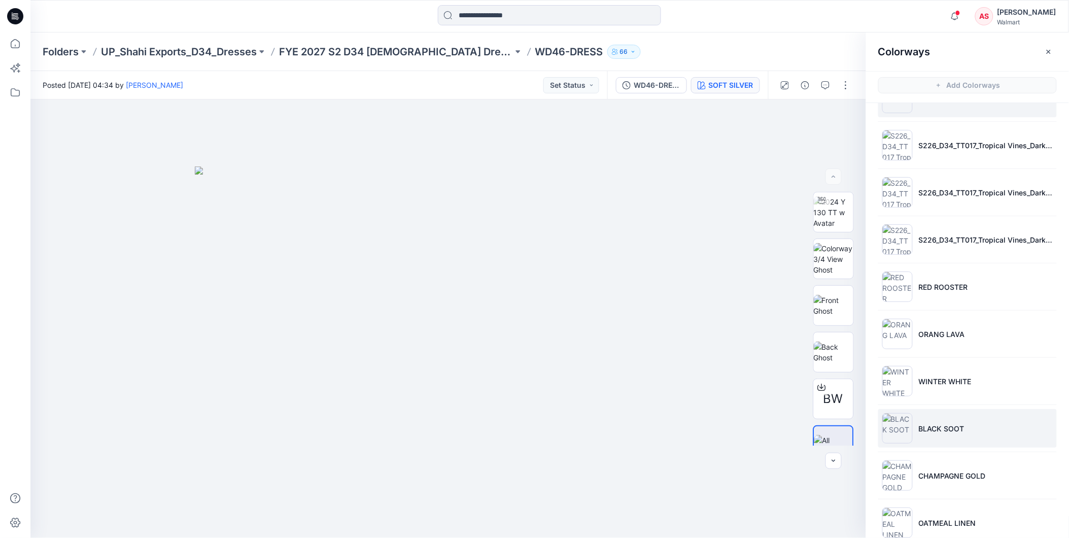
scroll to position [53, 0]
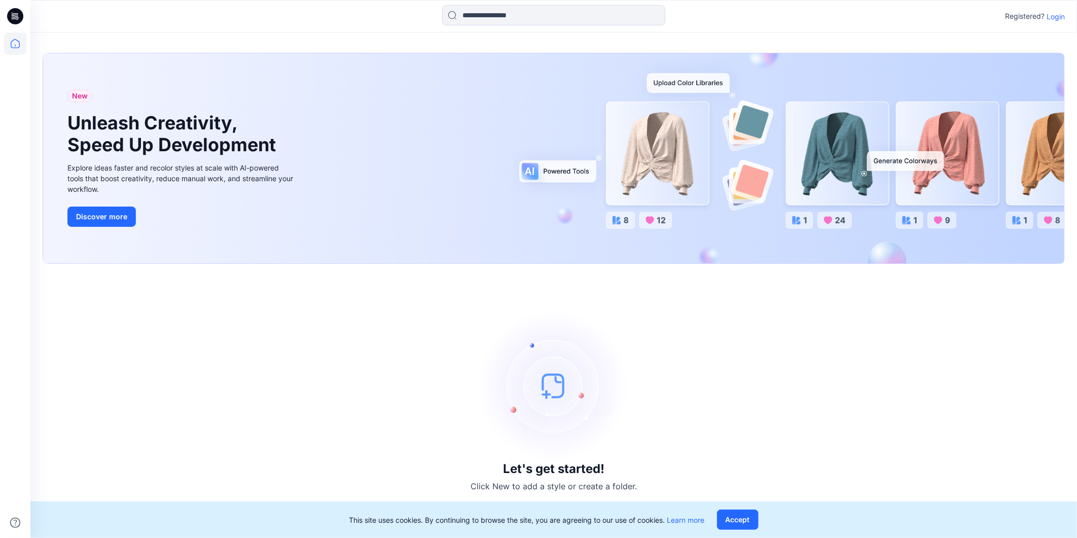
click at [1052, 18] on p "Login" at bounding box center [1056, 16] width 18 height 11
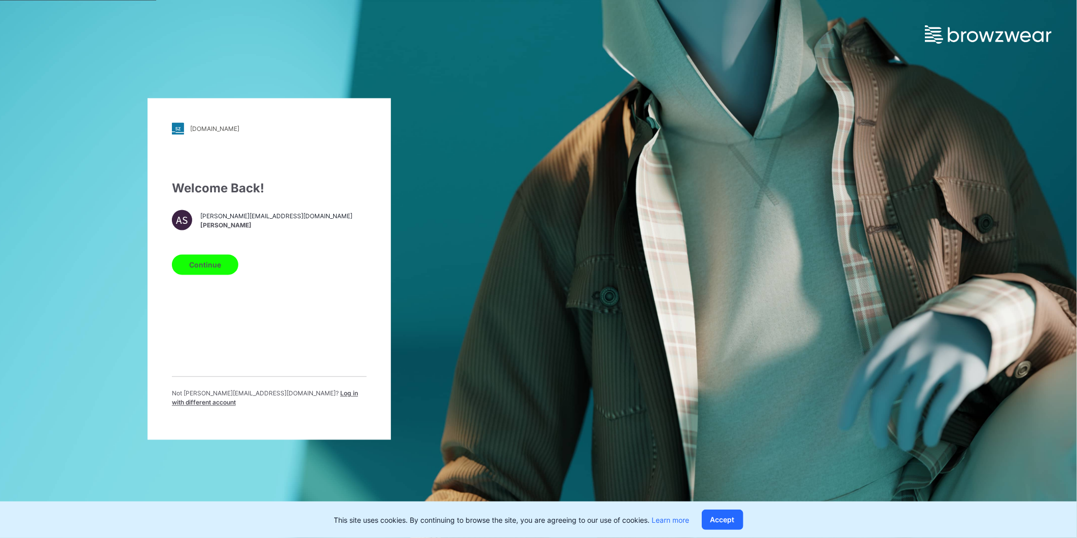
click at [296, 394] on span "Log in with different account" at bounding box center [265, 398] width 186 height 17
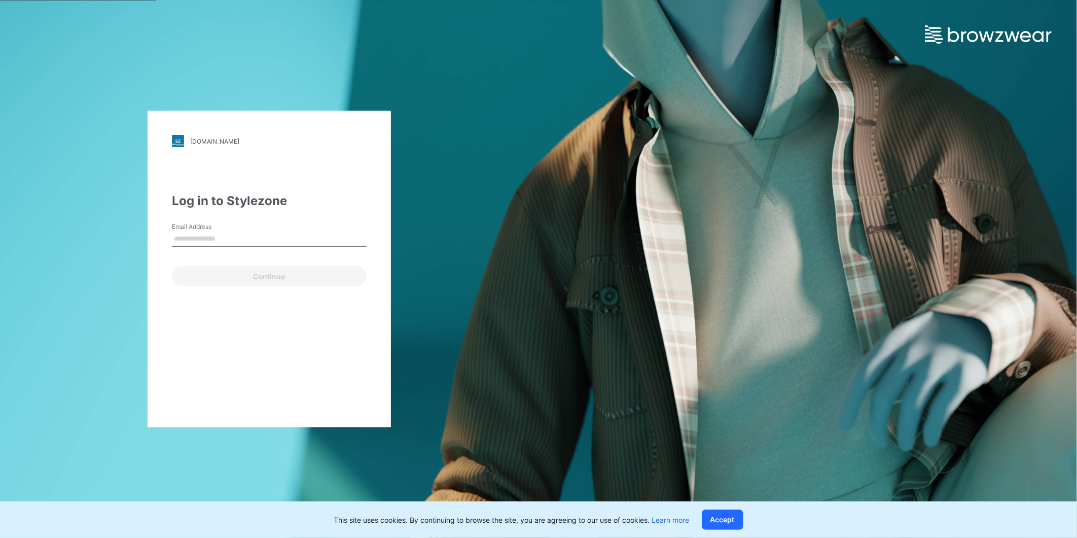
click at [225, 233] on input "Email Address" at bounding box center [269, 238] width 195 height 15
type input "**********"
click at [209, 274] on button "Continue" at bounding box center [269, 276] width 195 height 20
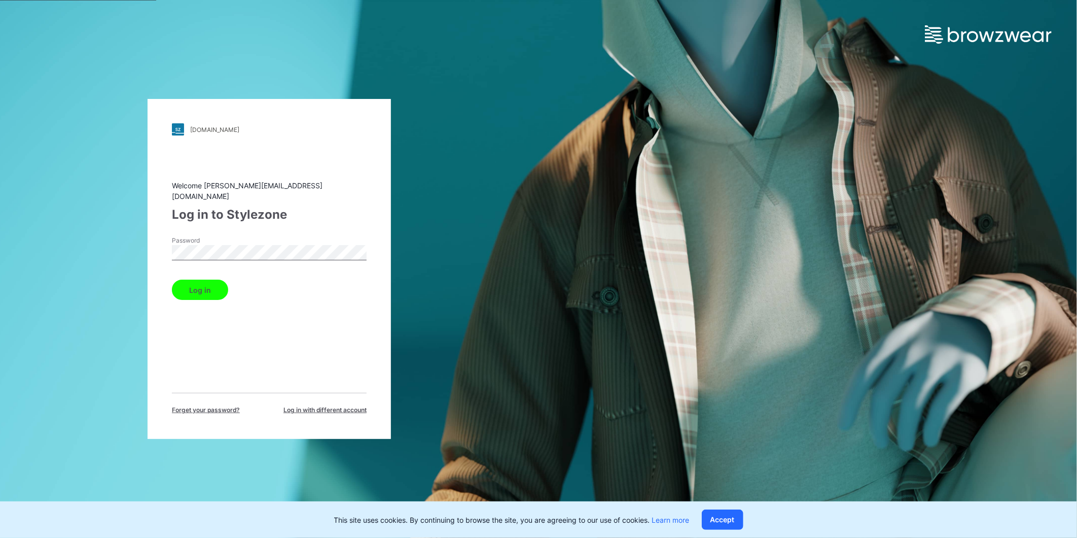
click at [198, 282] on button "Log in" at bounding box center [200, 289] width 56 height 20
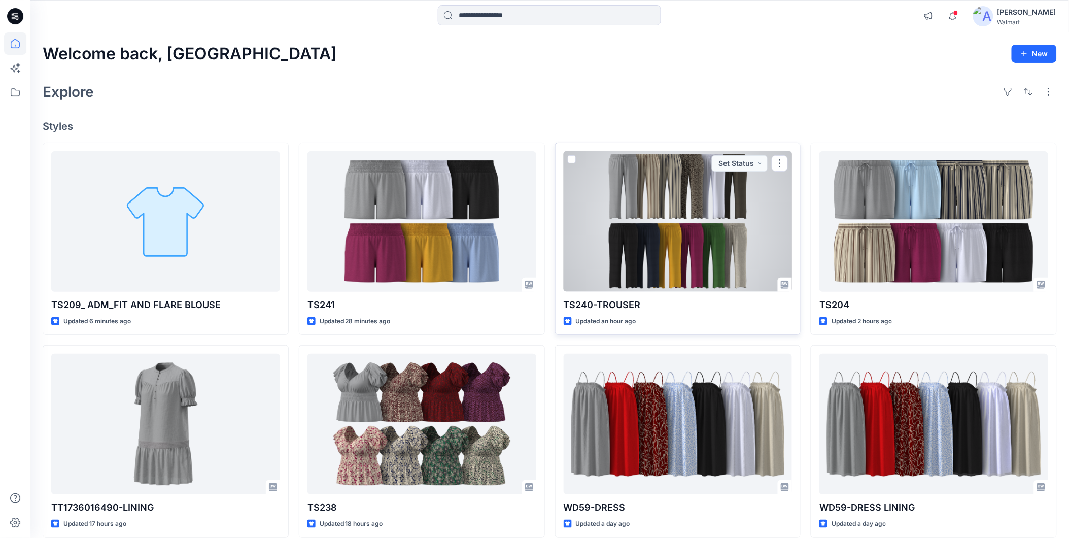
click at [681, 230] on div at bounding box center [677, 221] width 229 height 140
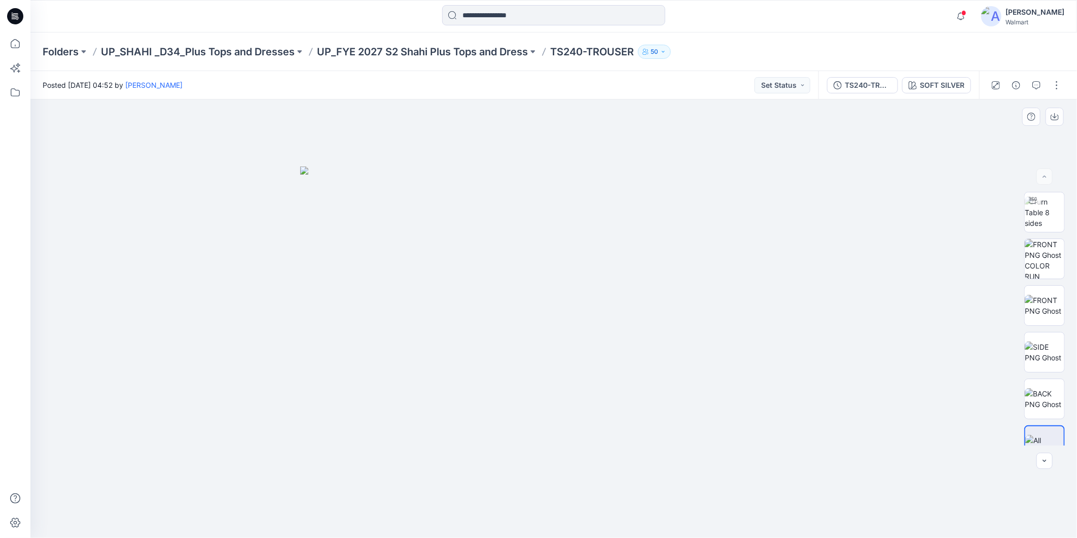
scroll to position [20, 0]
click at [1061, 84] on button "button" at bounding box center [1057, 85] width 16 height 16
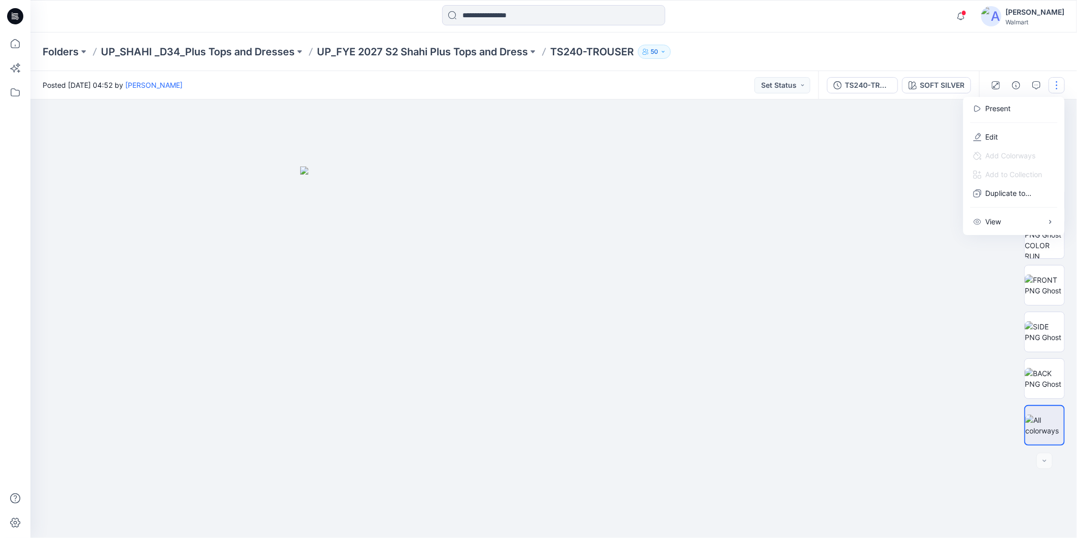
click at [992, 137] on p "Edit" at bounding box center [992, 136] width 13 height 11
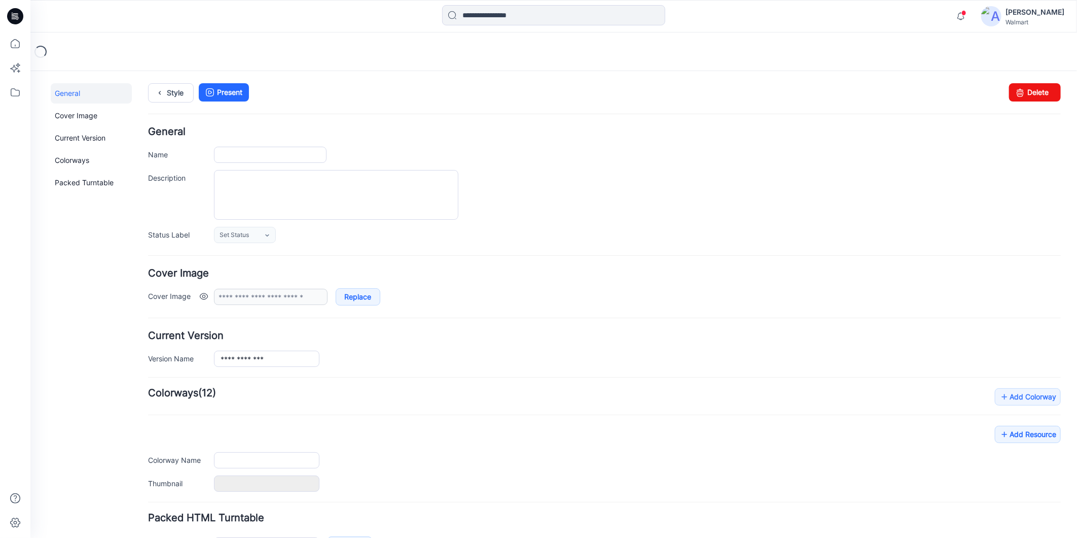
type input "**********"
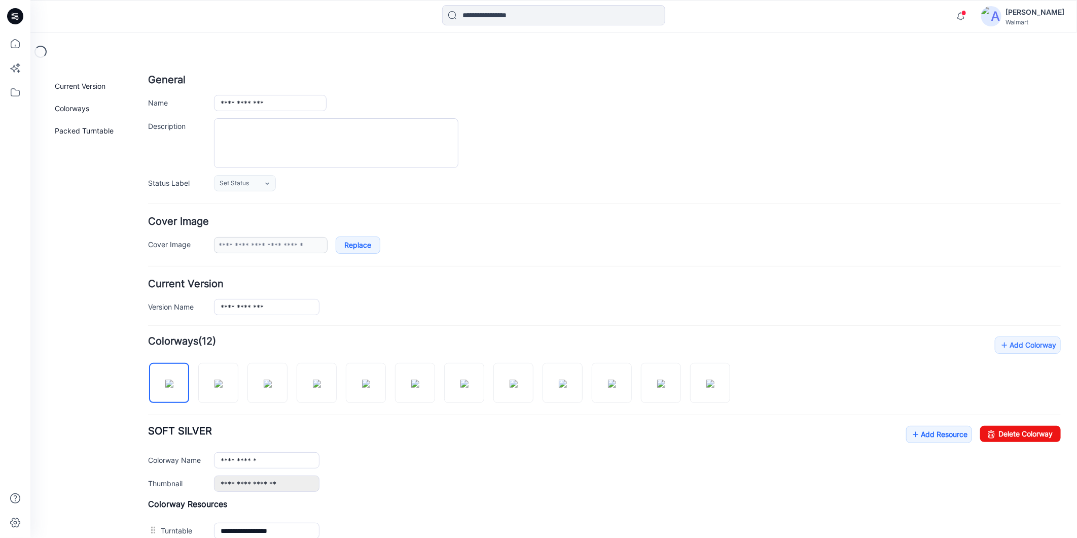
scroll to position [225, 0]
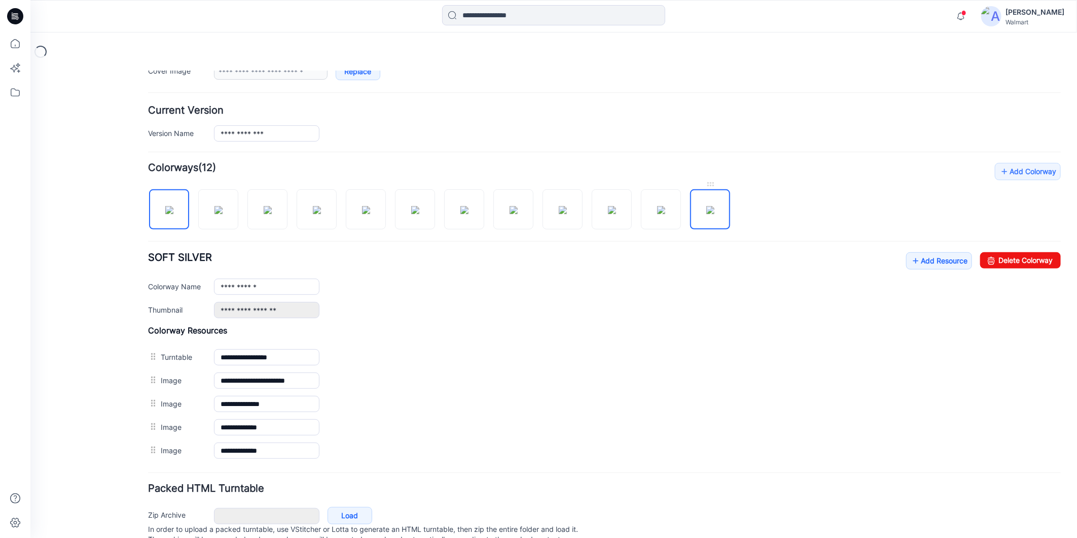
click at [712, 214] on img at bounding box center [710, 209] width 8 height 8
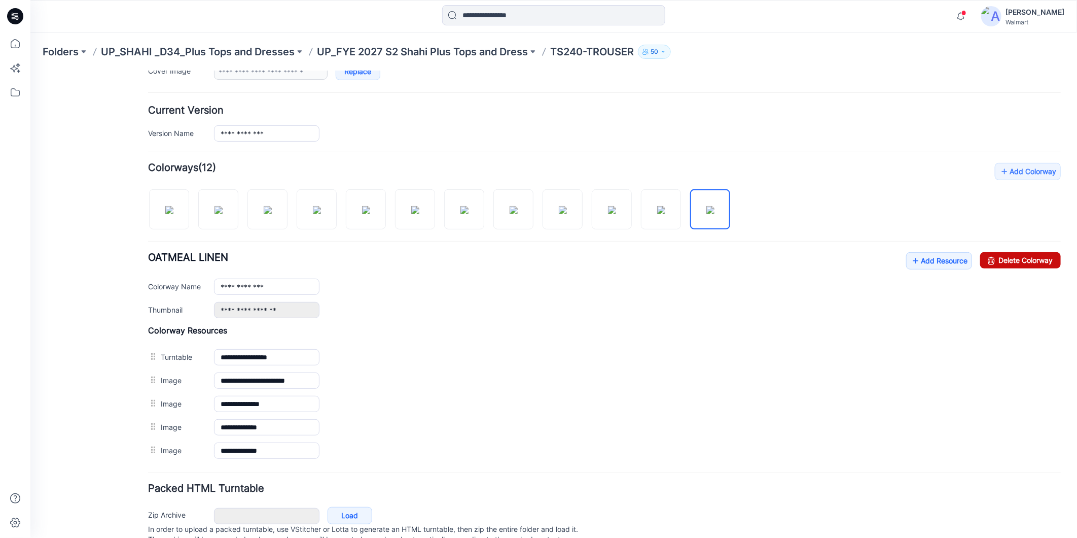
click at [1004, 261] on link "Delete Colorway" at bounding box center [1020, 260] width 81 height 16
type input "**********"
click at [9, 43] on icon at bounding box center [15, 43] width 22 height 22
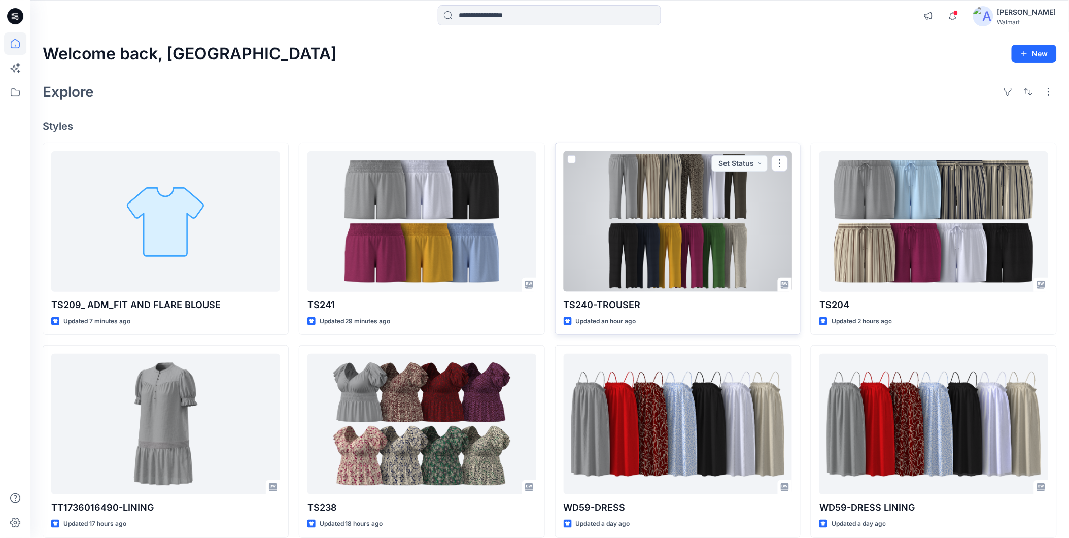
click at [660, 230] on div at bounding box center [677, 221] width 229 height 140
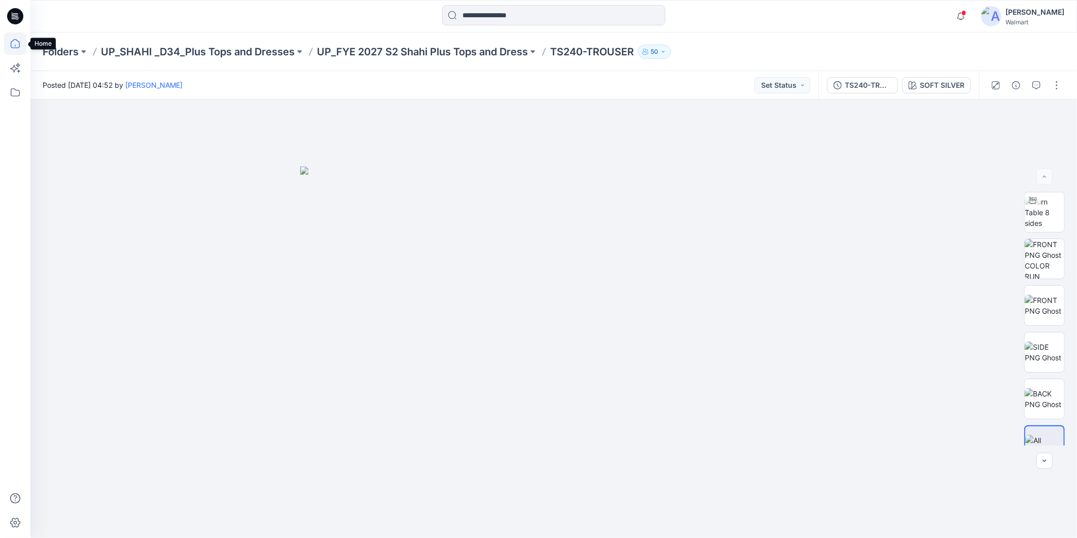
drag, startPoint x: 14, startPoint y: 43, endPoint x: 24, endPoint y: 45, distance: 10.8
click at [13, 43] on icon at bounding box center [15, 43] width 22 height 22
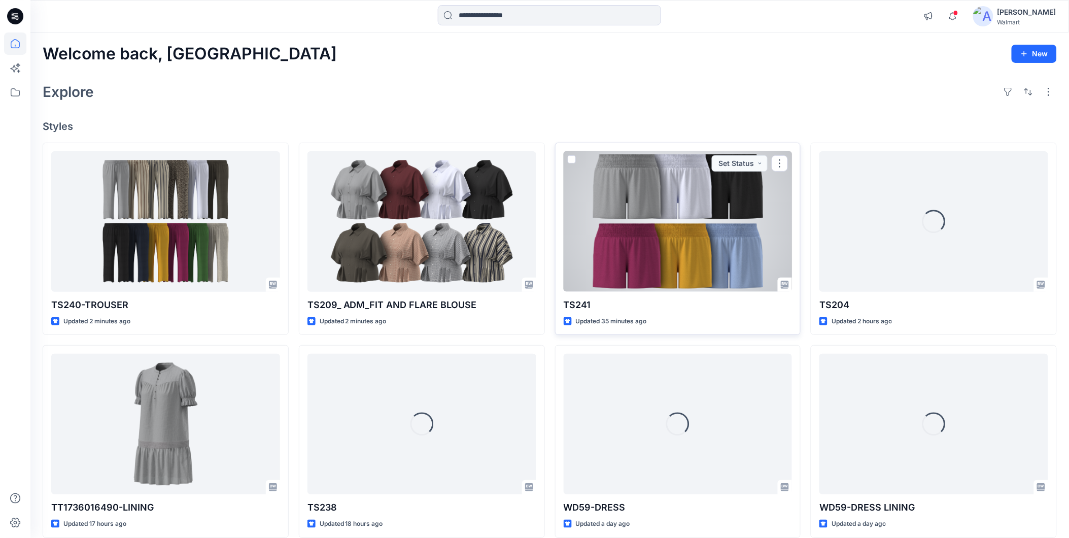
click at [618, 257] on div at bounding box center [677, 221] width 229 height 140
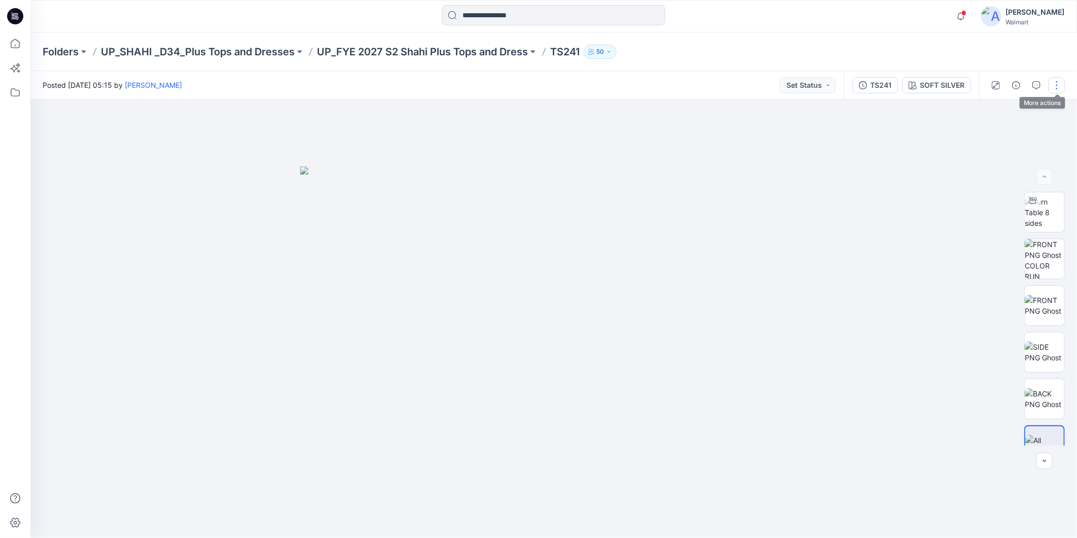
click at [1057, 87] on button "button" at bounding box center [1057, 85] width 16 height 16
click at [991, 133] on p "Edit" at bounding box center [992, 136] width 13 height 11
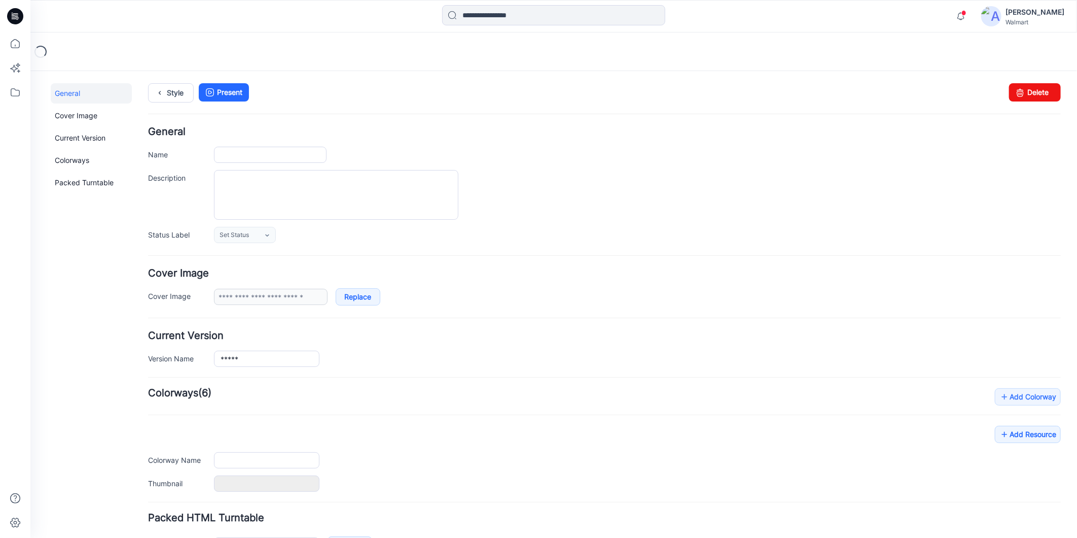
type input "*****"
type input "**********"
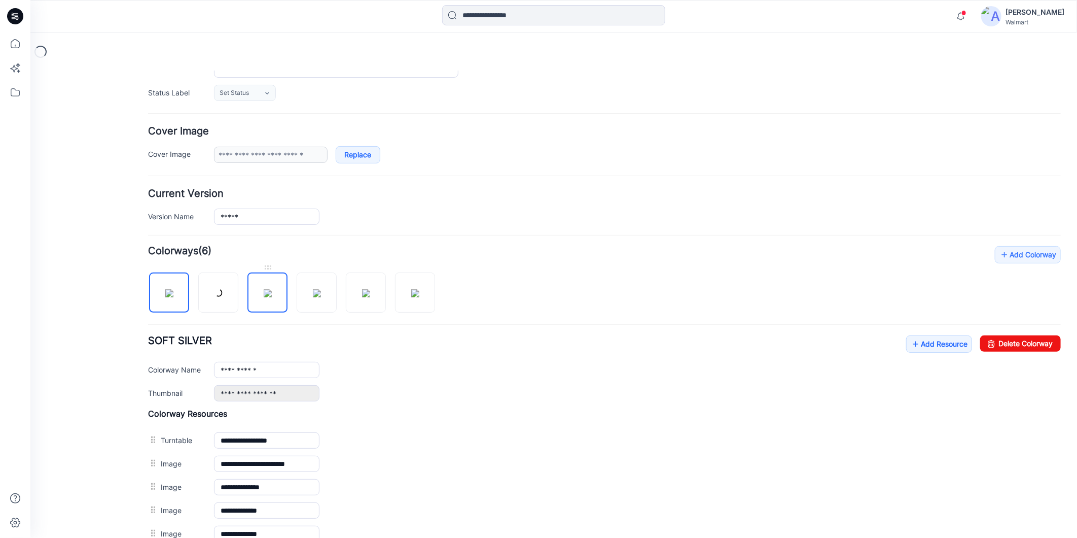
scroll to position [225, 0]
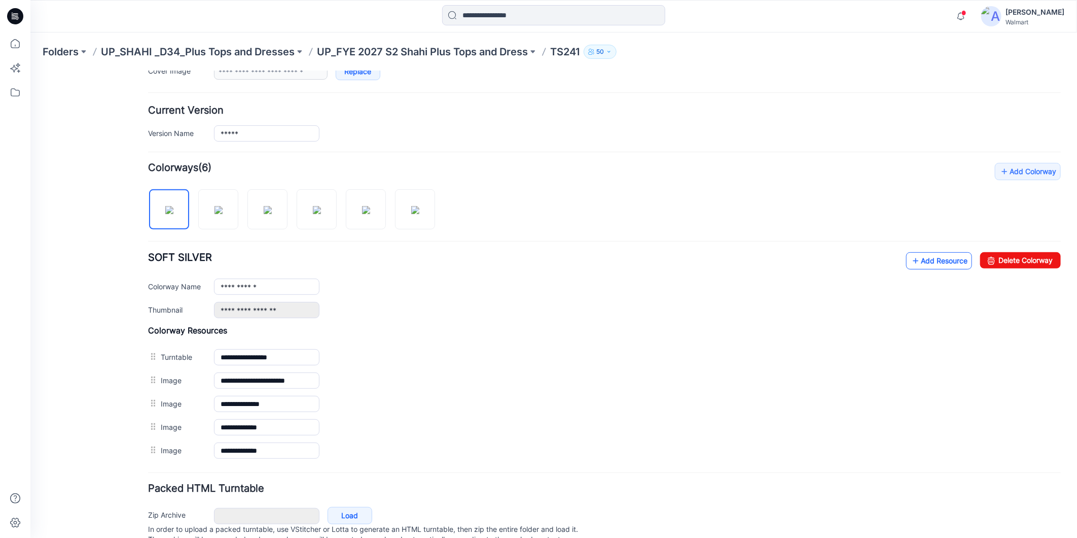
click at [910, 261] on icon at bounding box center [915, 260] width 10 height 16
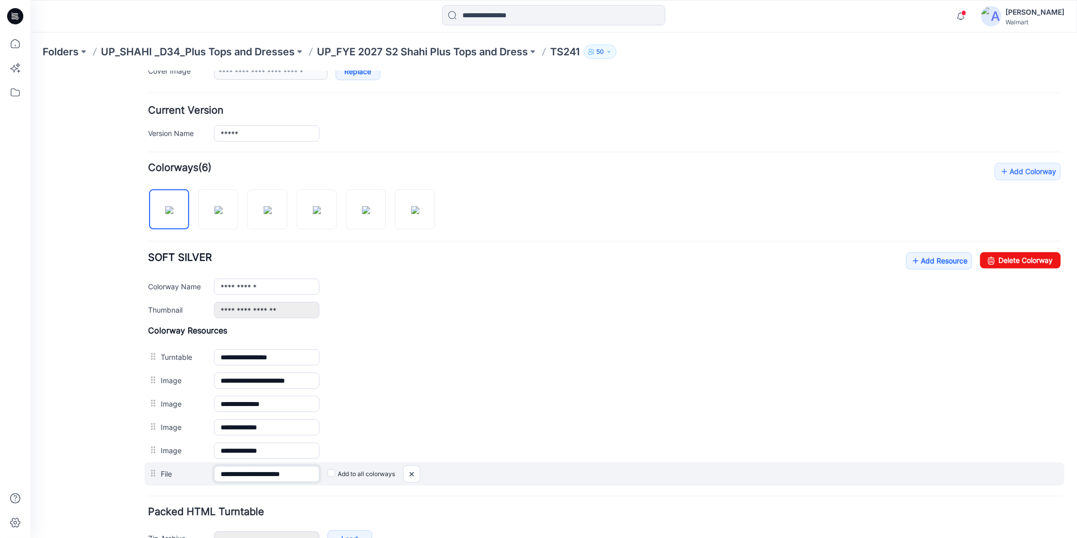
drag, startPoint x: 284, startPoint y: 478, endPoint x: 304, endPoint y: 483, distance: 20.8
click at [304, 481] on input "**********" at bounding box center [266, 473] width 105 height 16
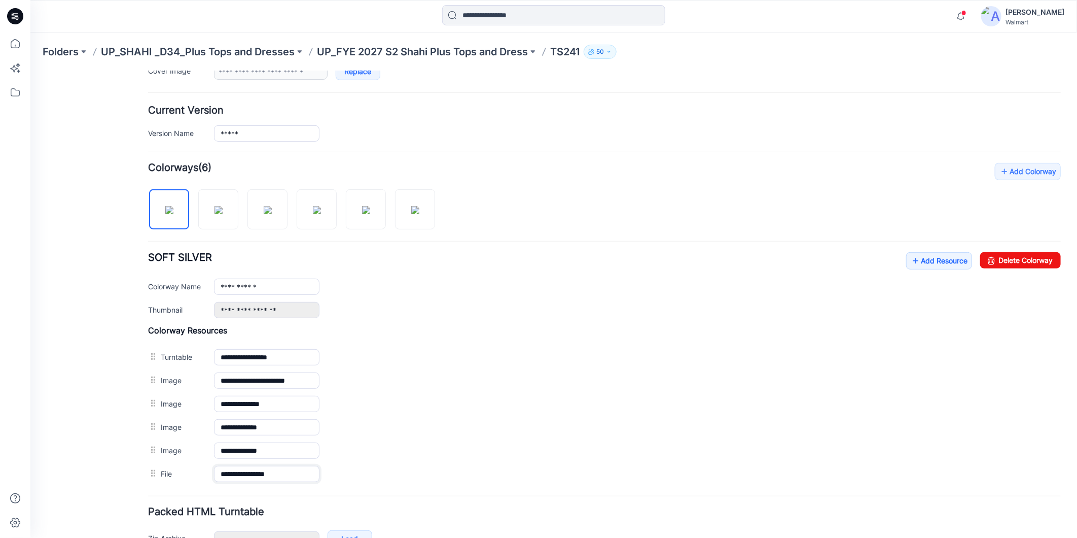
type input "**********"
click at [566, 119] on div "Current Version Version Name *****" at bounding box center [604, 123] width 913 height 36
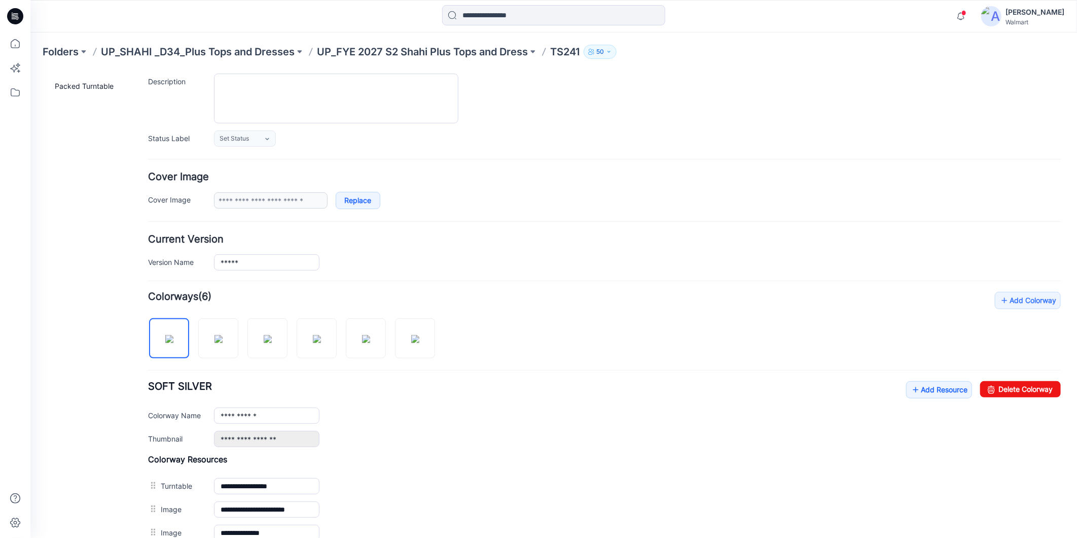
scroll to position [0, 0]
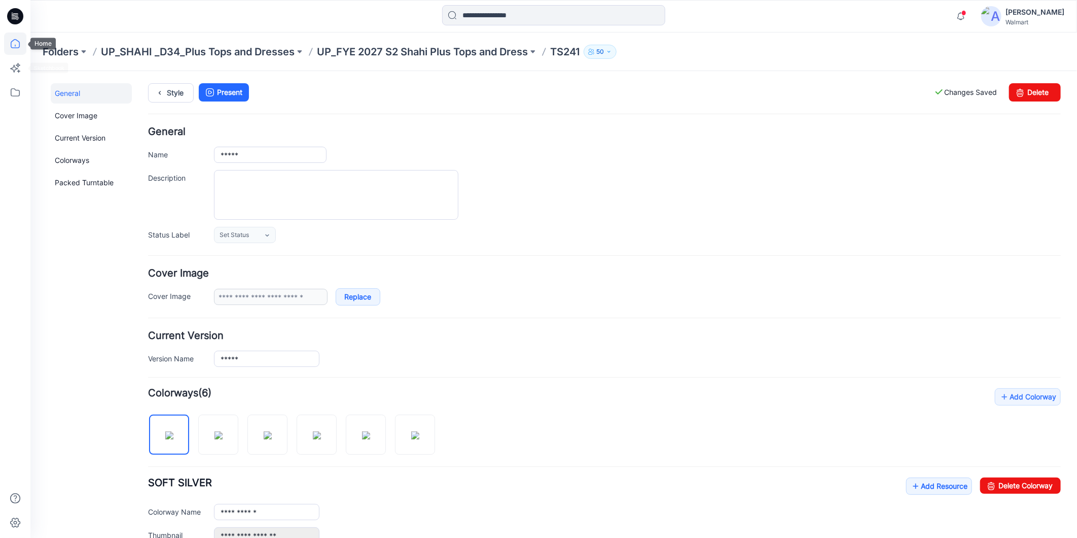
click at [12, 44] on icon at bounding box center [15, 43] width 22 height 22
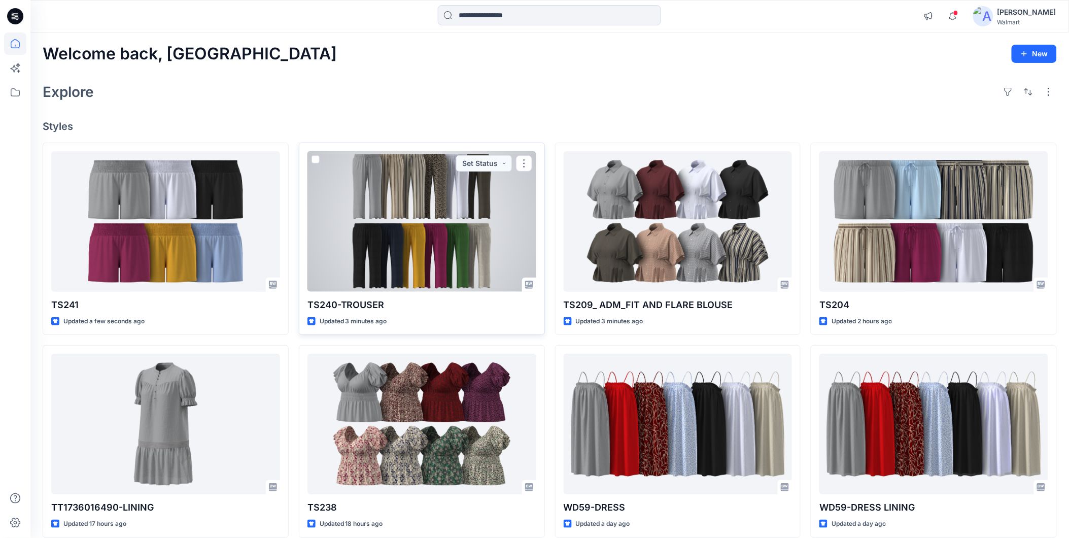
click at [430, 235] on div at bounding box center [421, 221] width 229 height 140
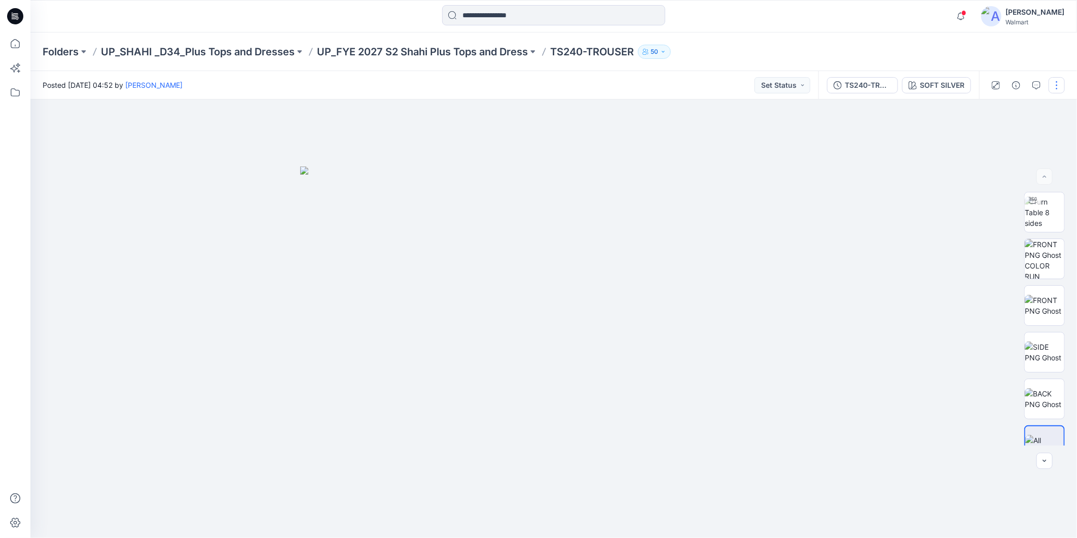
click at [1057, 83] on button "button" at bounding box center [1057, 85] width 16 height 16
click at [983, 133] on button "Edit" at bounding box center [1014, 136] width 93 height 19
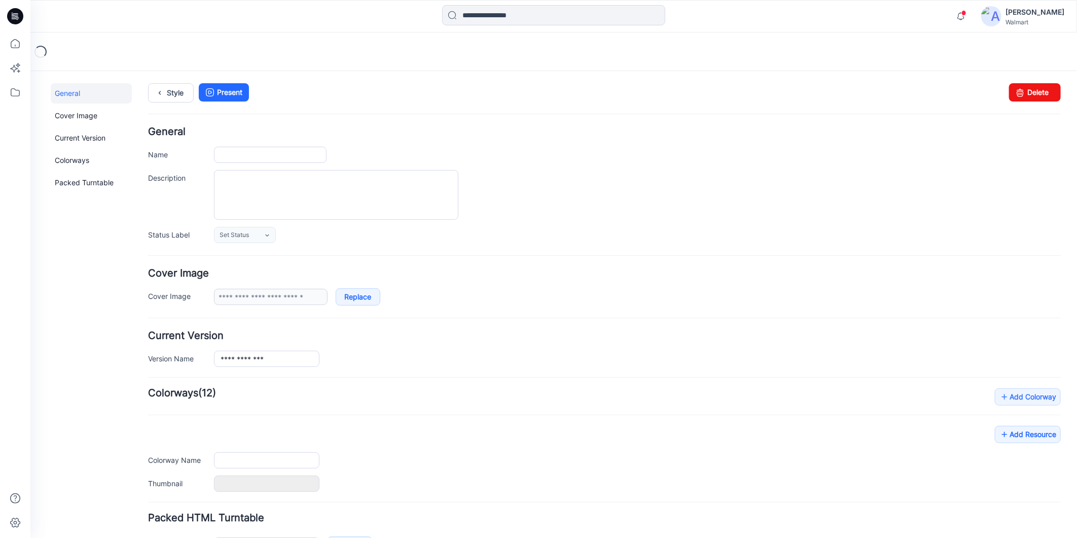
type input "**********"
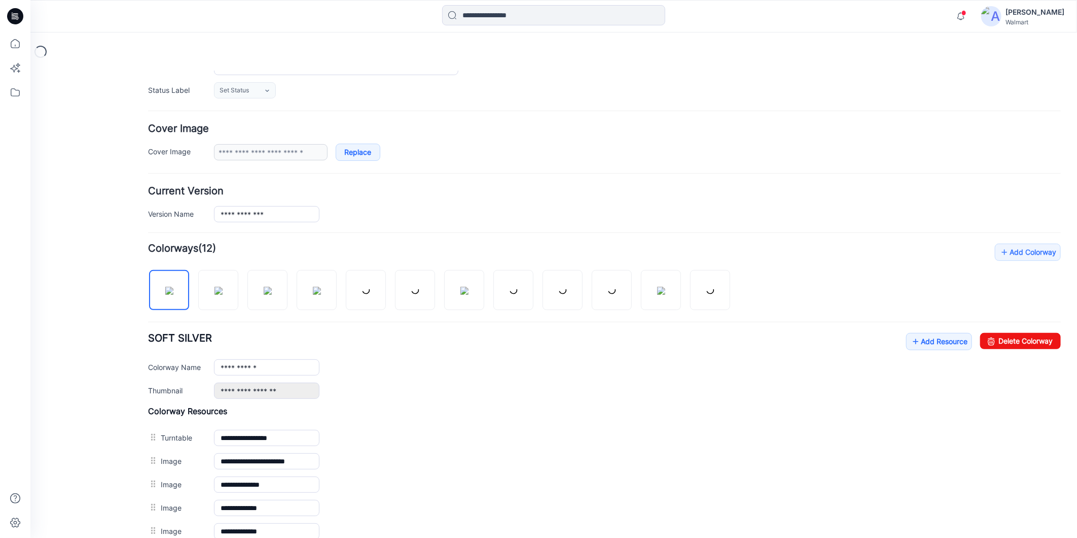
scroll to position [169, 0]
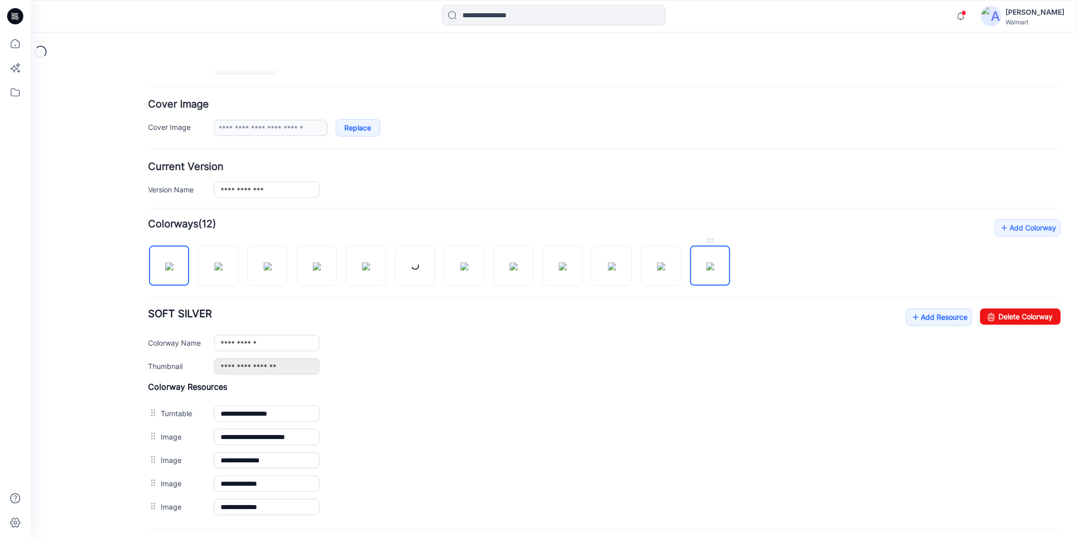
click at [709, 269] on img at bounding box center [710, 266] width 8 height 8
type input "**********"
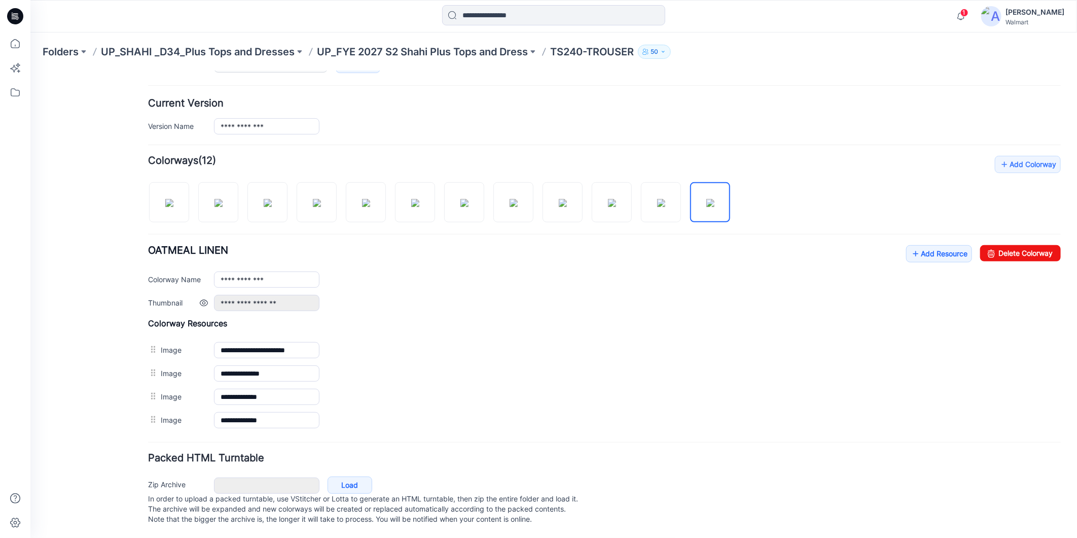
scroll to position [244, 0]
click at [18, 41] on icon at bounding box center [15, 43] width 9 height 9
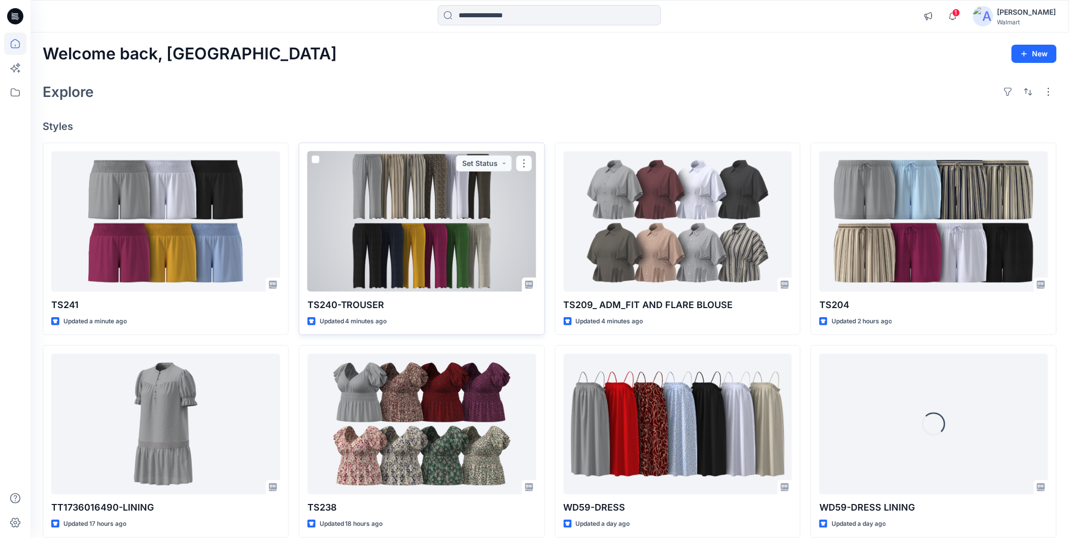
click at [374, 208] on div at bounding box center [421, 221] width 229 height 140
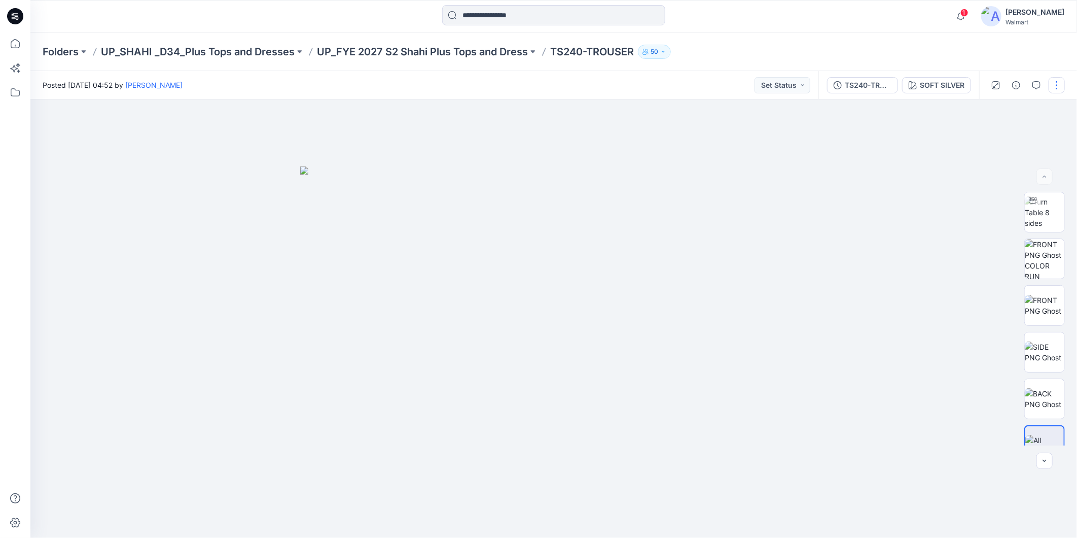
click at [1056, 84] on button "button" at bounding box center [1057, 85] width 16 height 16
click at [983, 133] on button "Edit" at bounding box center [1014, 136] width 93 height 19
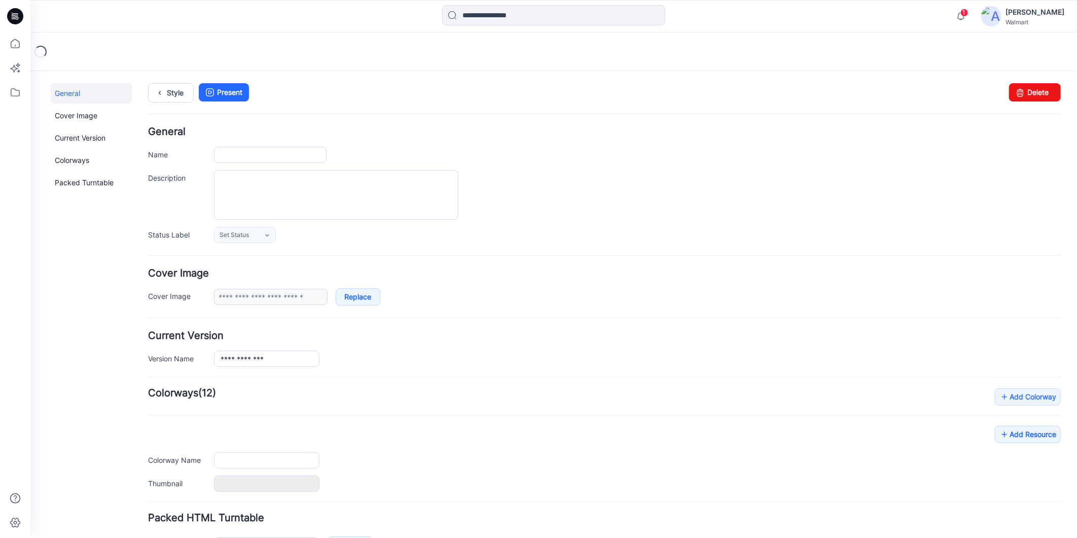
type input "**********"
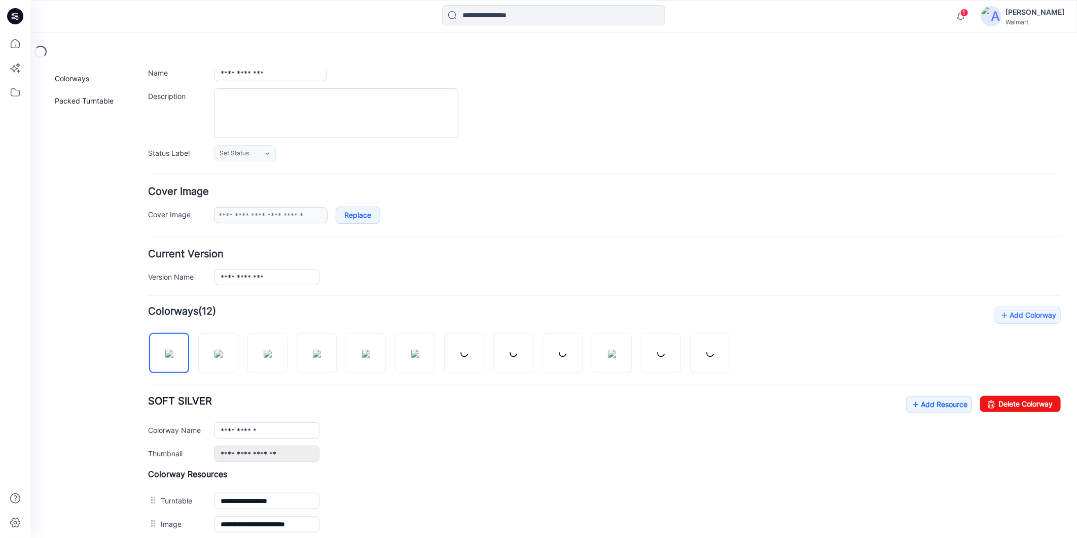
scroll to position [169, 0]
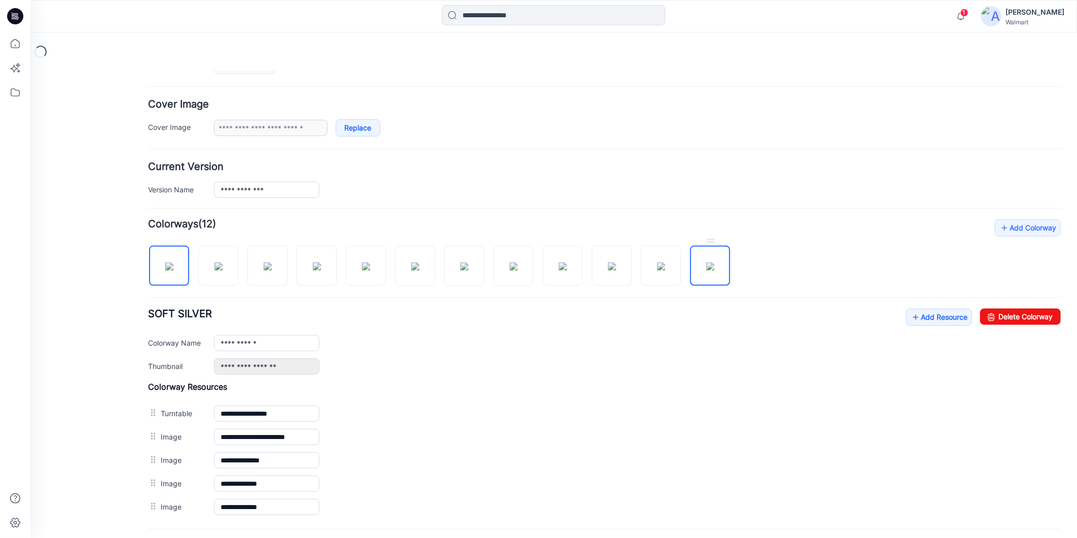
click at [706, 270] on img at bounding box center [710, 266] width 8 height 8
type input "**********"
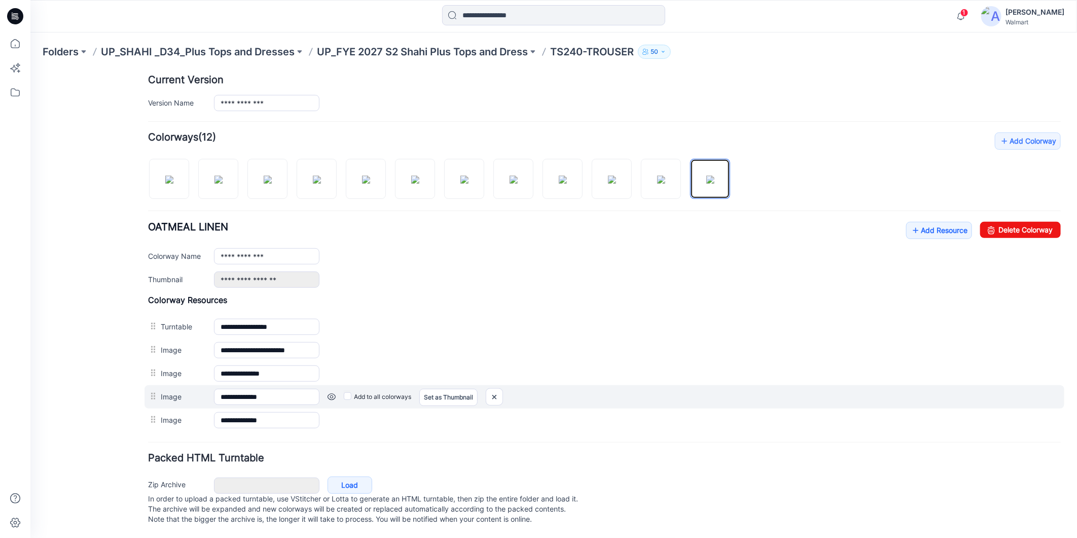
scroll to position [268, 0]
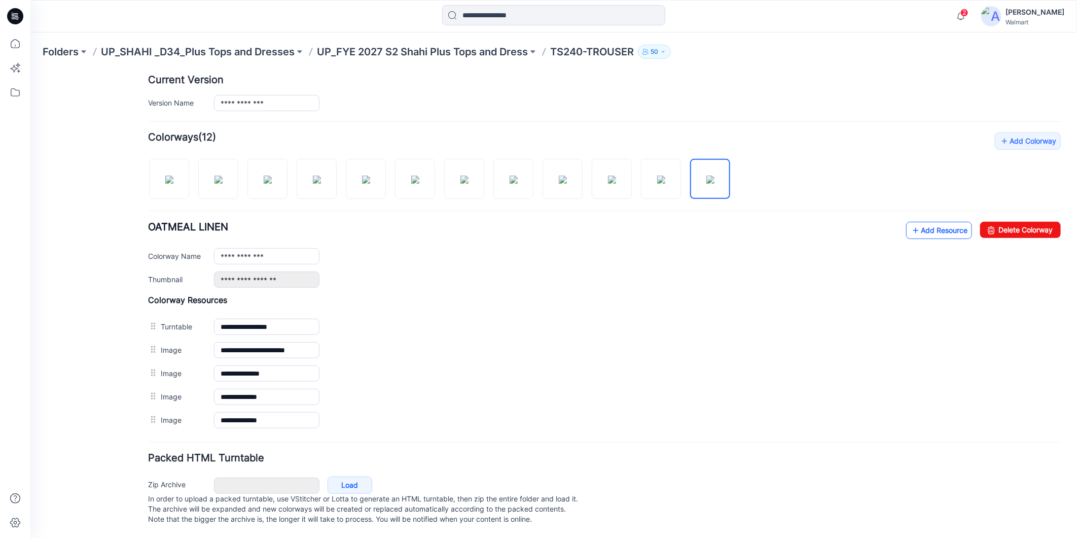
click at [926, 221] on link "Add Resource" at bounding box center [939, 229] width 66 height 17
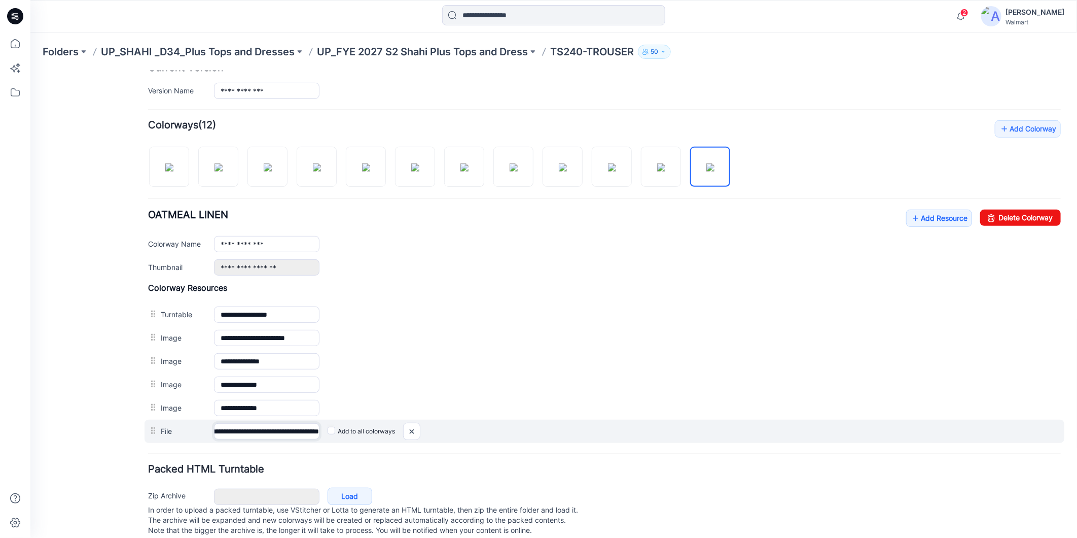
scroll to position [0, 75]
drag, startPoint x: 219, startPoint y: 432, endPoint x: 340, endPoint y: 443, distance: 121.2
click at [340, 442] on div "**********" at bounding box center [604, 430] width 920 height 23
click at [290, 433] on input "**********" at bounding box center [266, 430] width 105 height 16
drag, startPoint x: 292, startPoint y: 432, endPoint x: 313, endPoint y: 439, distance: 22.0
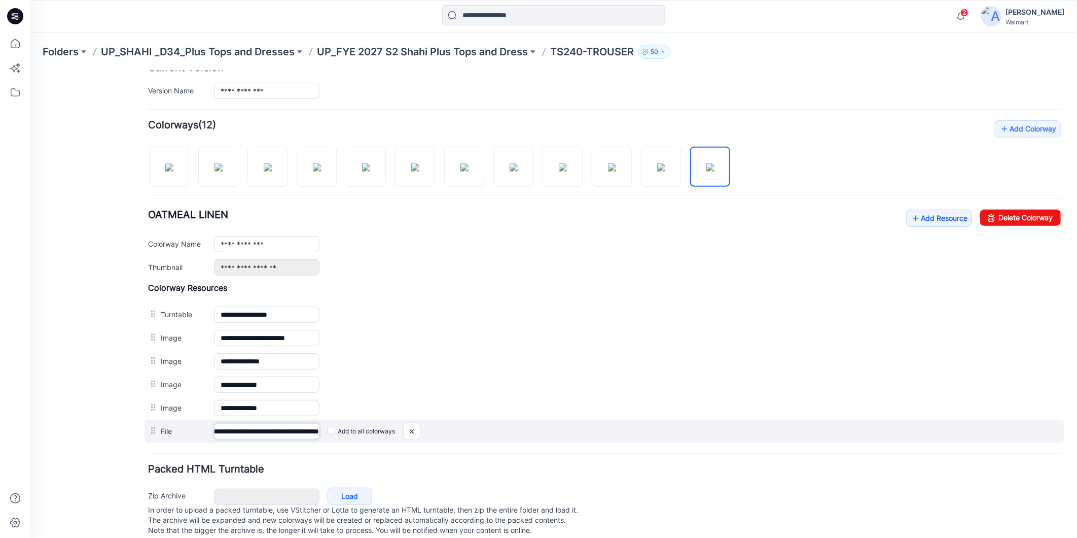
click at [314, 439] on input "**********" at bounding box center [266, 430] width 105 height 16
click at [290, 433] on input "**********" at bounding box center [266, 430] width 105 height 16
drag, startPoint x: 290, startPoint y: 433, endPoint x: 312, endPoint y: 437, distance: 22.3
click at [312, 437] on input "**********" at bounding box center [266, 430] width 105 height 16
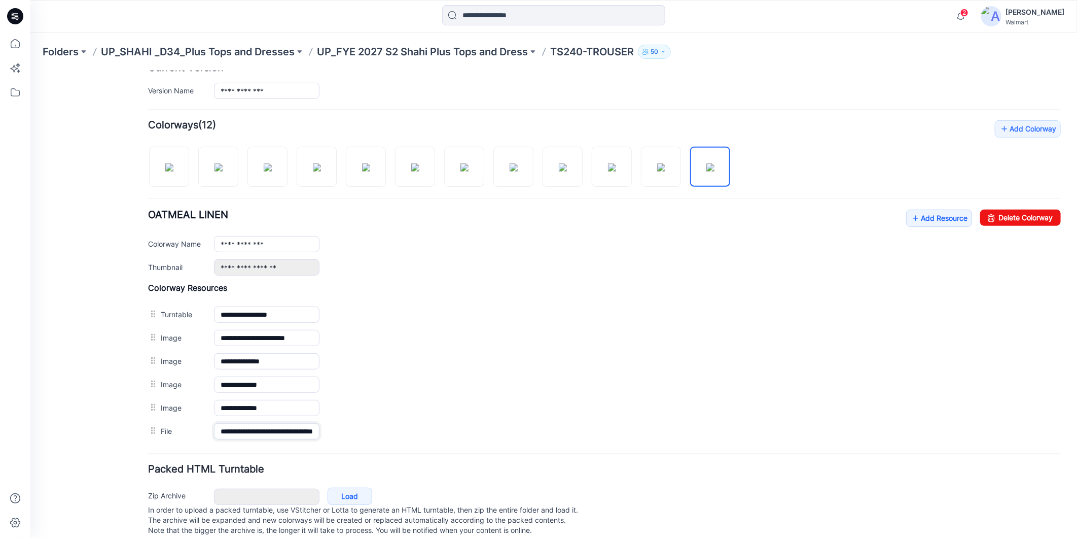
type input "**********"
click at [781, 135] on div "Add Colorway Colorways (12) [GEOGRAPHIC_DATA] LINEN Add Resource Delete Colorwa…" at bounding box center [604, 281] width 913 height 323
click at [15, 44] on icon at bounding box center [15, 43] width 9 height 9
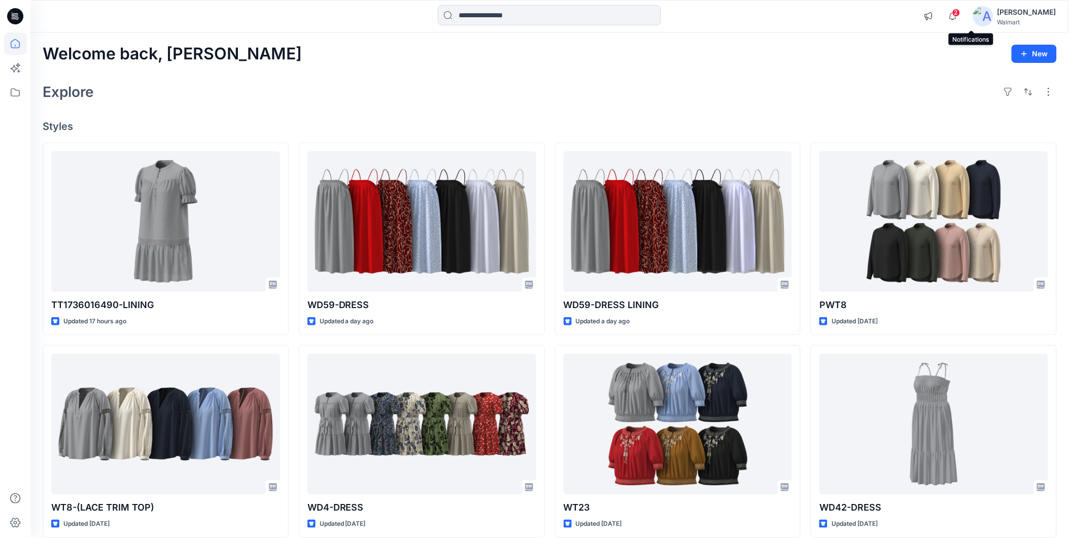
click at [960, 12] on span "2" at bounding box center [956, 13] width 8 height 8
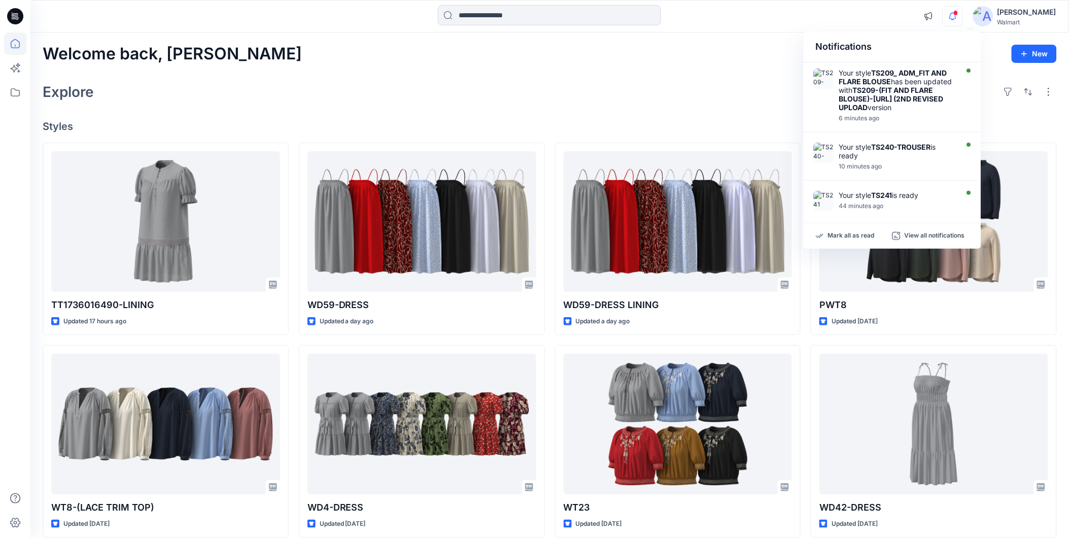
click at [698, 84] on div "Explore" at bounding box center [550, 92] width 1014 height 24
